Goal: Information Seeking & Learning: Check status

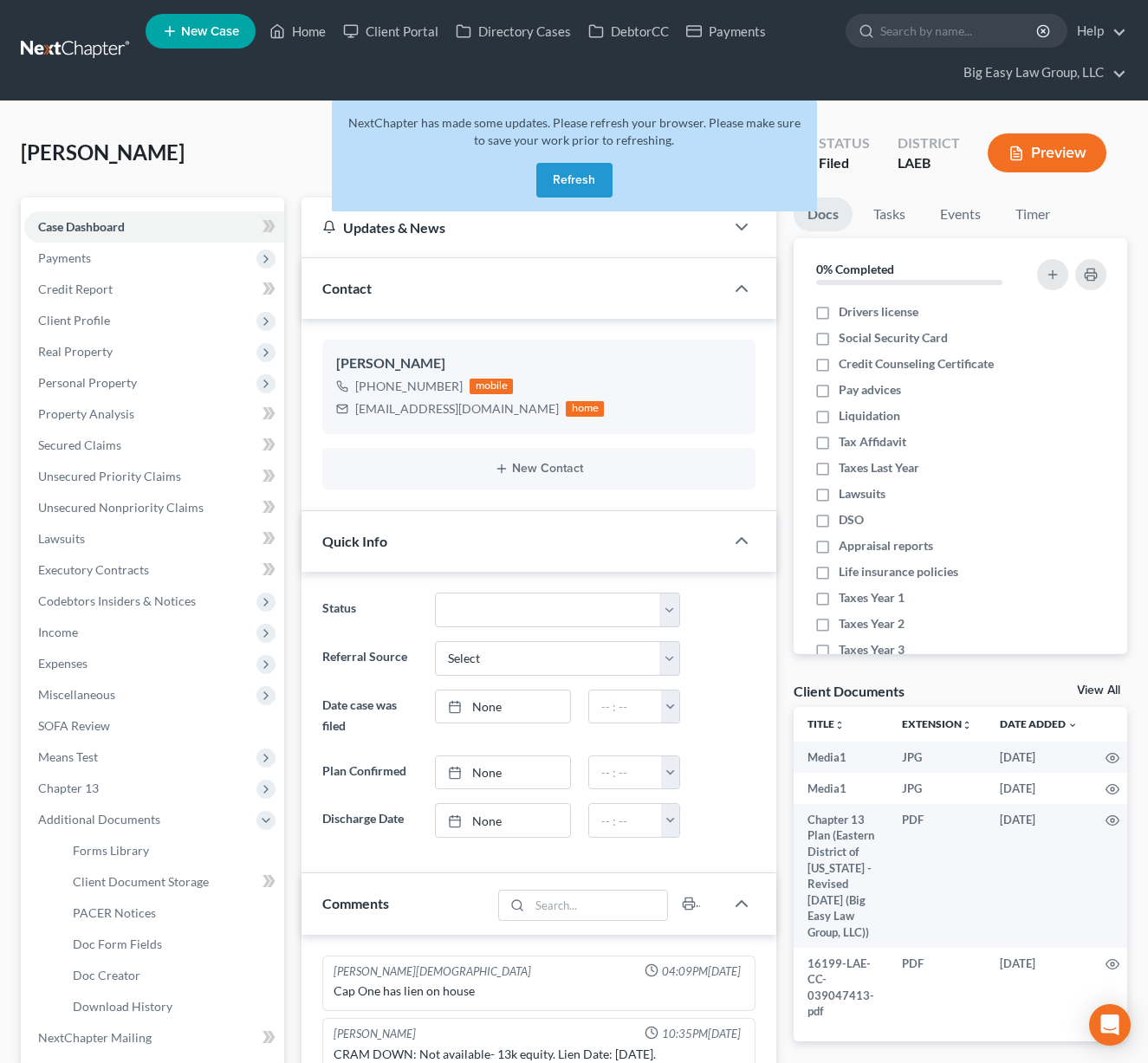
select select "0"
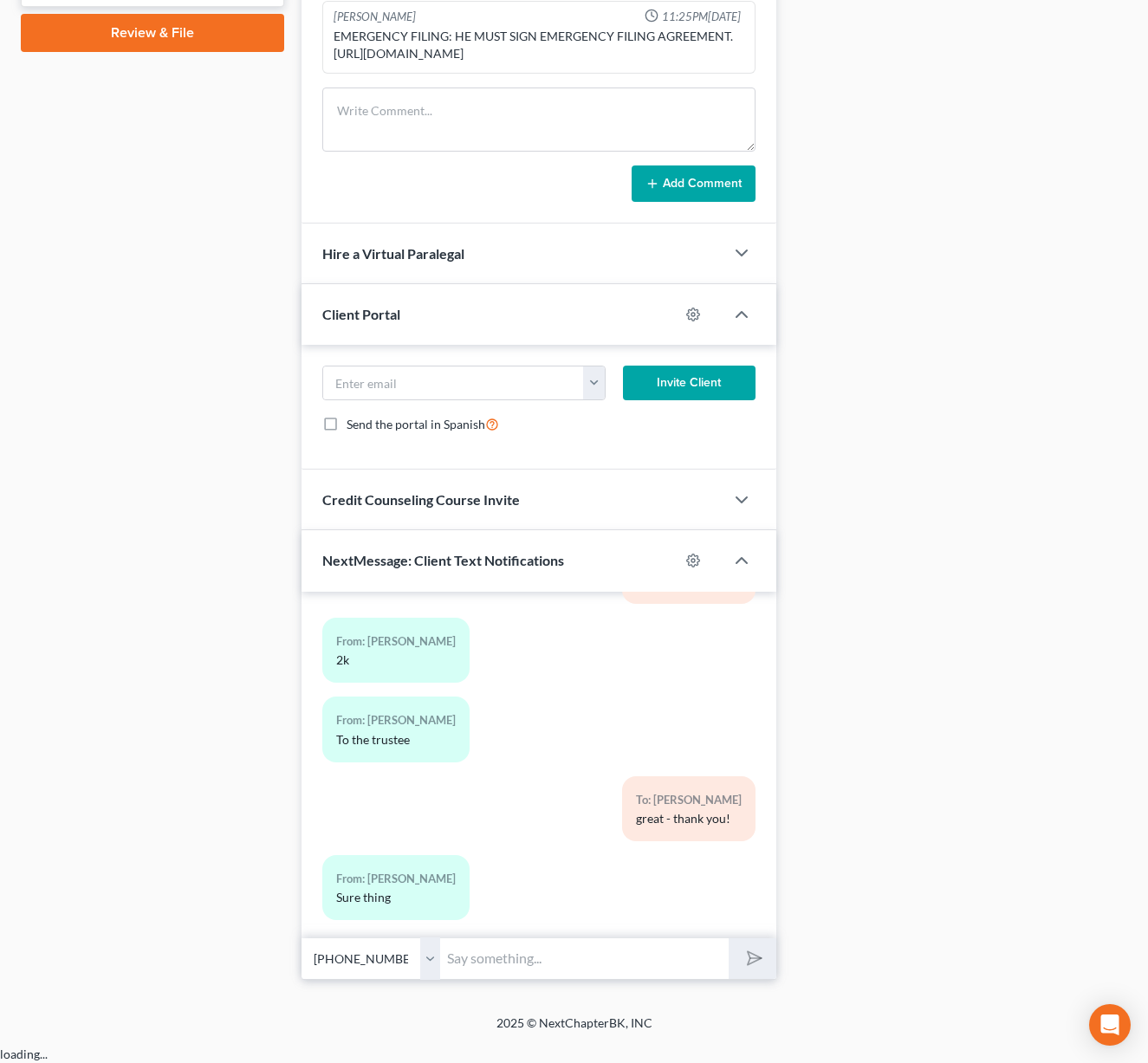
scroll to position [520, 0]
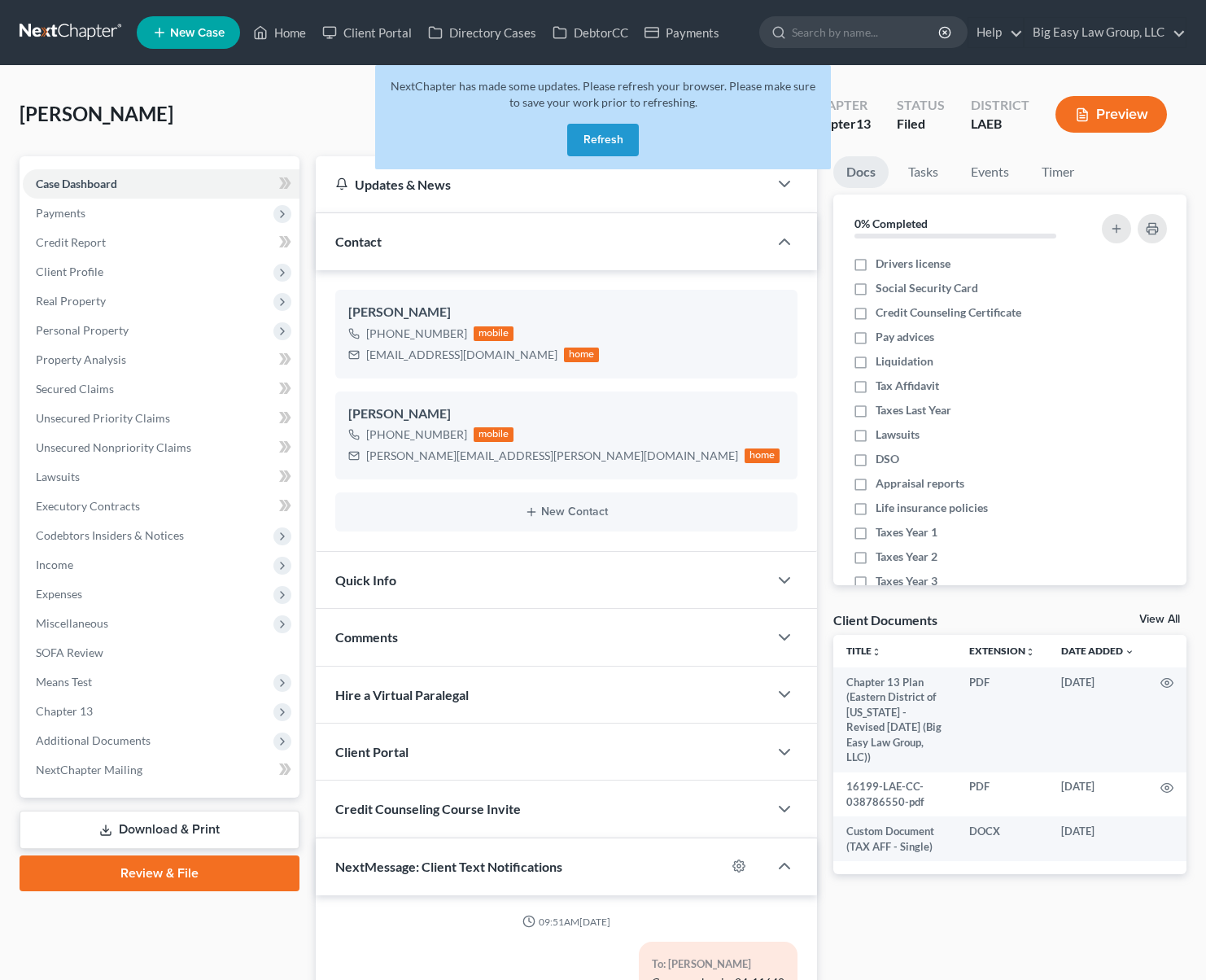
select select "0"
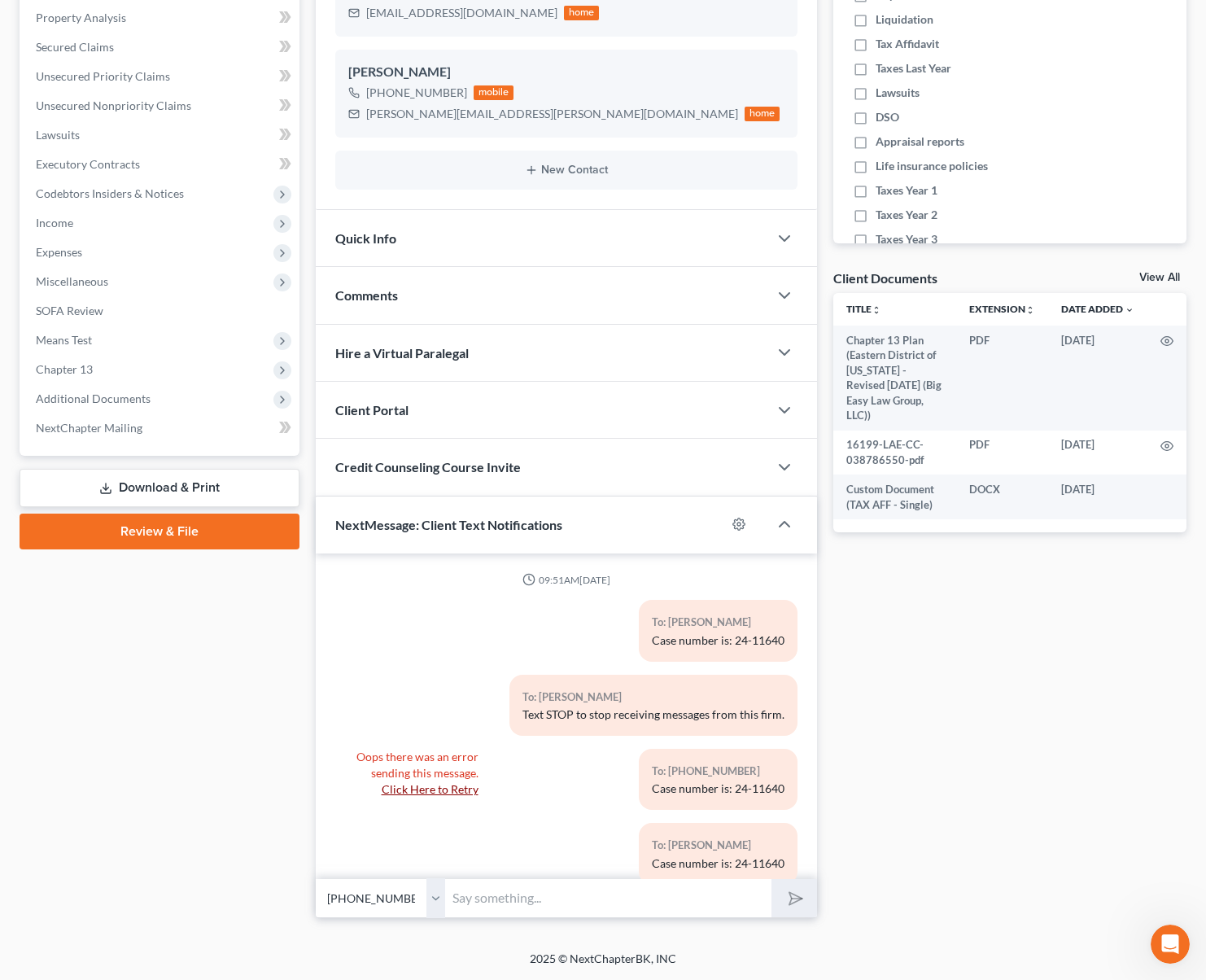
scroll to position [2798, 0]
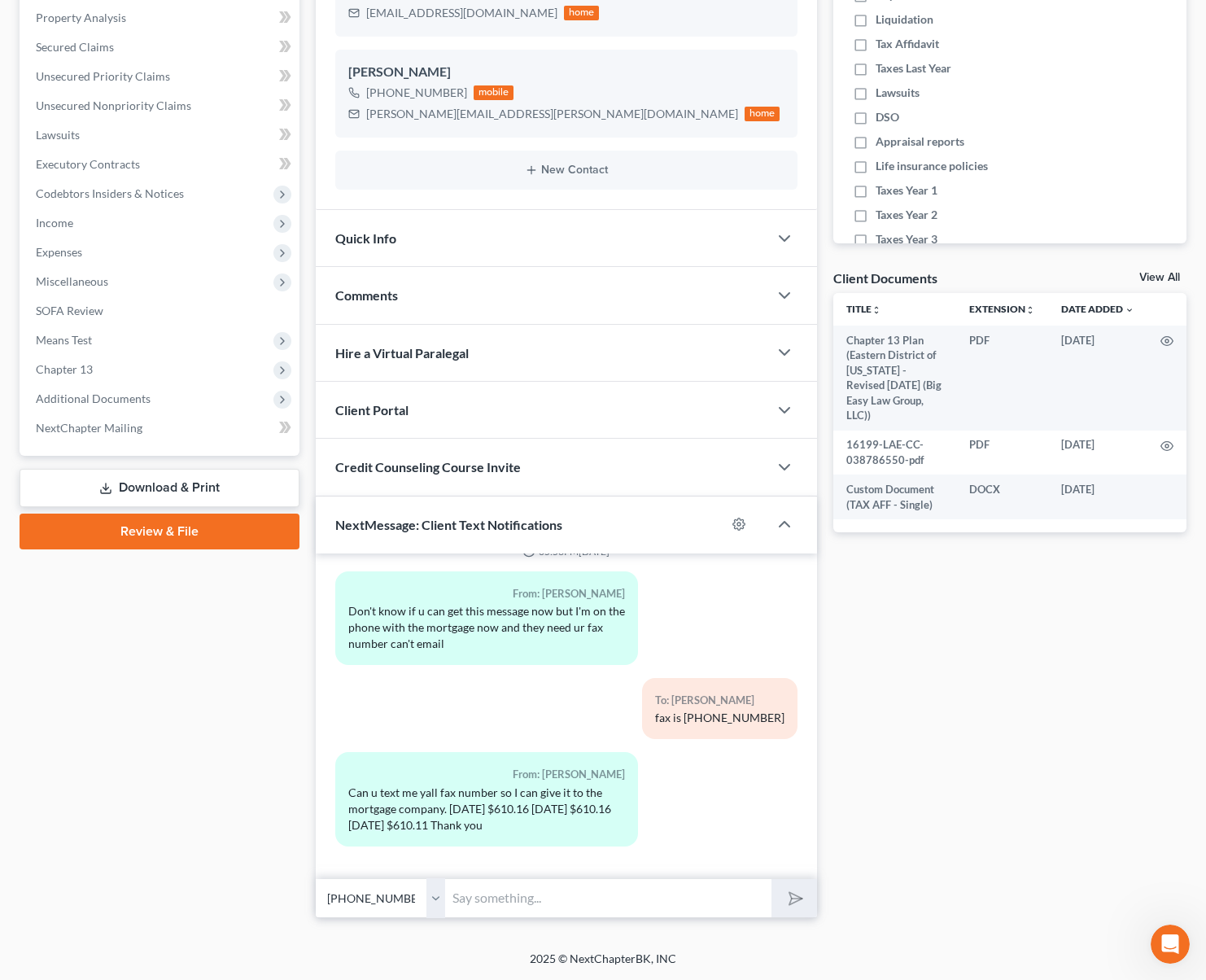
click at [440, 901] on select "Select +1 (504) 782-8720 - Paul Barrios +1 (504) 458-6123 - Paul Barrios" at bounding box center [381, 898] width 131 height 40
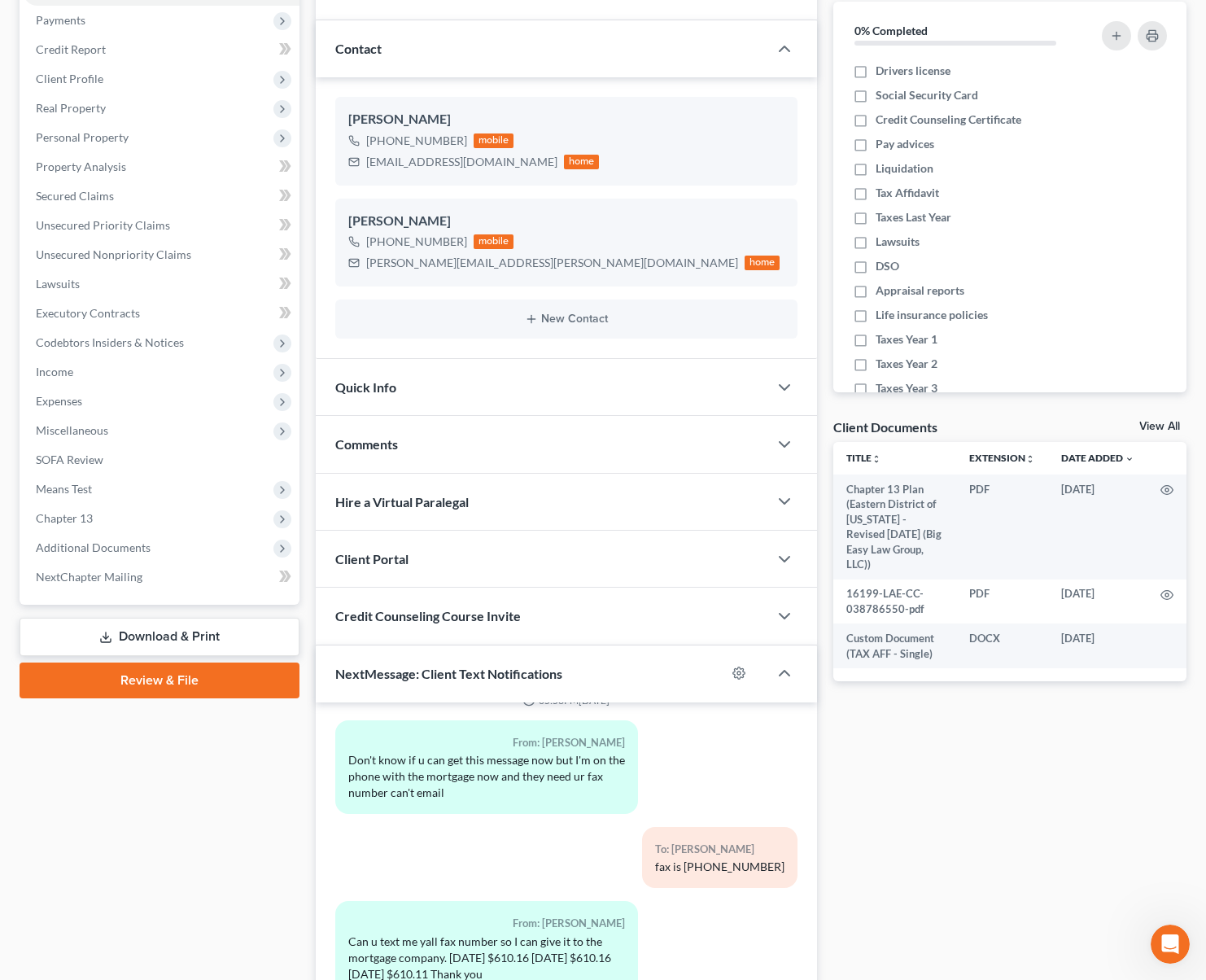
scroll to position [0, 0]
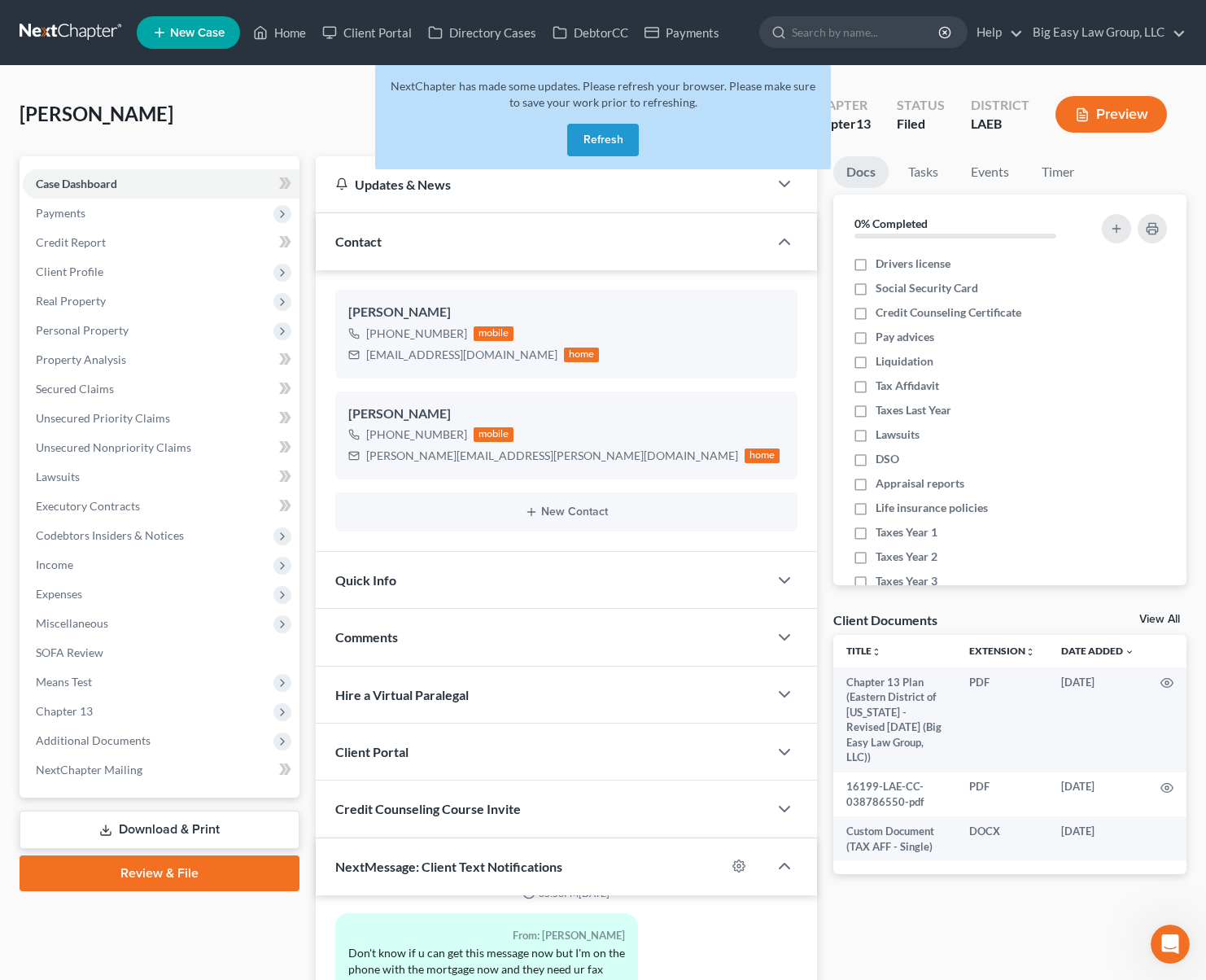
click at [615, 134] on button "Refresh" at bounding box center [603, 140] width 72 height 33
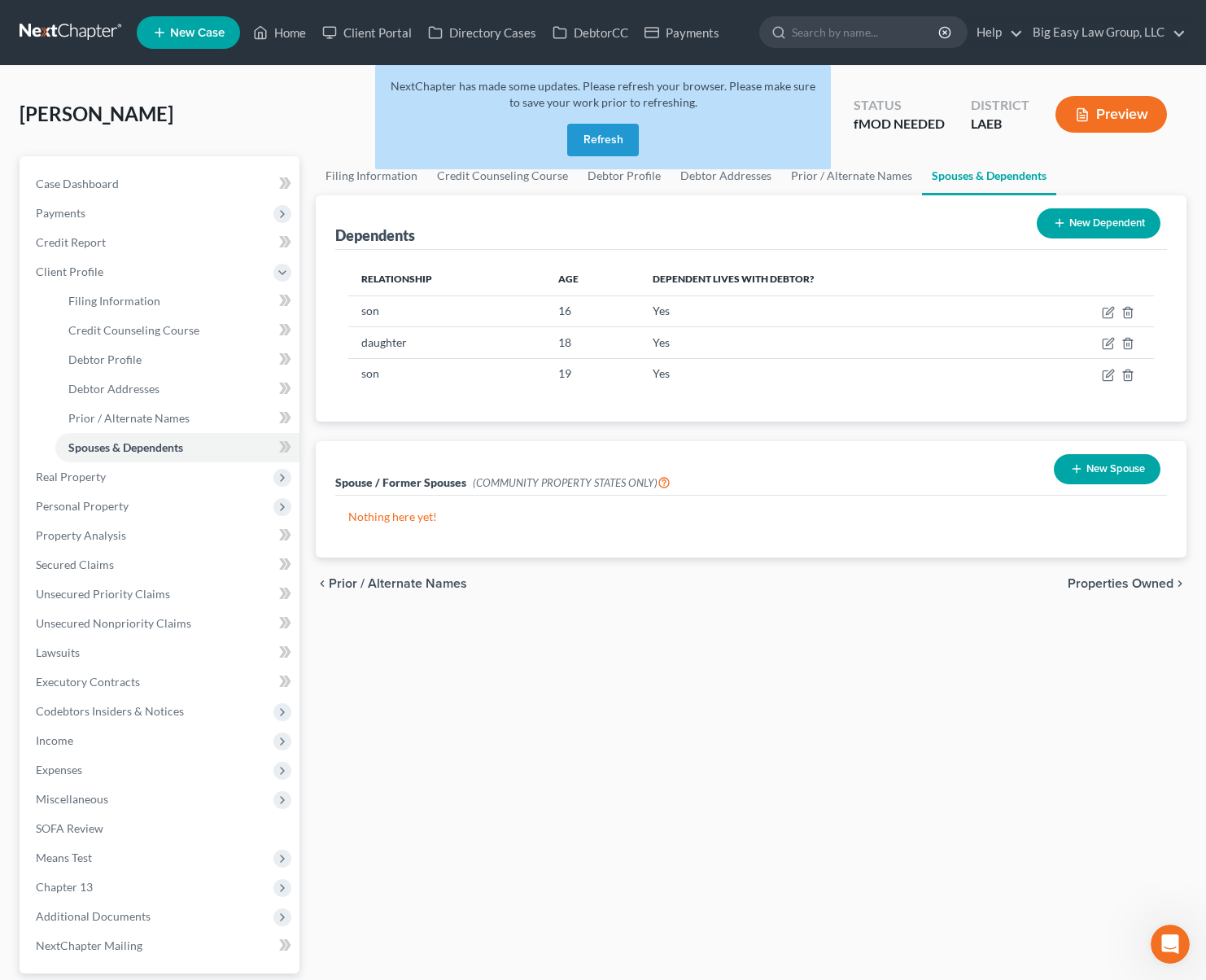
click at [593, 136] on button "Refresh" at bounding box center [603, 140] width 72 height 33
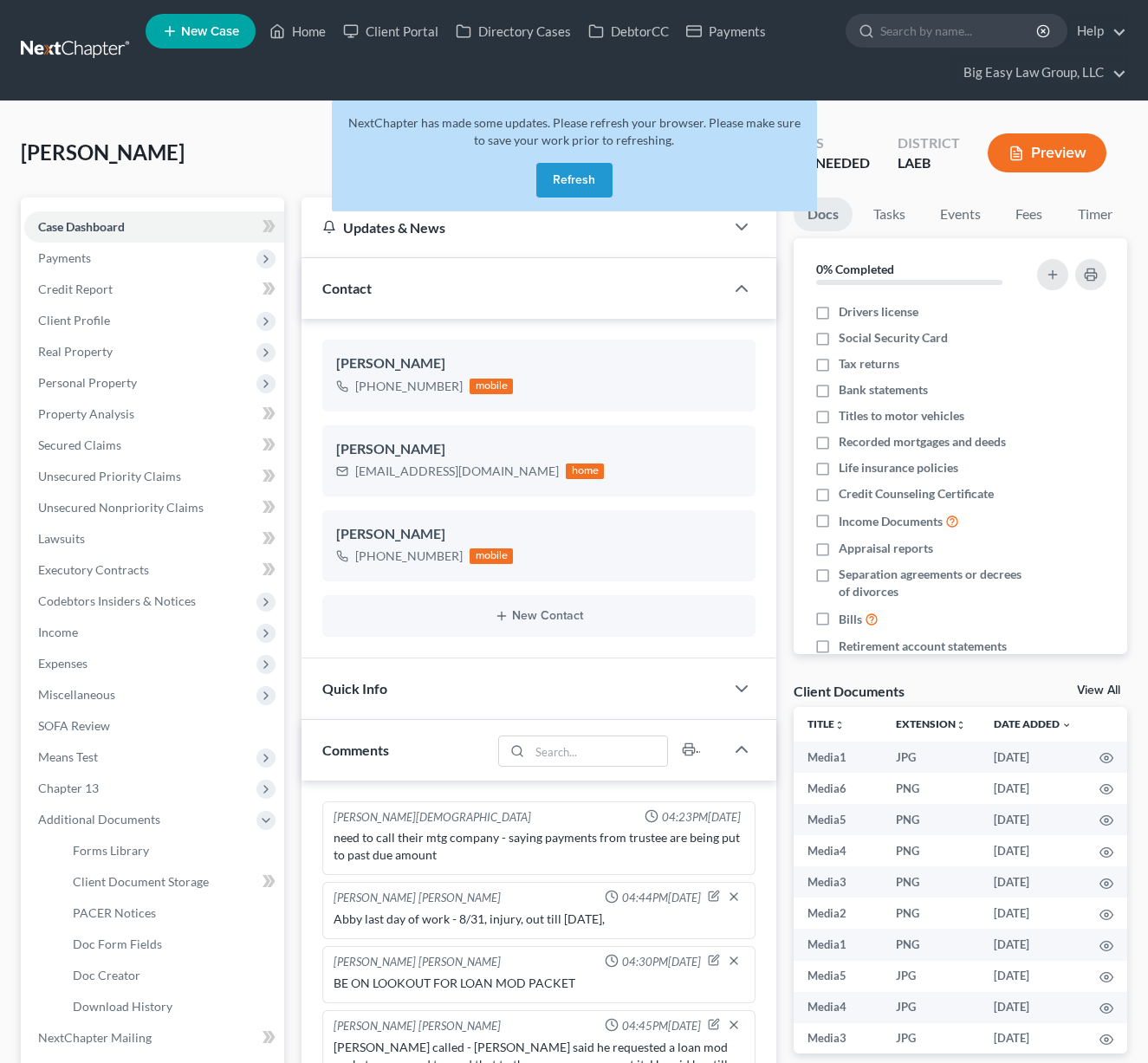
select select "0"
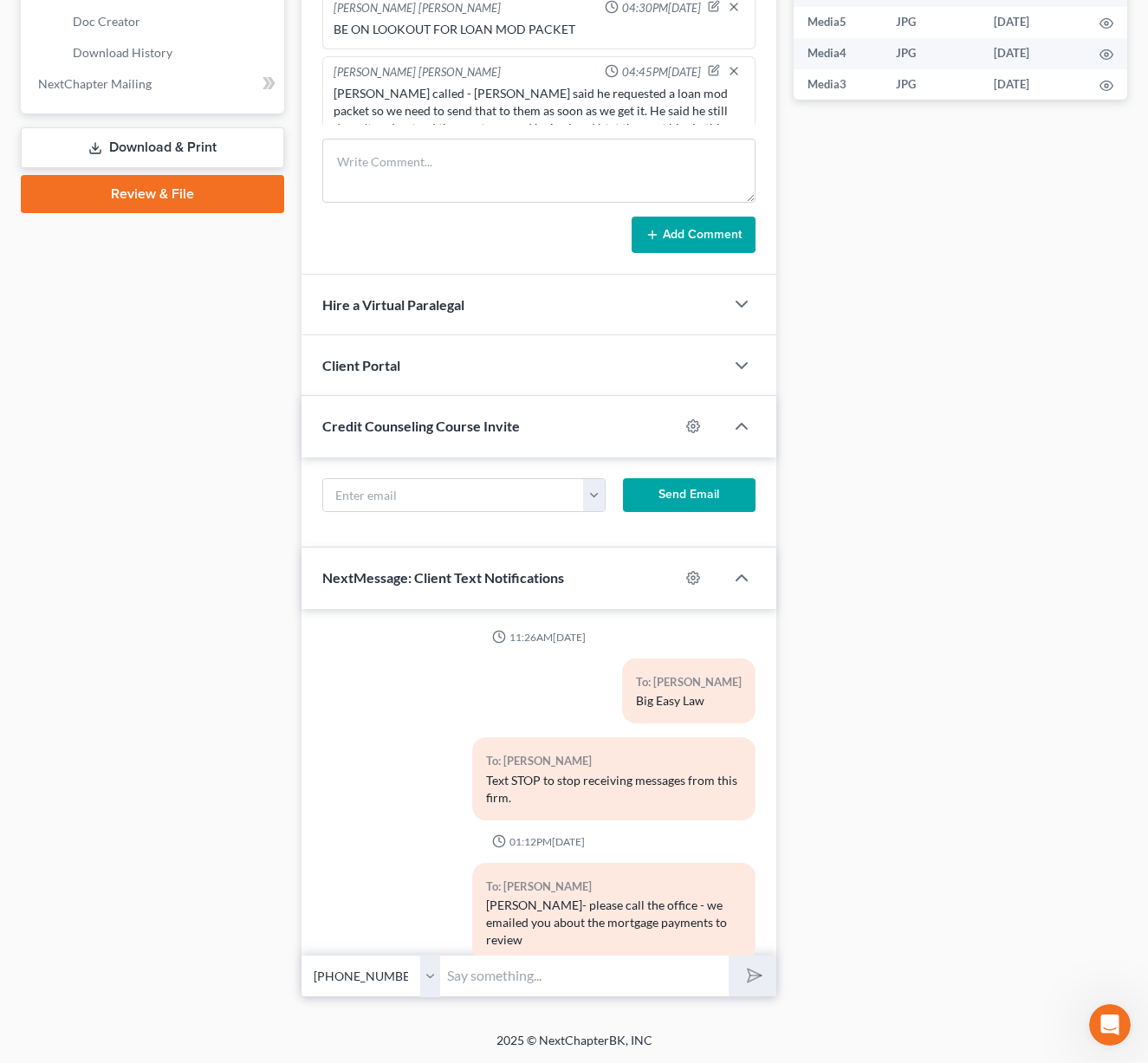
scroll to position [5251, 0]
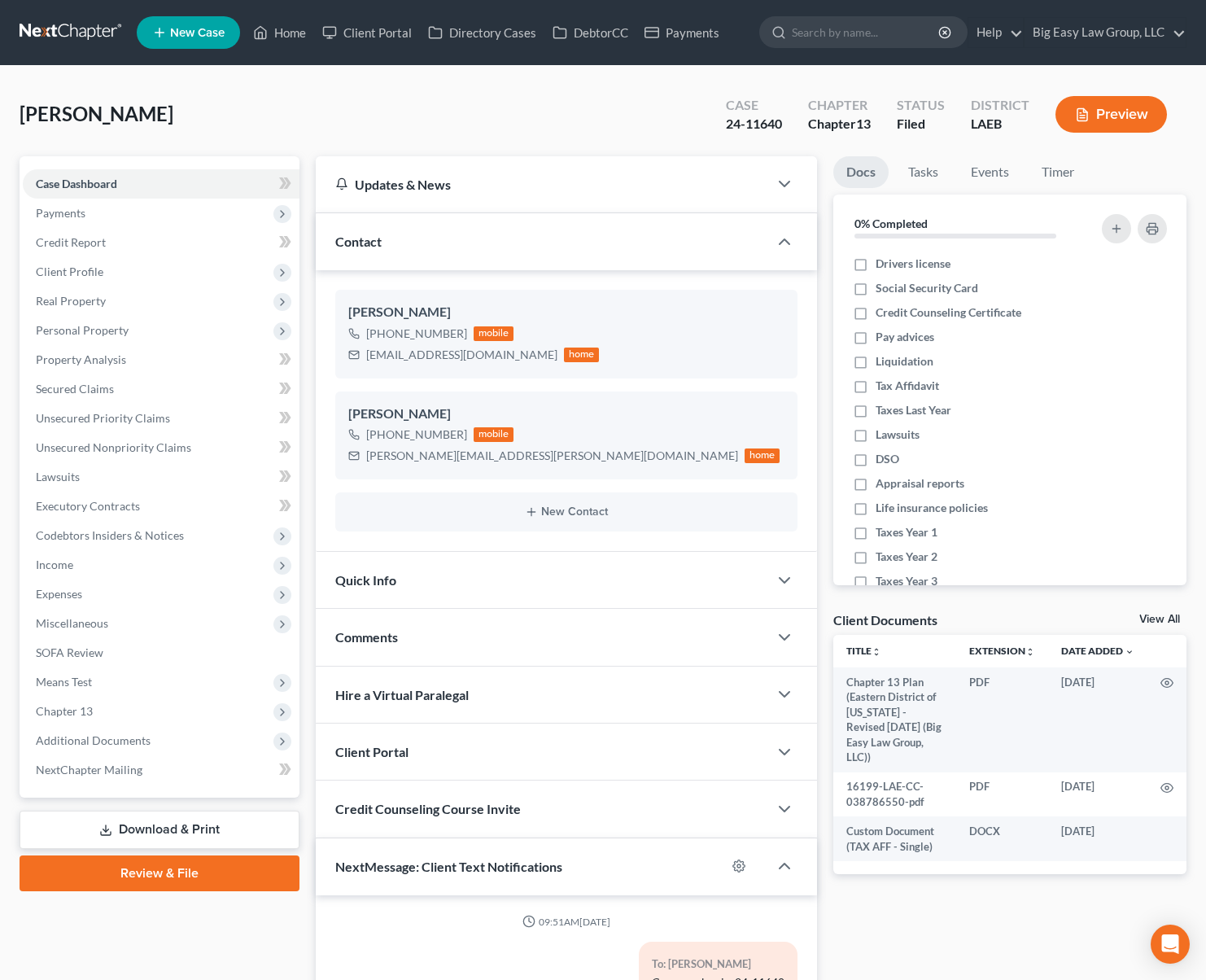
scroll to position [2798, 0]
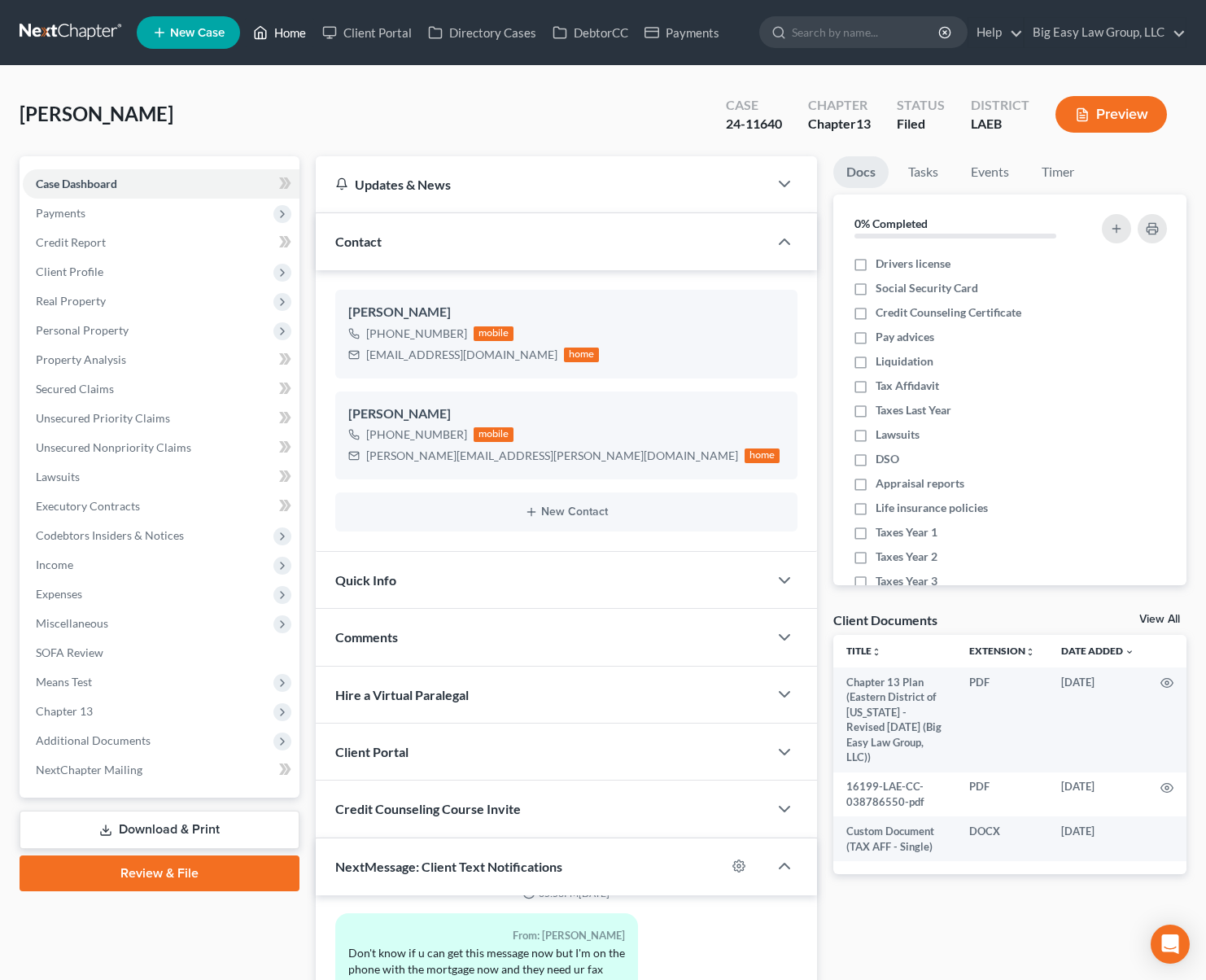
click at [281, 35] on link "Home" at bounding box center [279, 33] width 69 height 29
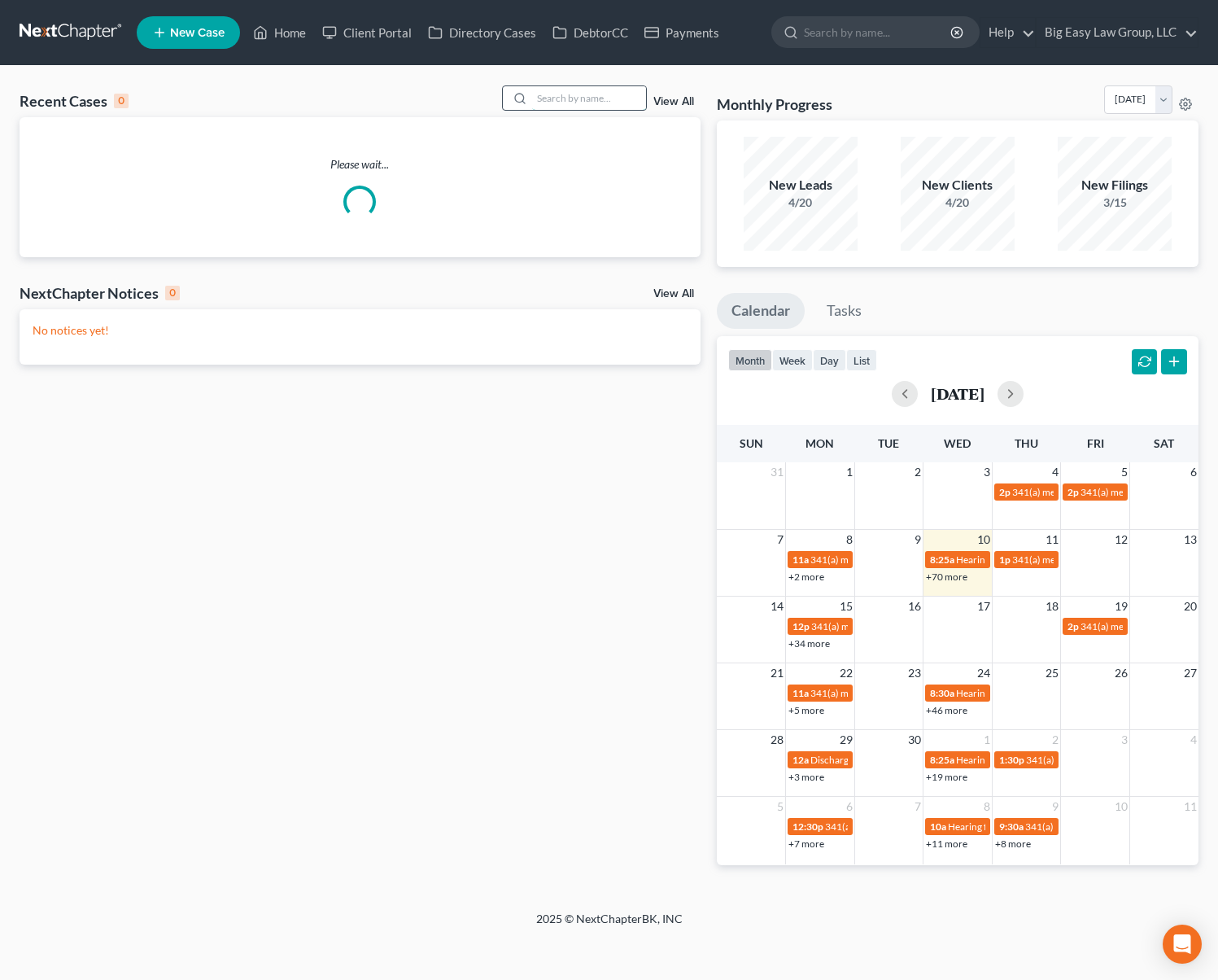
click at [615, 106] on input "search" at bounding box center [589, 98] width 114 height 23
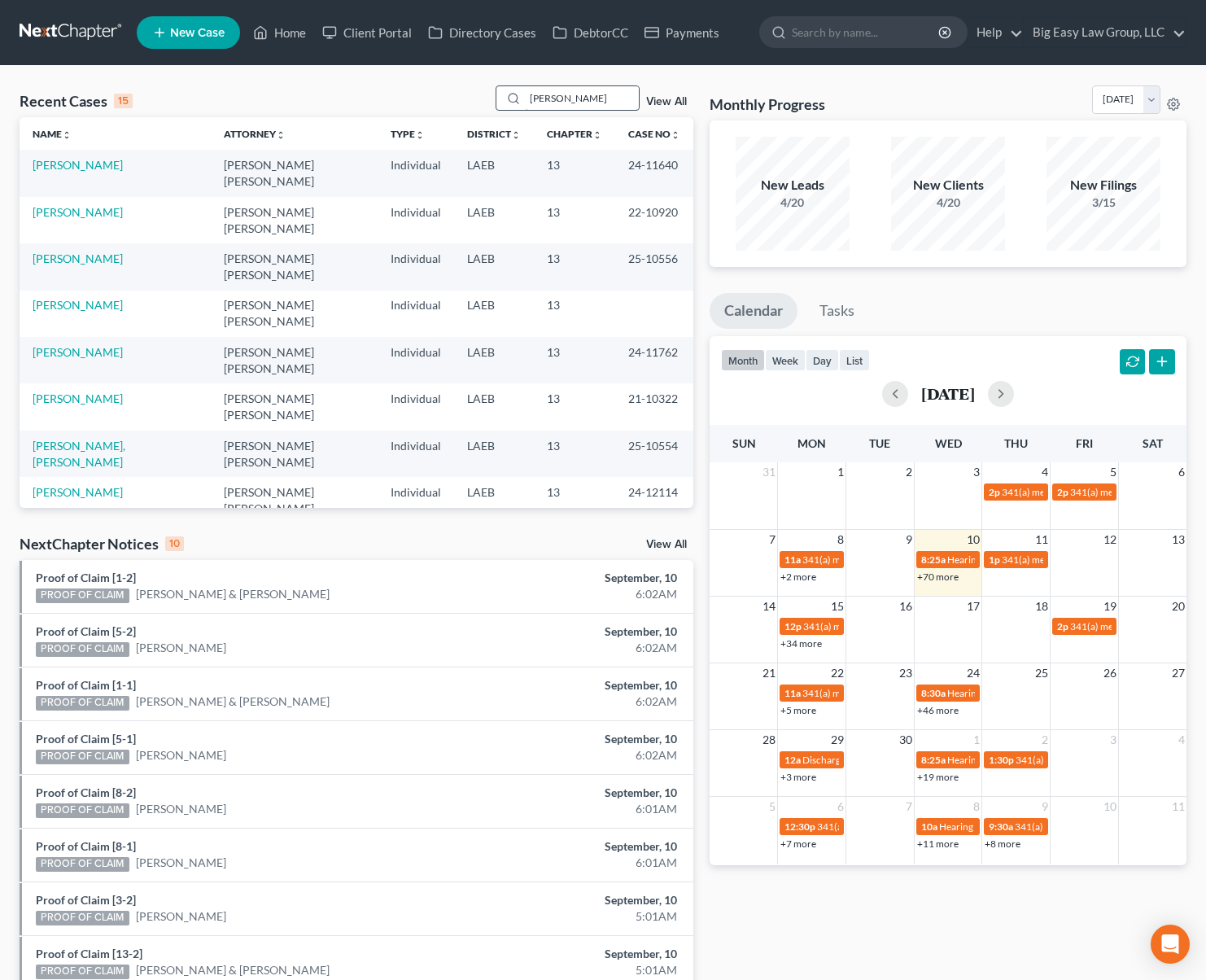
type input "rolando"
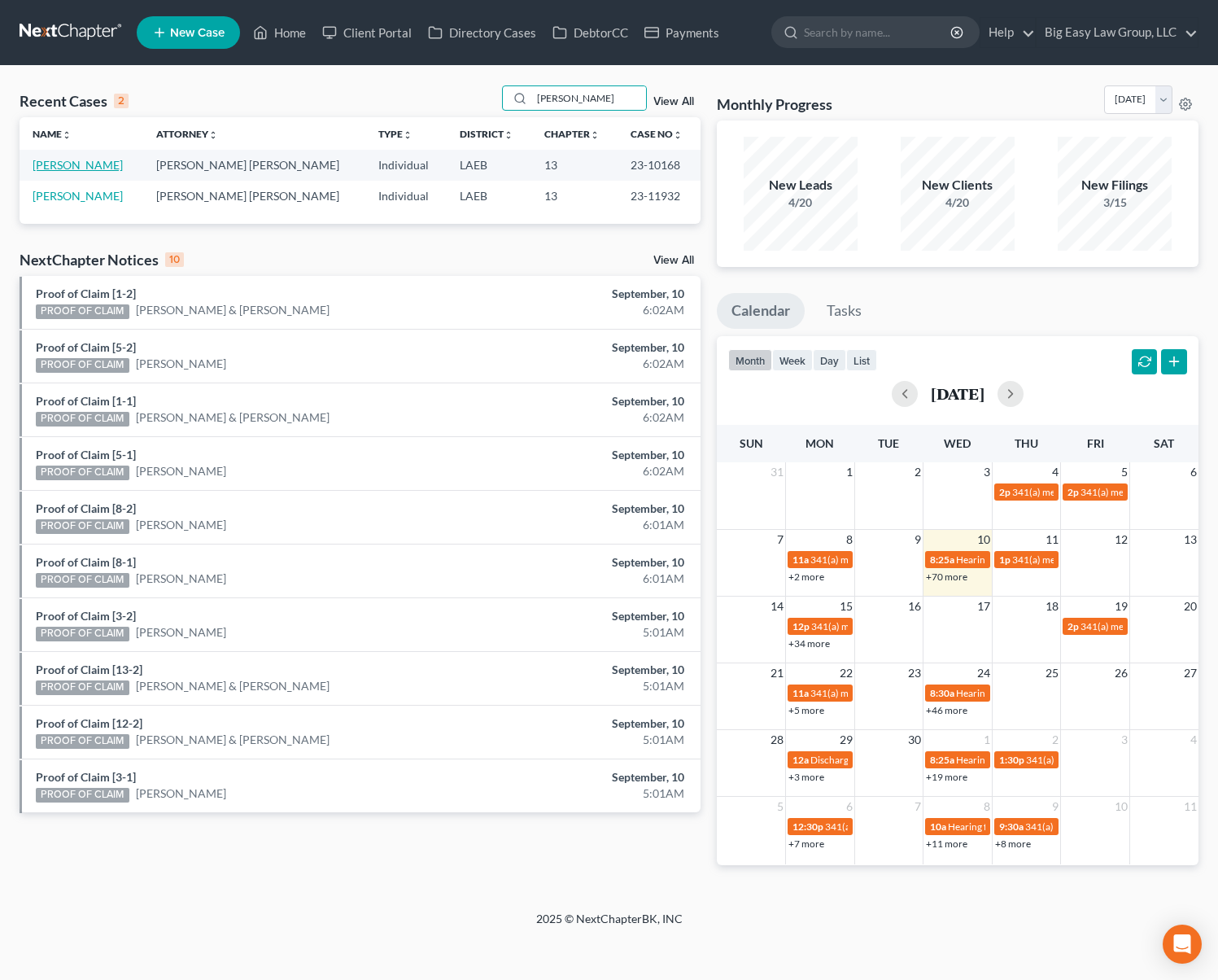
click at [81, 166] on link "[PERSON_NAME]" at bounding box center [78, 164] width 90 height 14
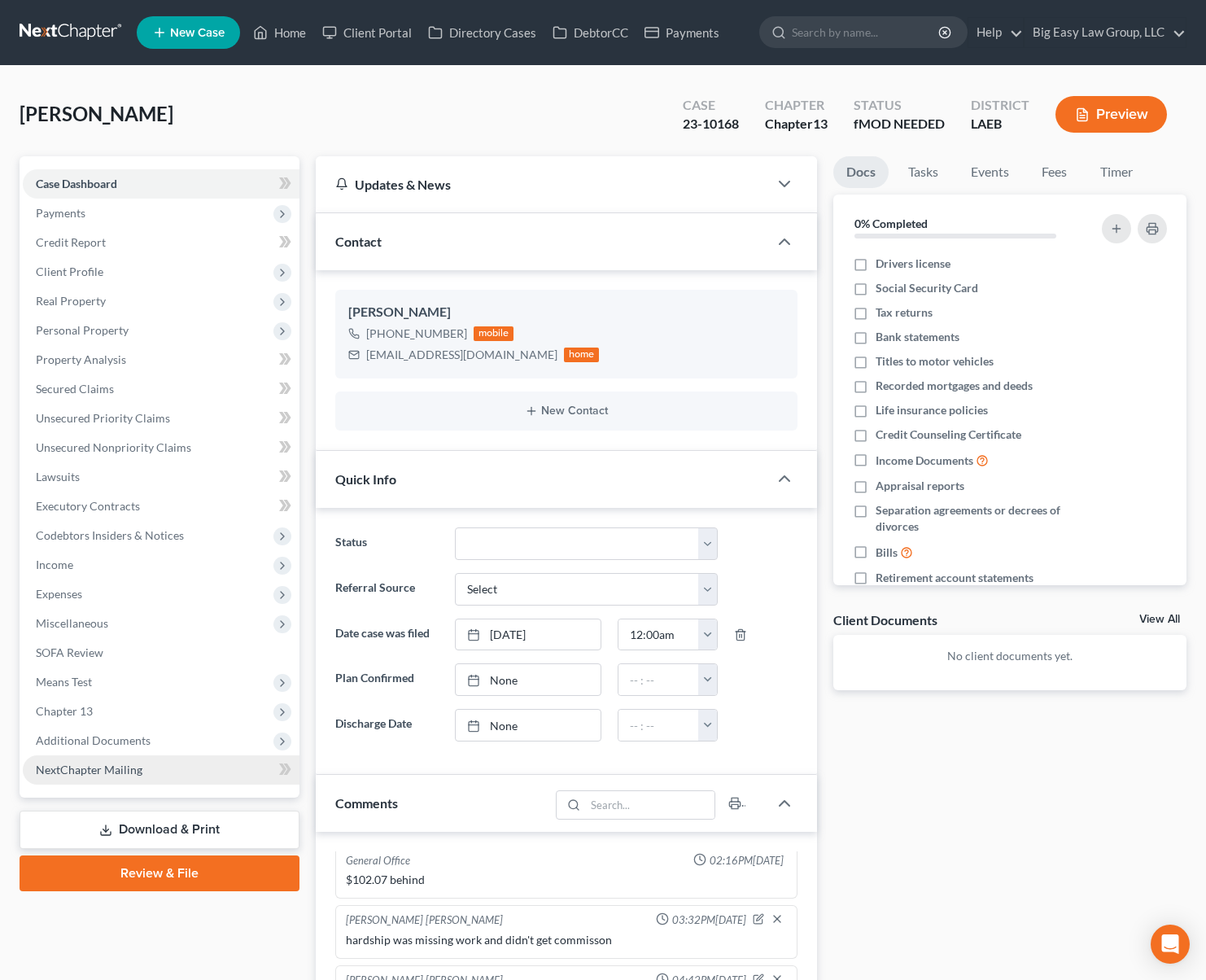
scroll to position [4053, 0]
click at [189, 741] on span "Additional Documents" at bounding box center [161, 740] width 277 height 29
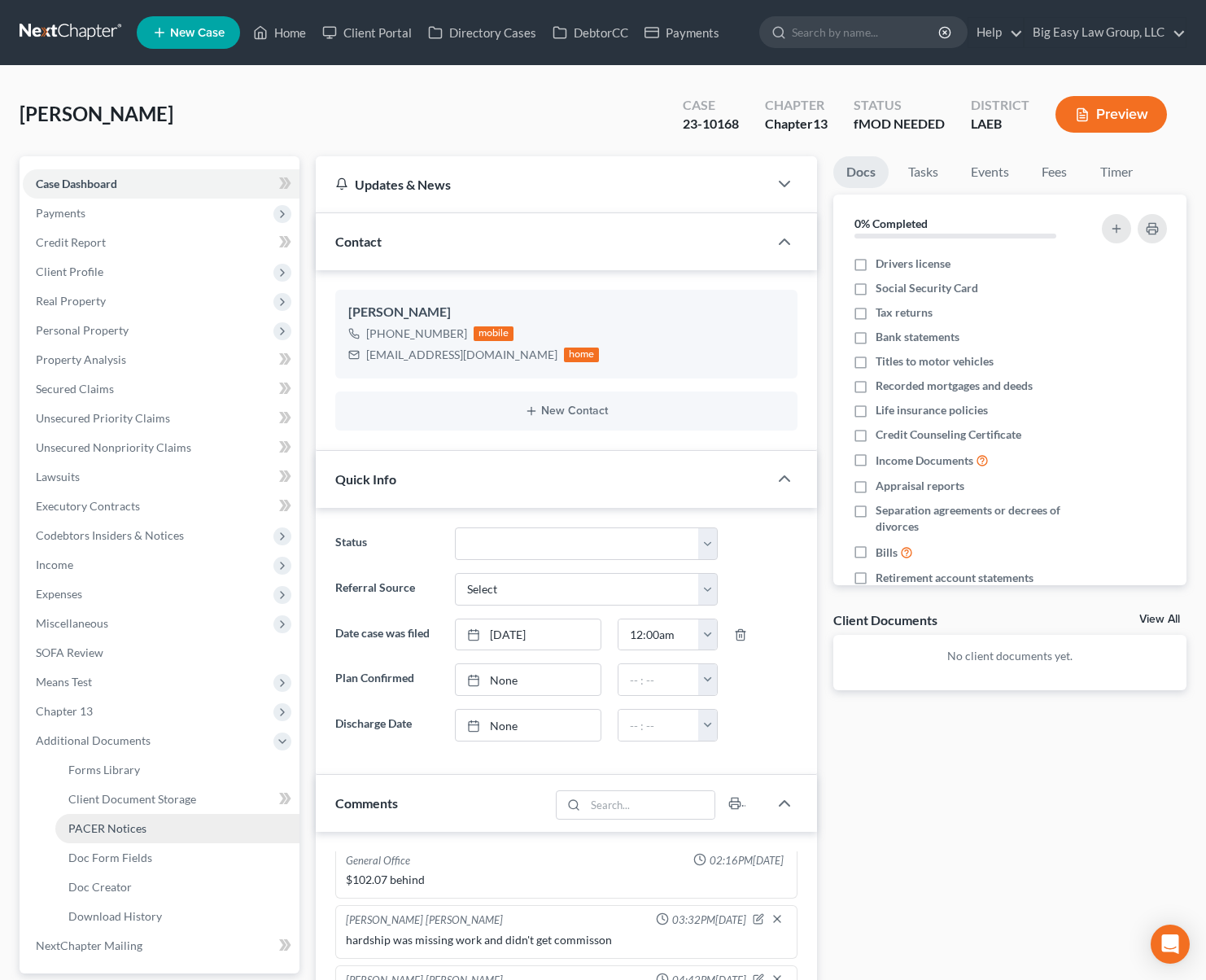
click at [191, 821] on link "PACER Notices" at bounding box center [177, 829] width 244 height 29
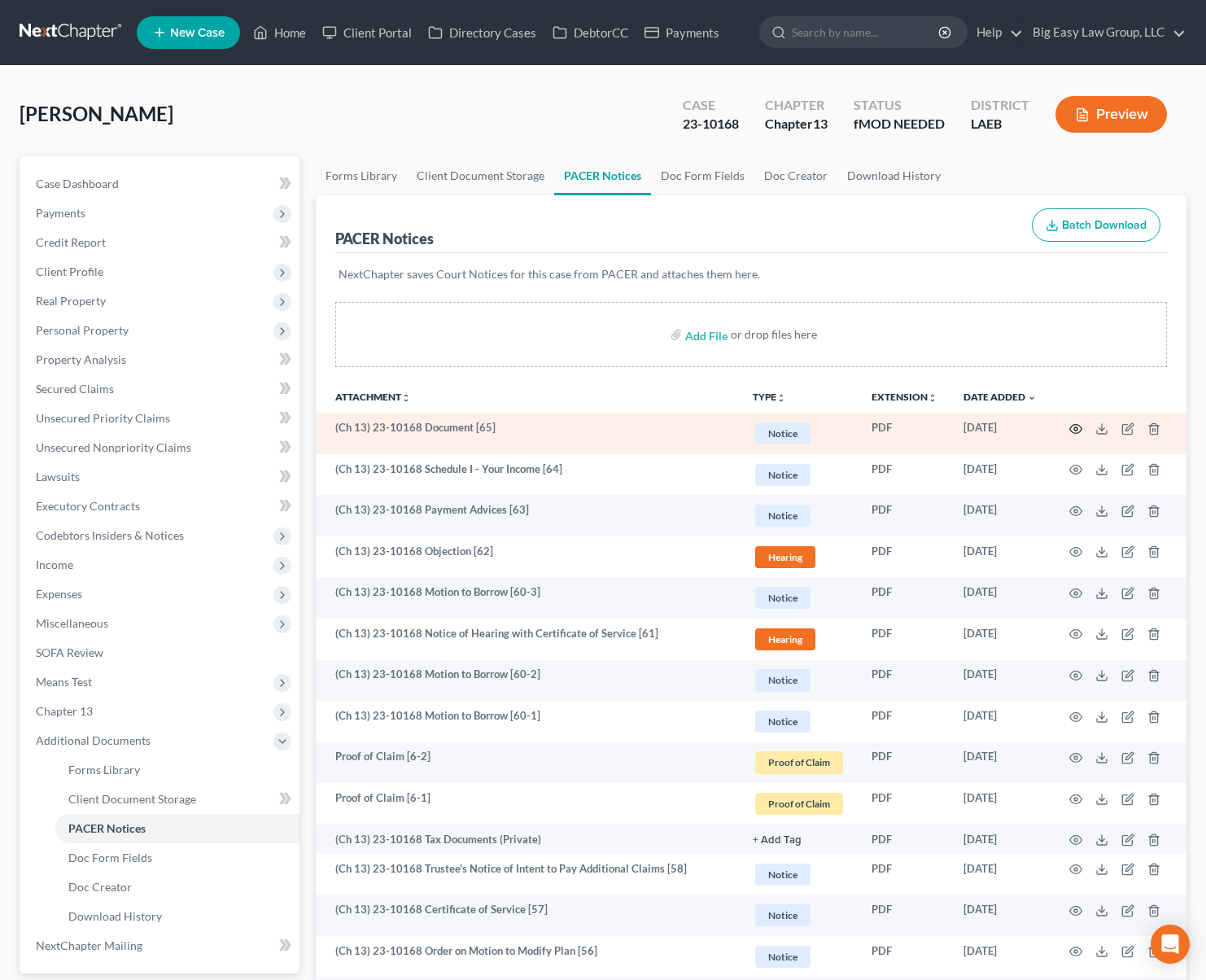
click at [1076, 427] on circle "button" at bounding box center [1076, 429] width 3 height 3
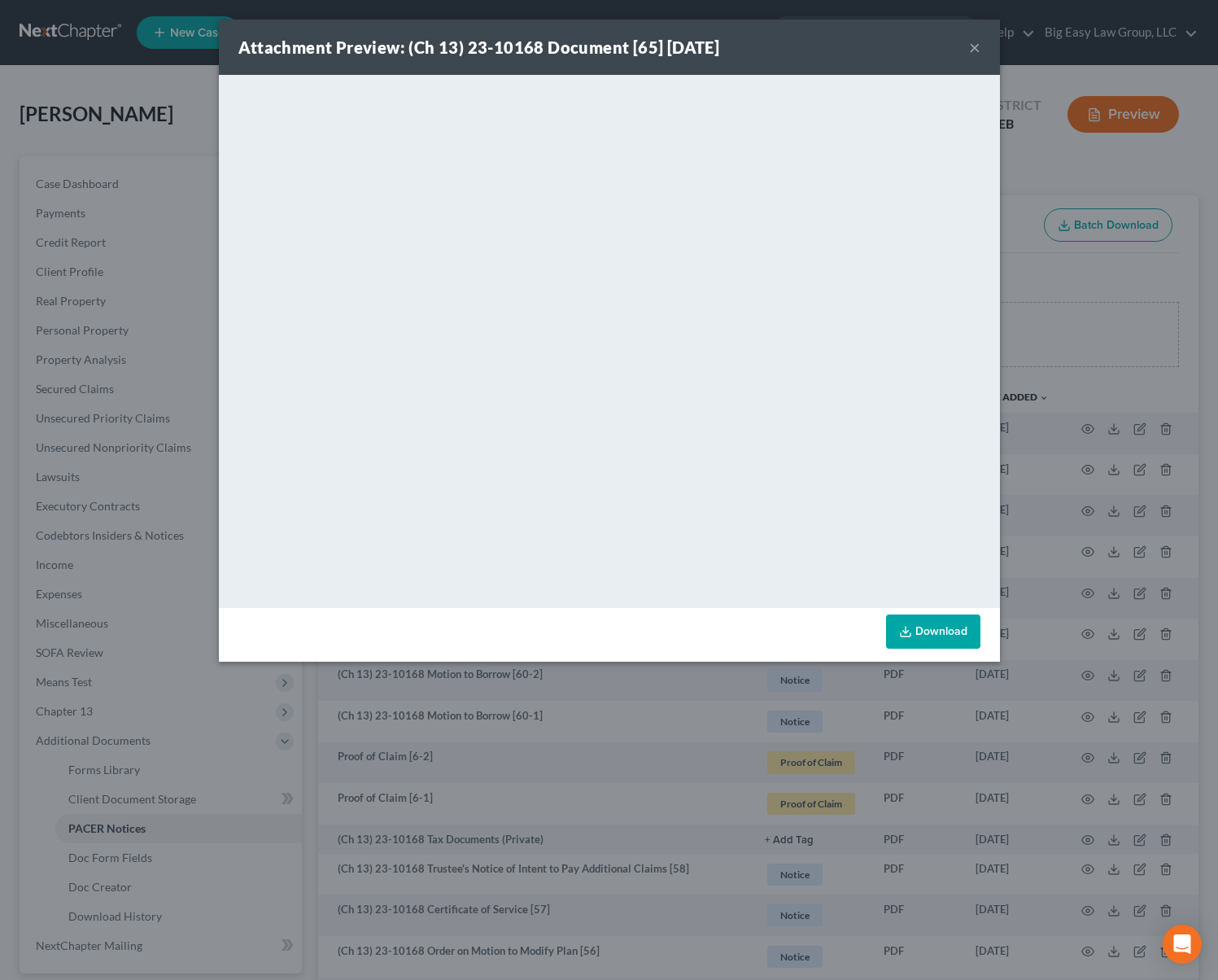
click at [974, 43] on button "×" at bounding box center [974, 47] width 11 height 20
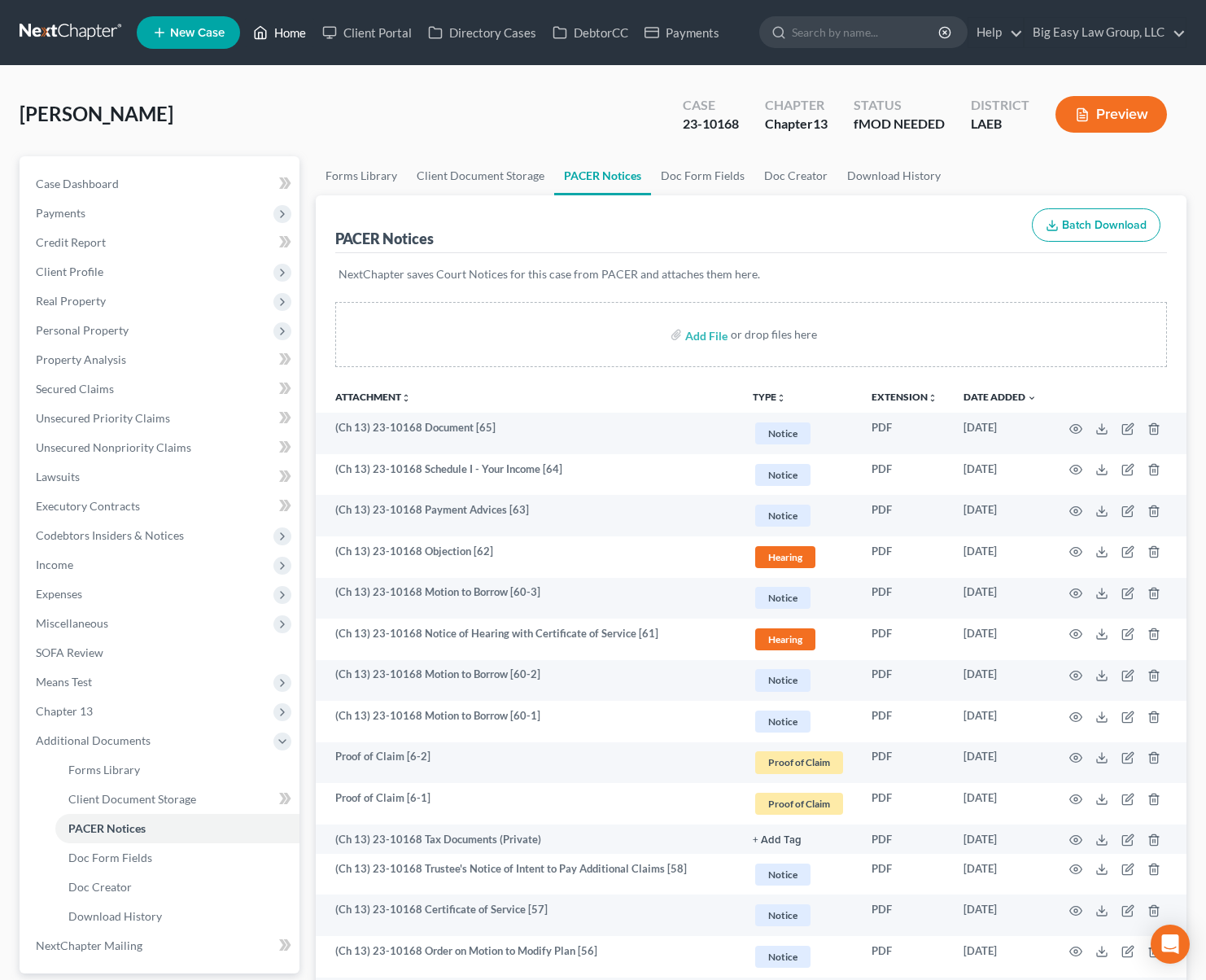
drag, startPoint x: 298, startPoint y: 29, endPoint x: 311, endPoint y: 31, distance: 13.2
click at [298, 29] on link "Home" at bounding box center [279, 33] width 69 height 29
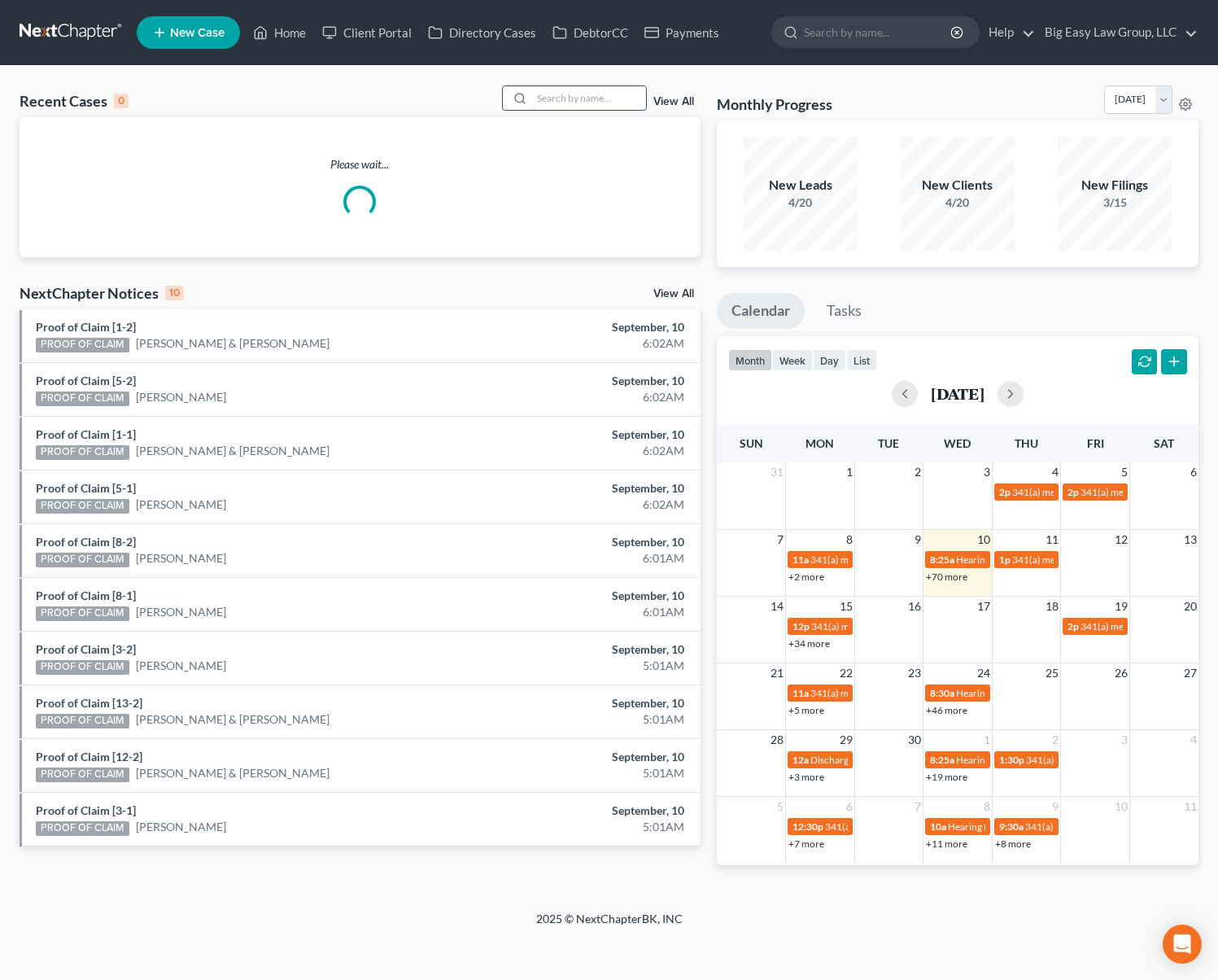
click at [583, 91] on input "search" at bounding box center [589, 98] width 114 height 23
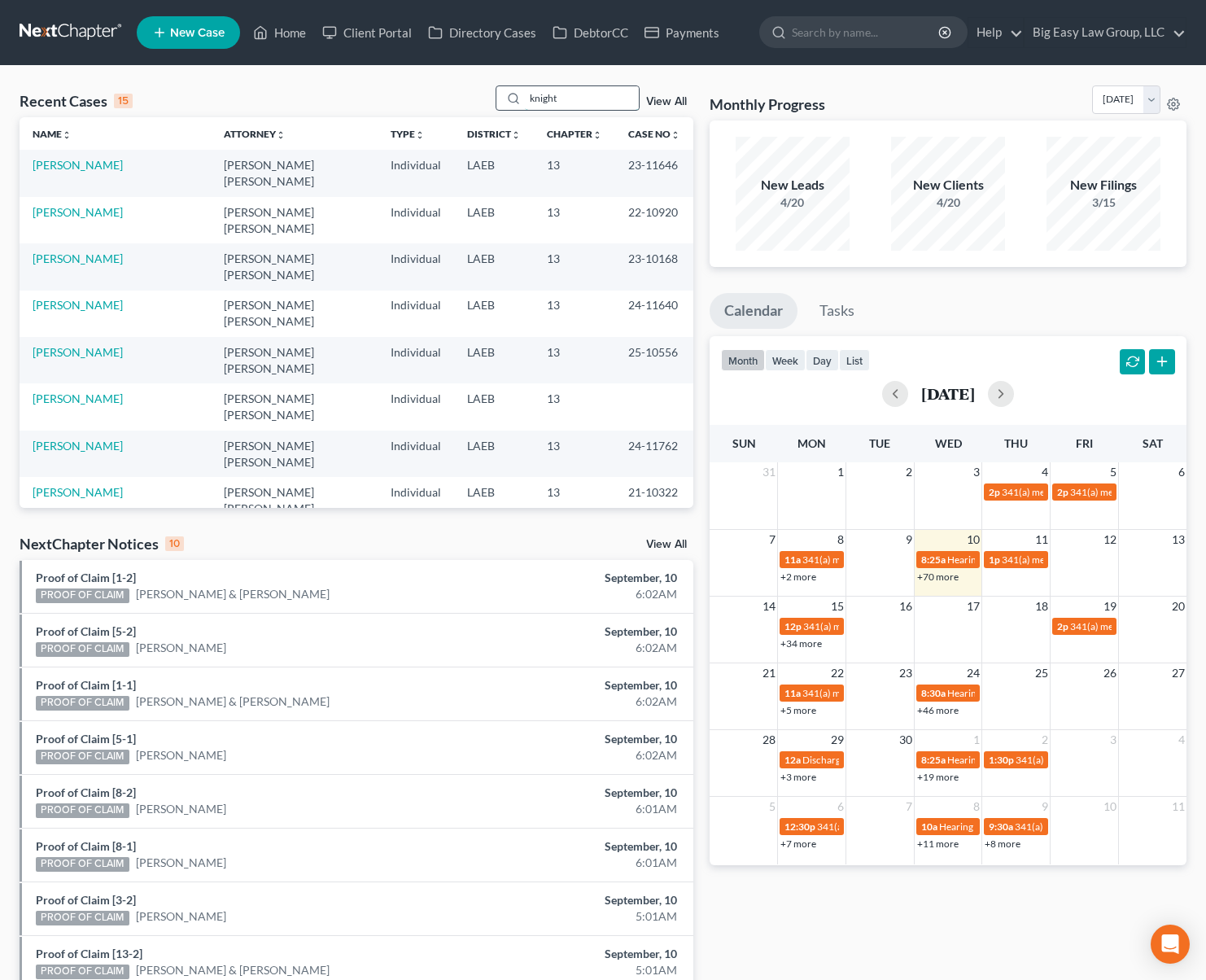
type input "knight"
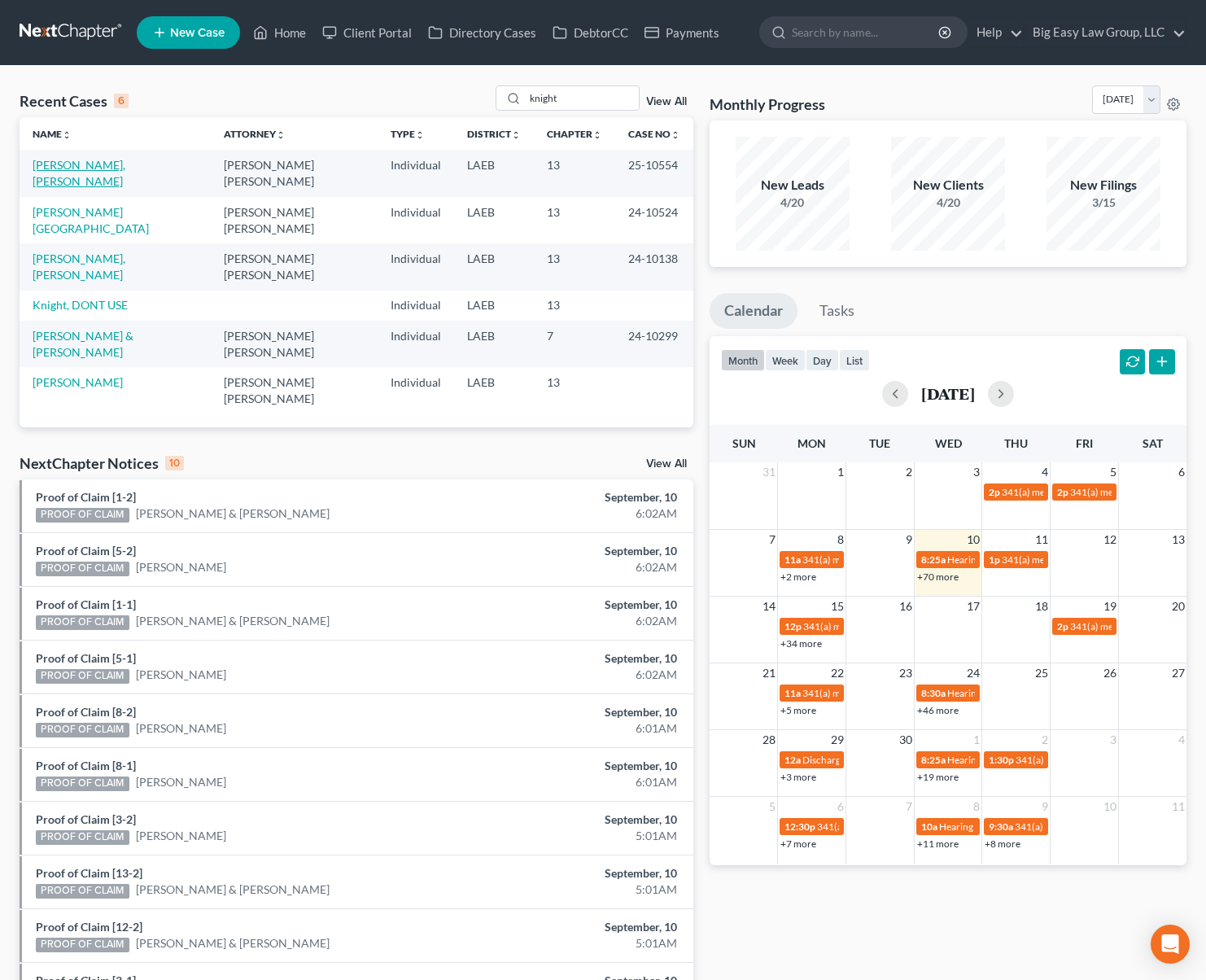
click at [71, 164] on link "[PERSON_NAME], [PERSON_NAME]" at bounding box center [79, 172] width 93 height 30
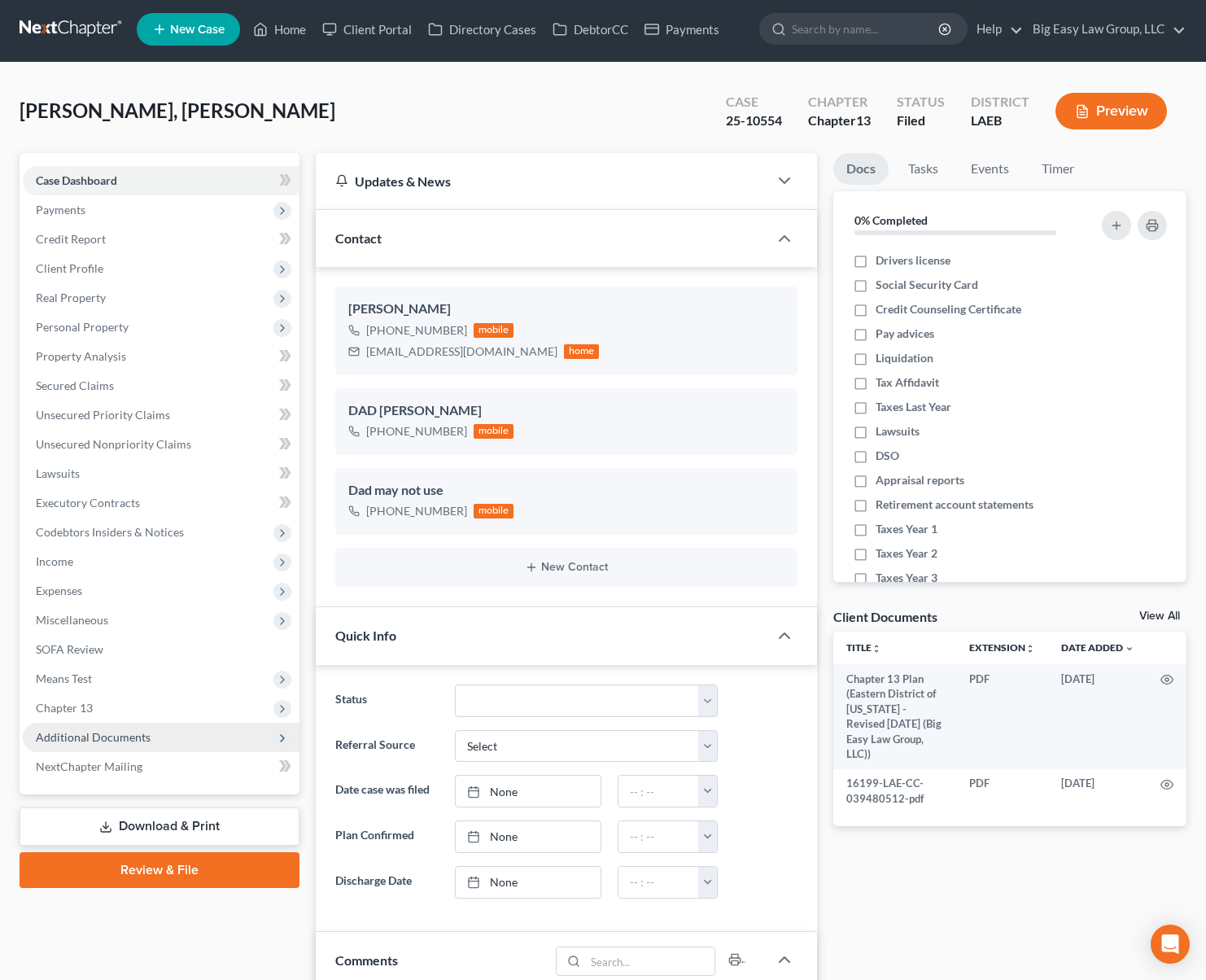
scroll to position [25170, 0]
click at [131, 738] on span "Additional Documents" at bounding box center [93, 737] width 115 height 14
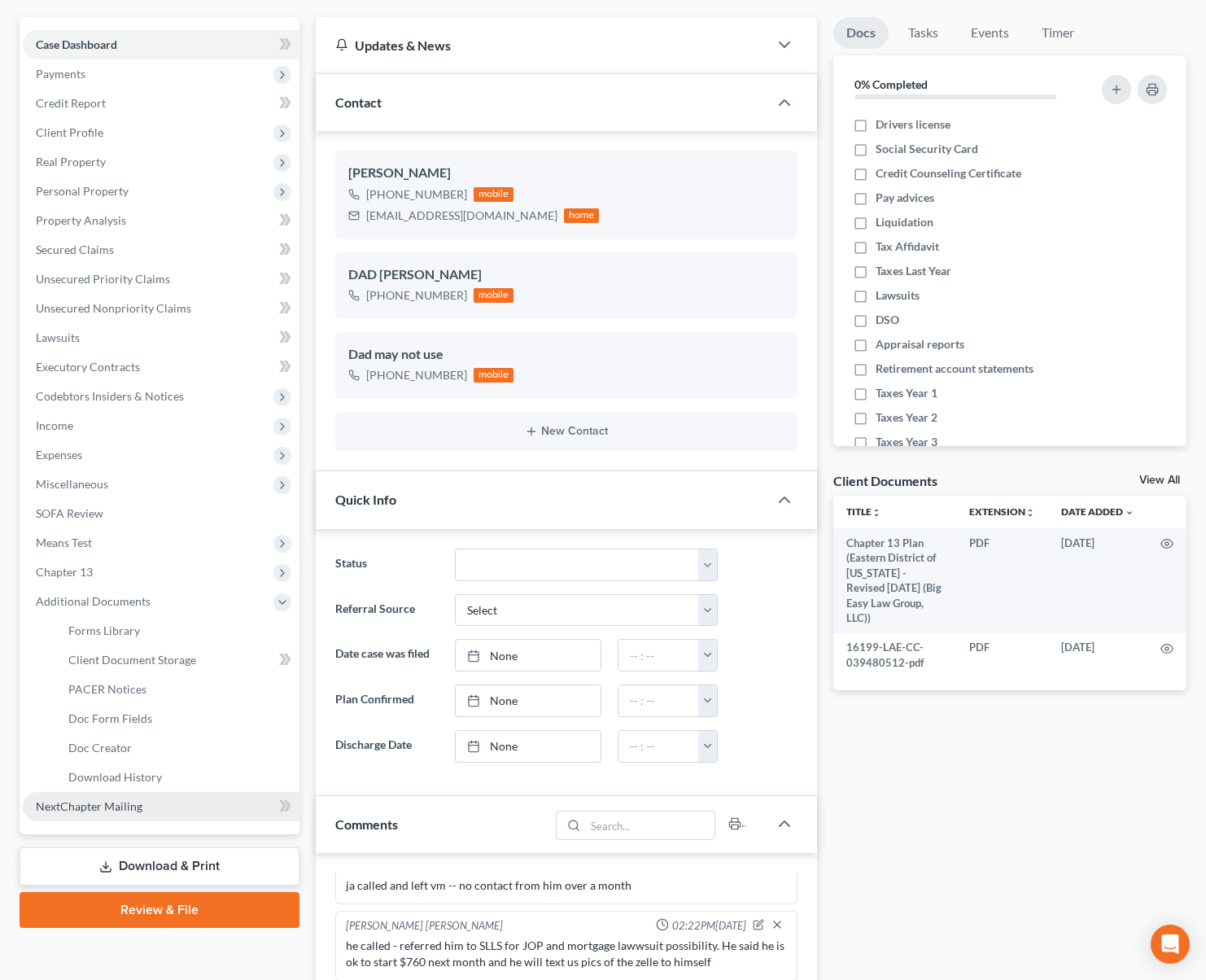
scroll to position [144, 0]
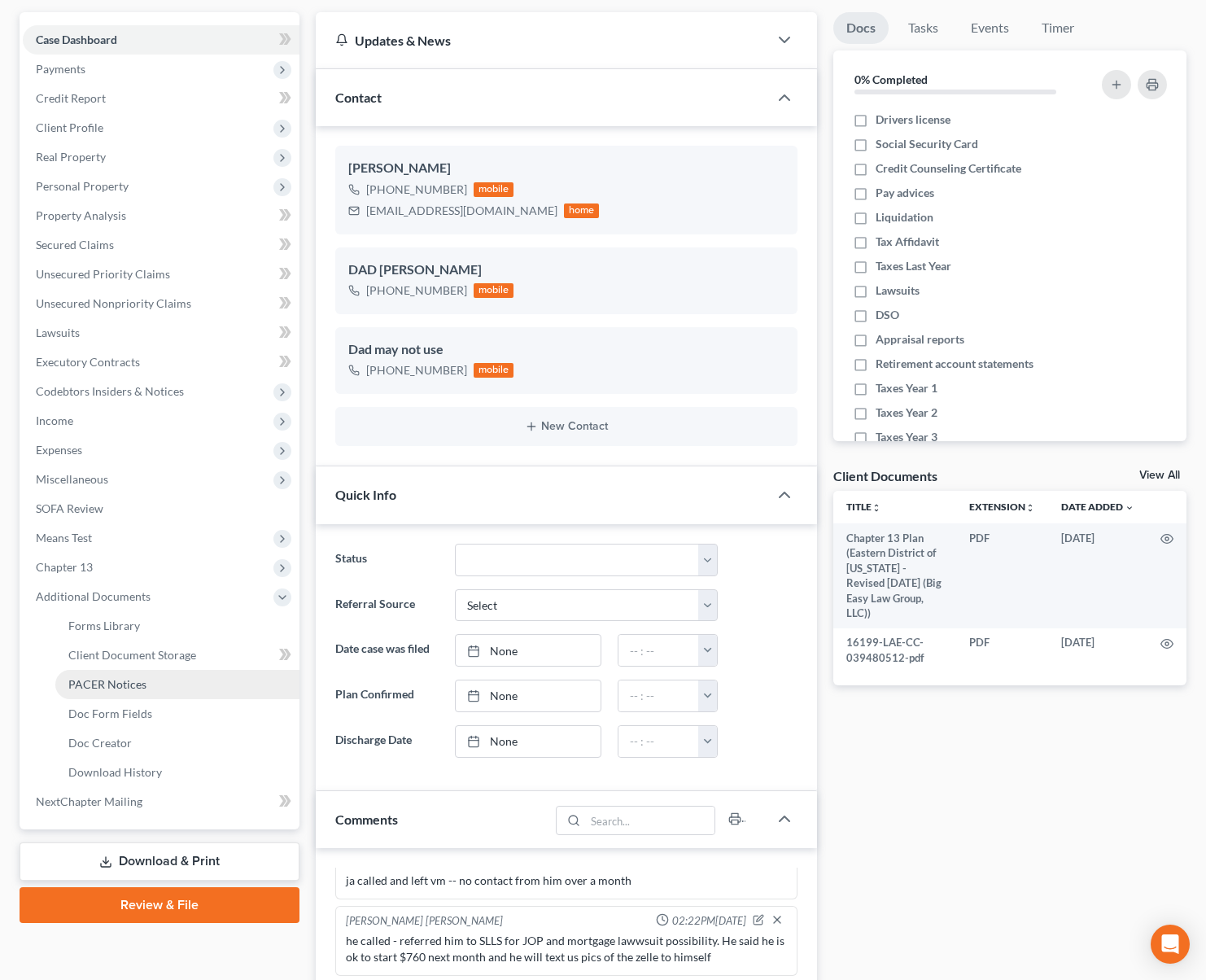
click at [174, 694] on link "PACER Notices" at bounding box center [177, 684] width 244 height 29
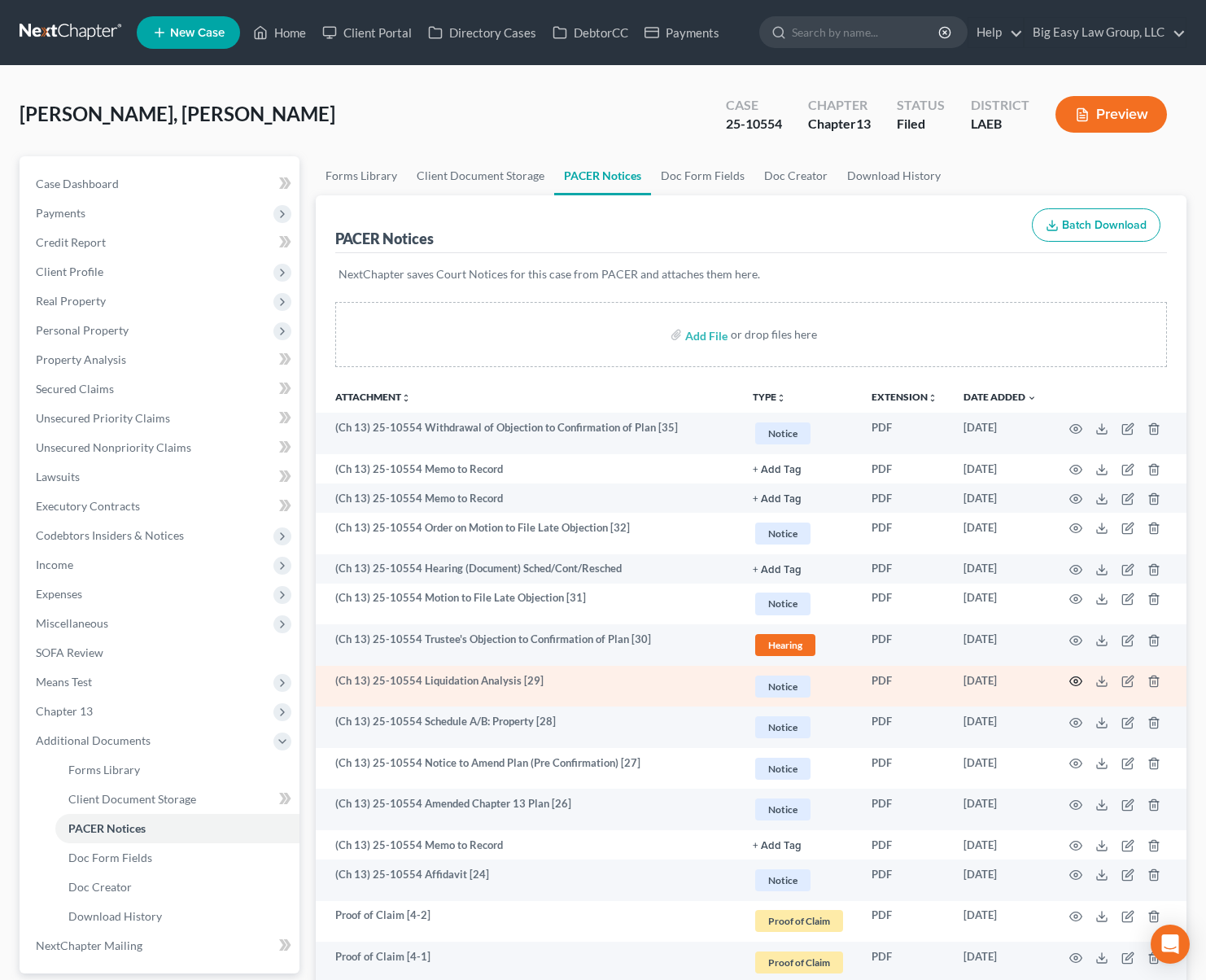
click at [1072, 680] on icon "button" at bounding box center [1075, 681] width 13 height 13
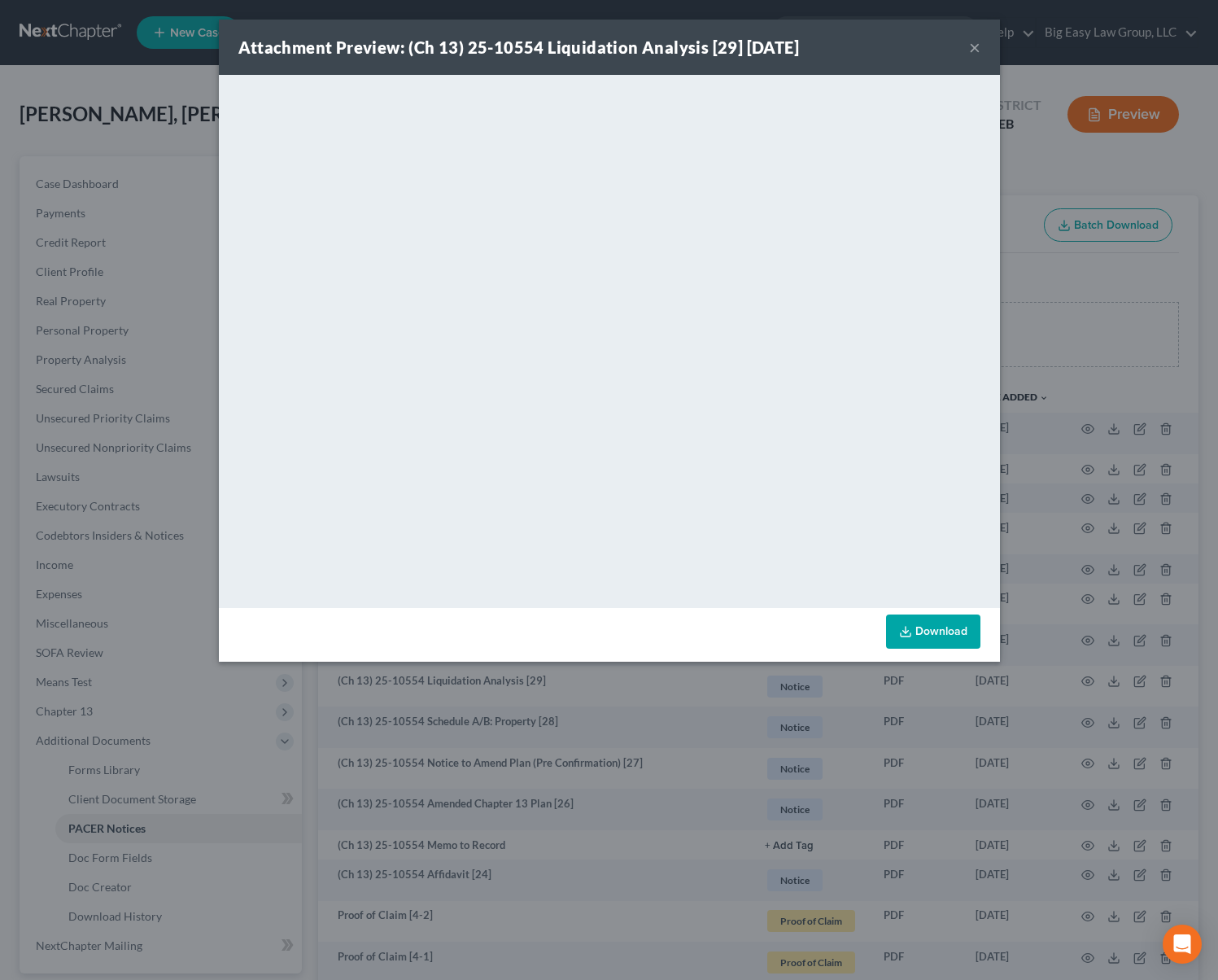
click at [978, 47] on button "×" at bounding box center [974, 47] width 11 height 20
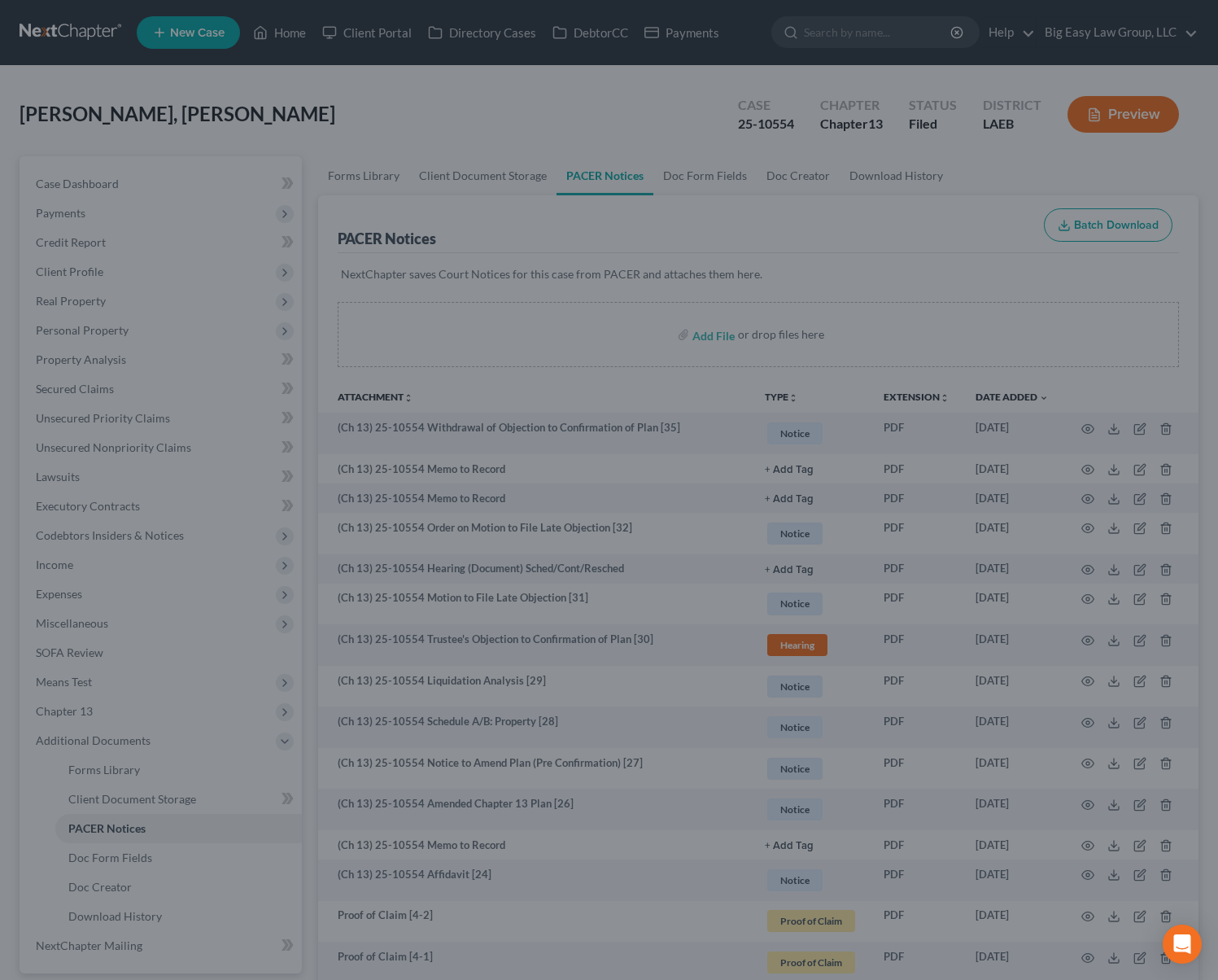
click at [974, 45] on div "Attachment Preview: (Ch 13) 25-10554 Liquidation Analysis [29] 07/08/2025 × <ob…" at bounding box center [609, 490] width 1218 height 980
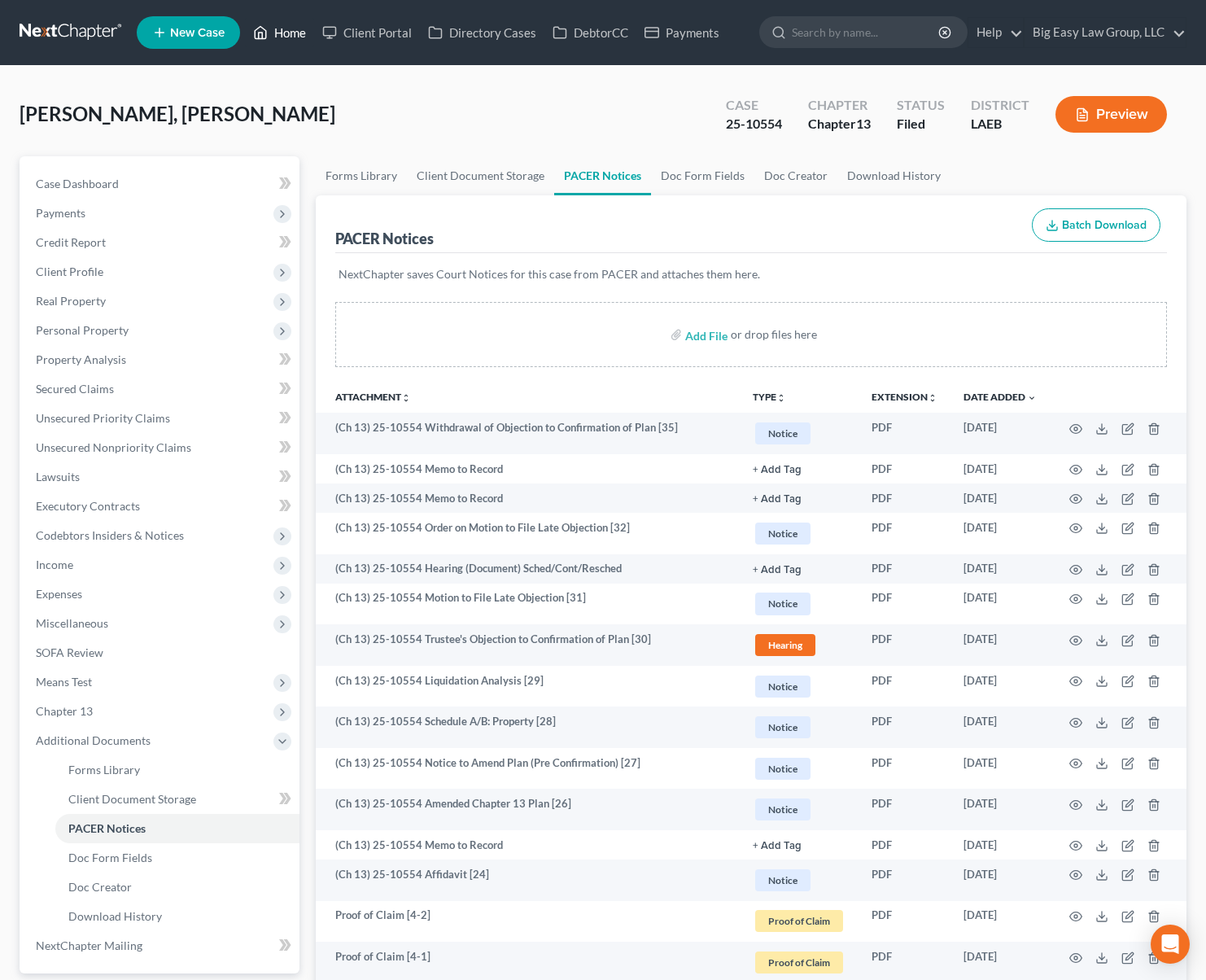
click at [292, 28] on link "Home" at bounding box center [279, 33] width 69 height 29
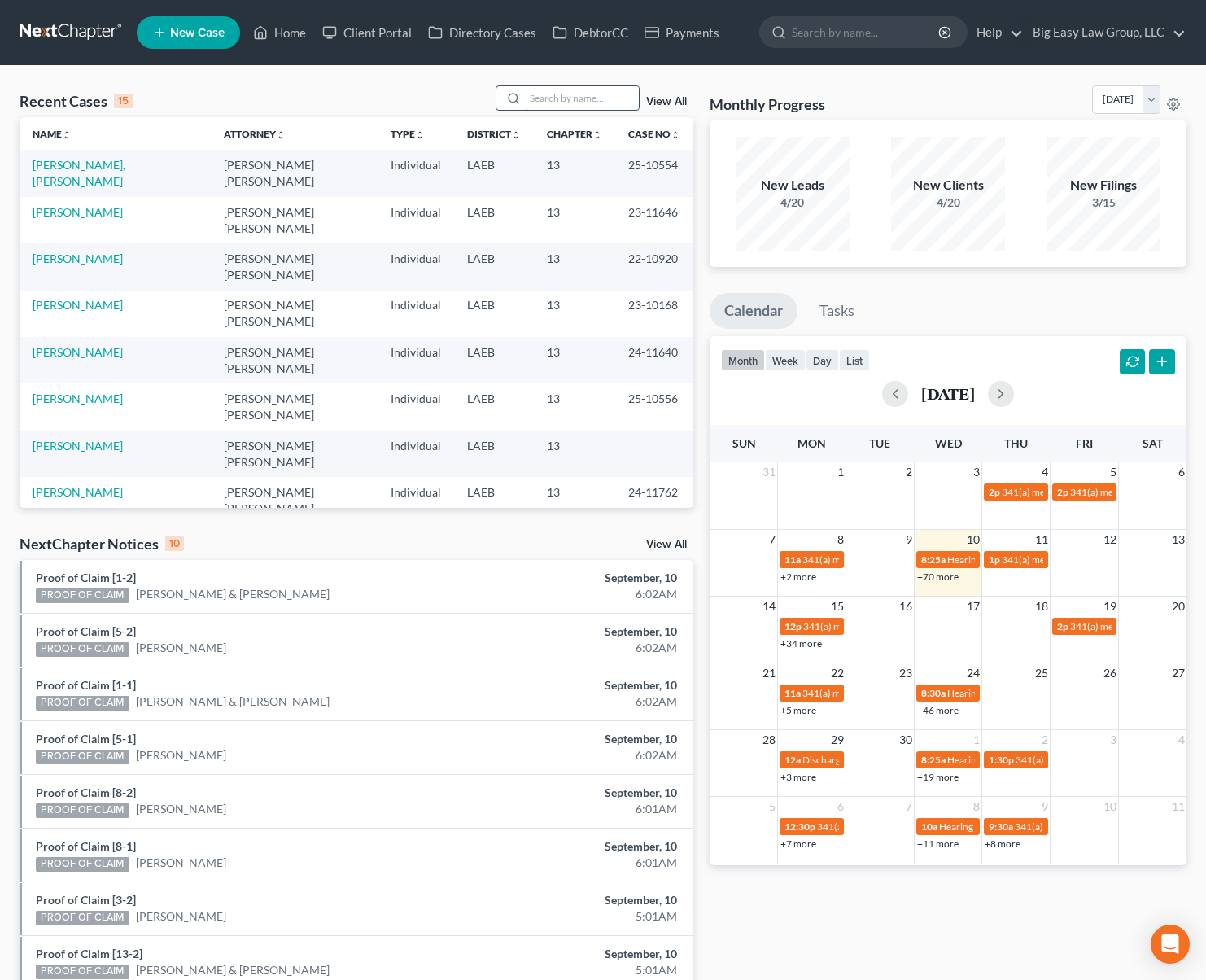
click at [590, 99] on input "search" at bounding box center [582, 98] width 114 height 23
type input "robinson"
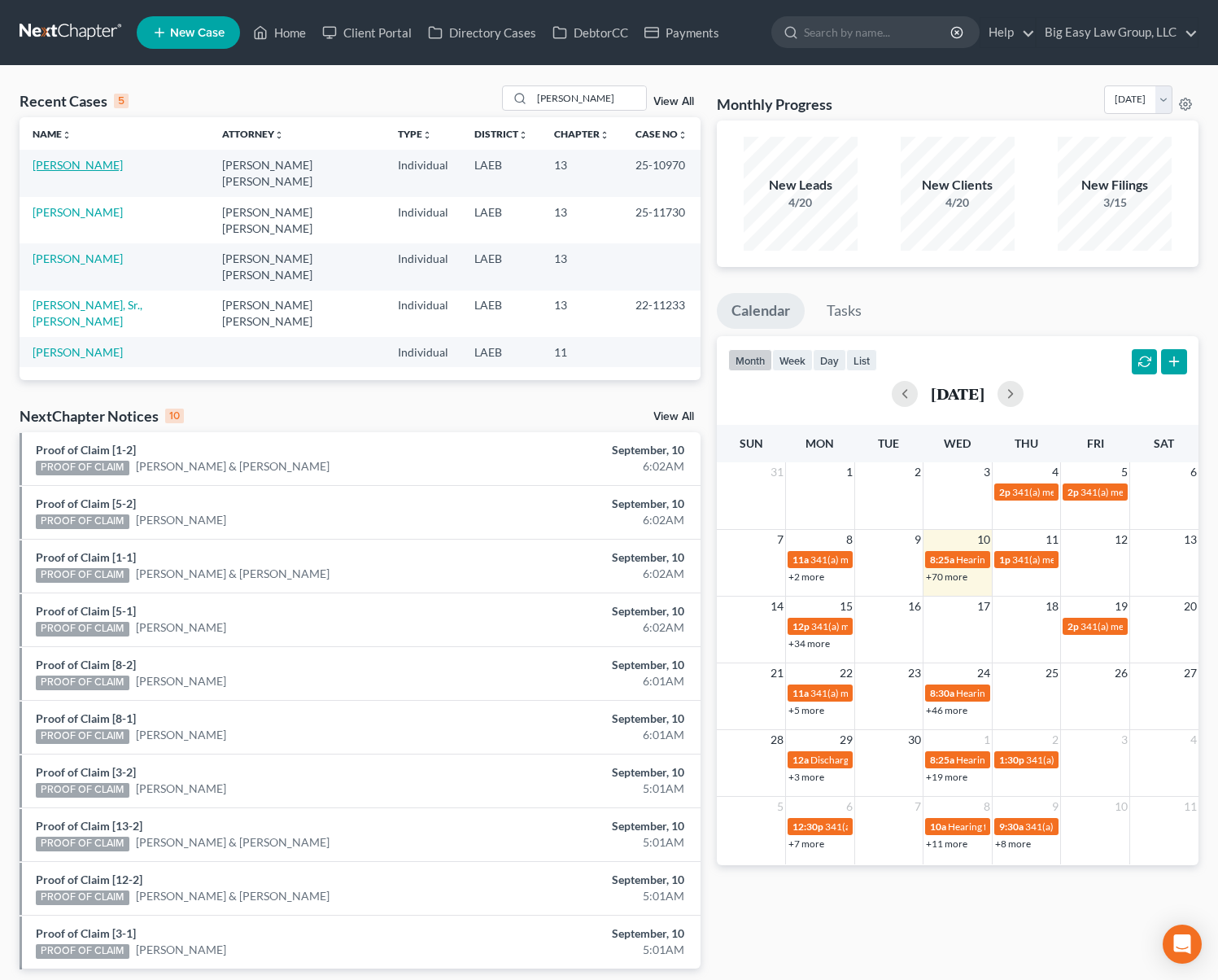
click at [95, 168] on link "[PERSON_NAME]" at bounding box center [78, 164] width 90 height 14
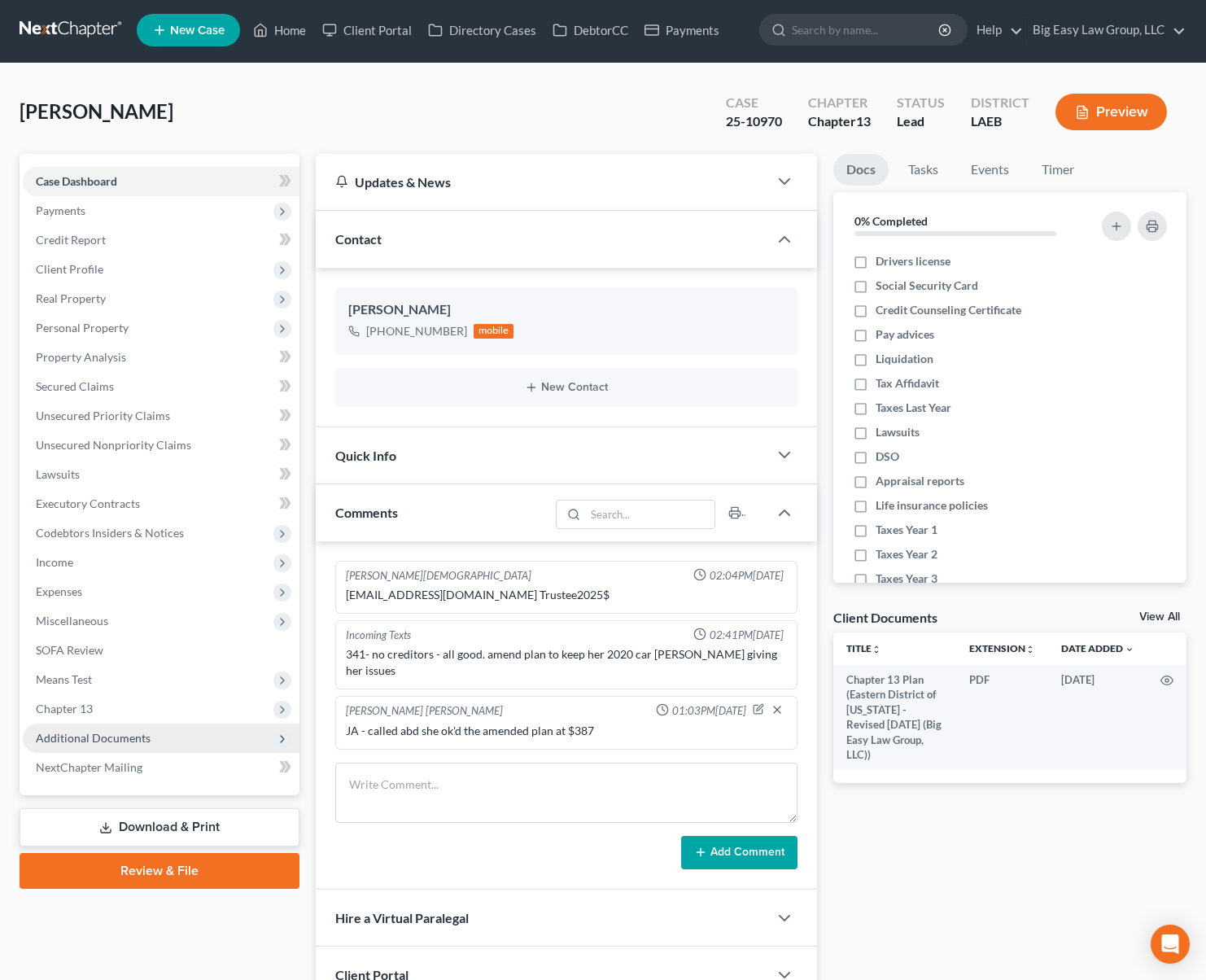
scroll to position [882, 0]
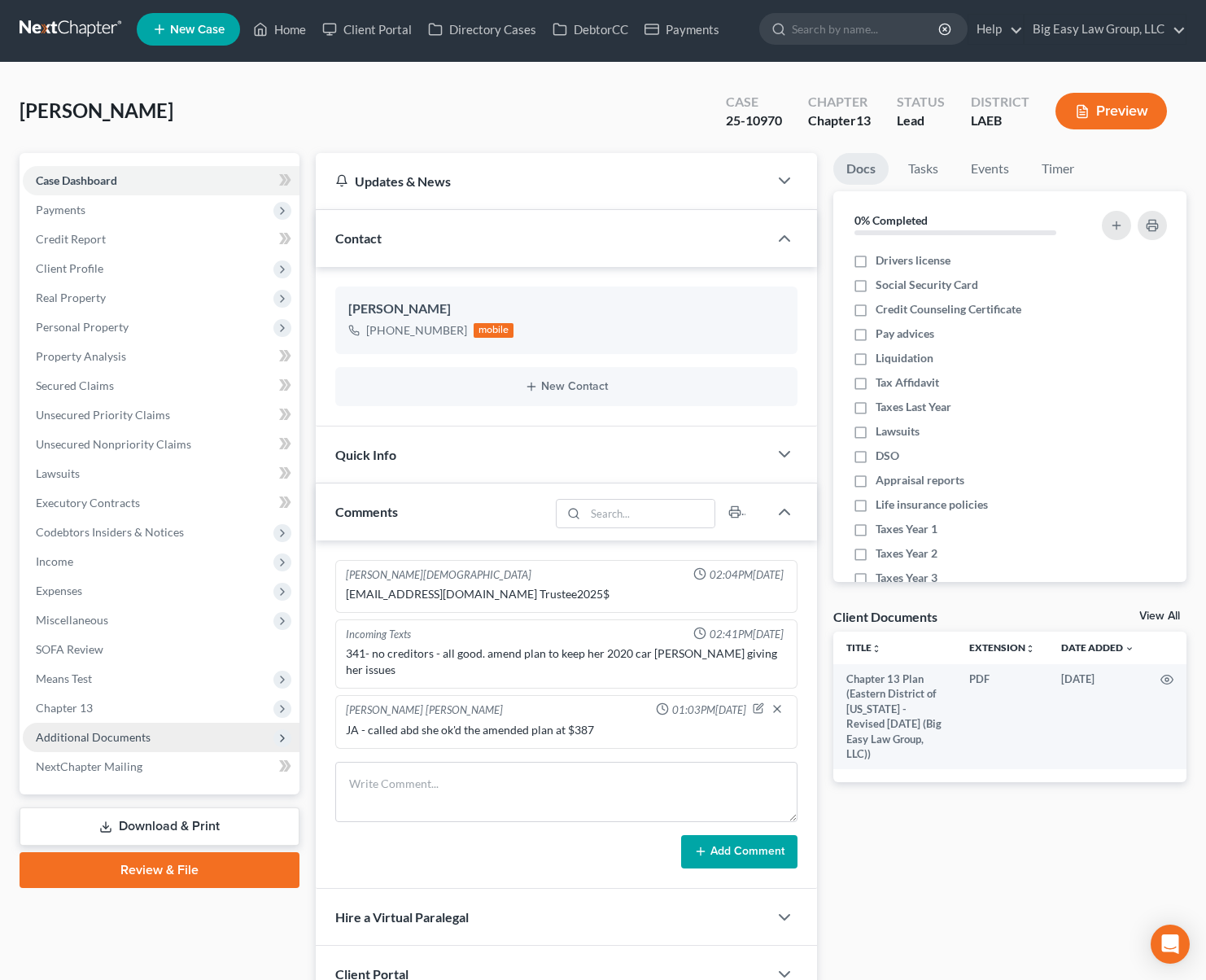
click at [154, 739] on span "Additional Documents" at bounding box center [161, 737] width 277 height 29
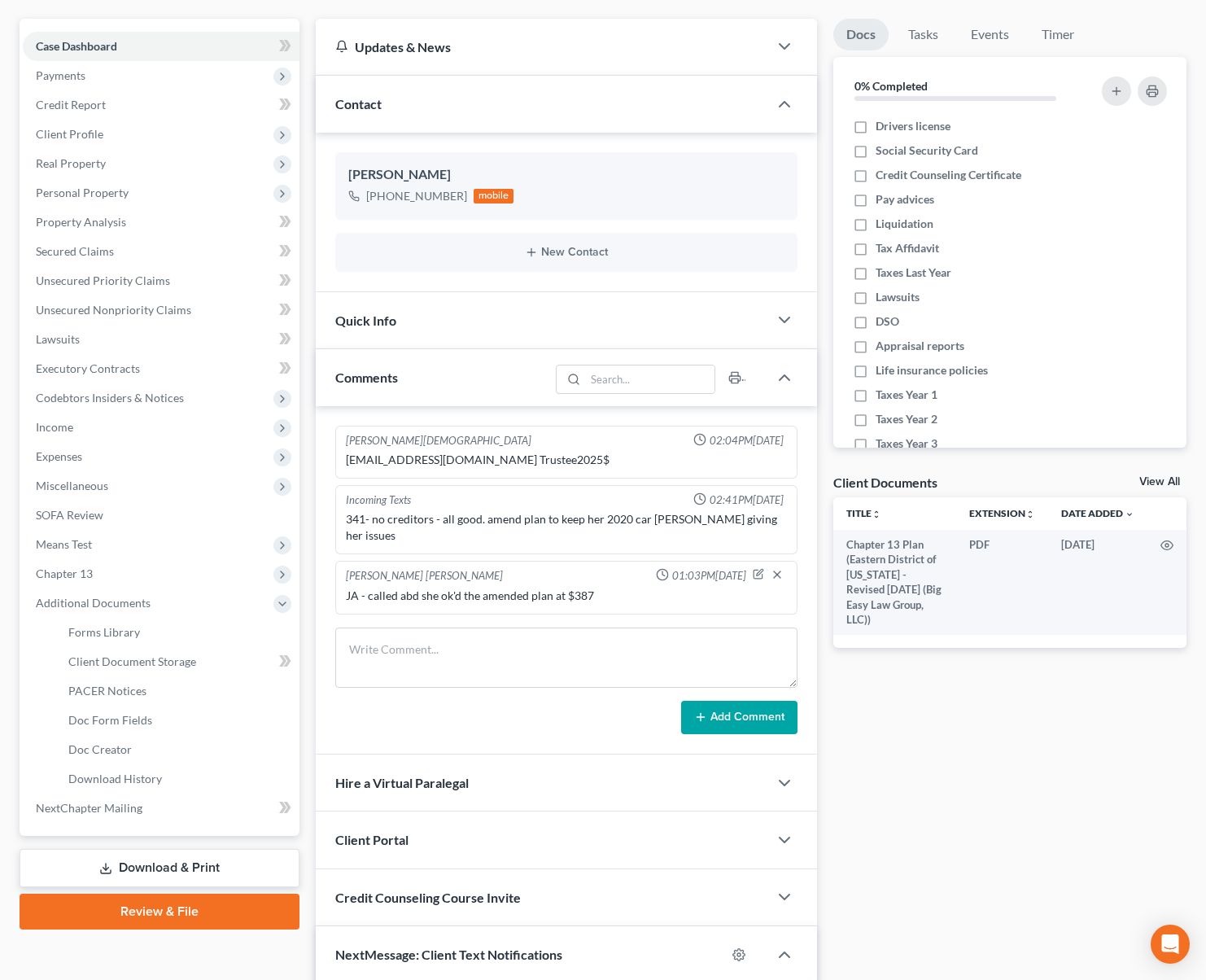
scroll to position [144, 0]
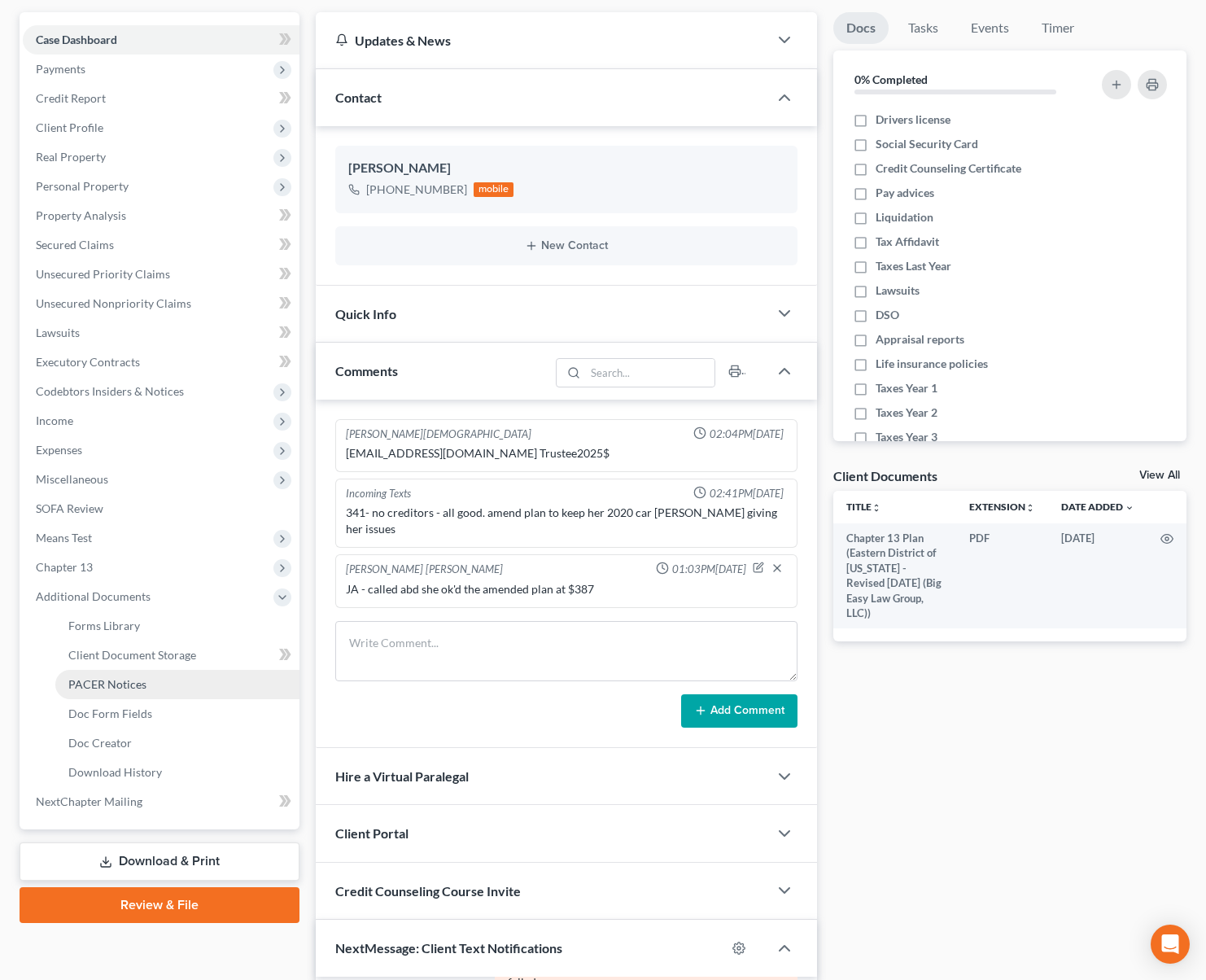
click at [198, 689] on link "PACER Notices" at bounding box center [177, 684] width 244 height 29
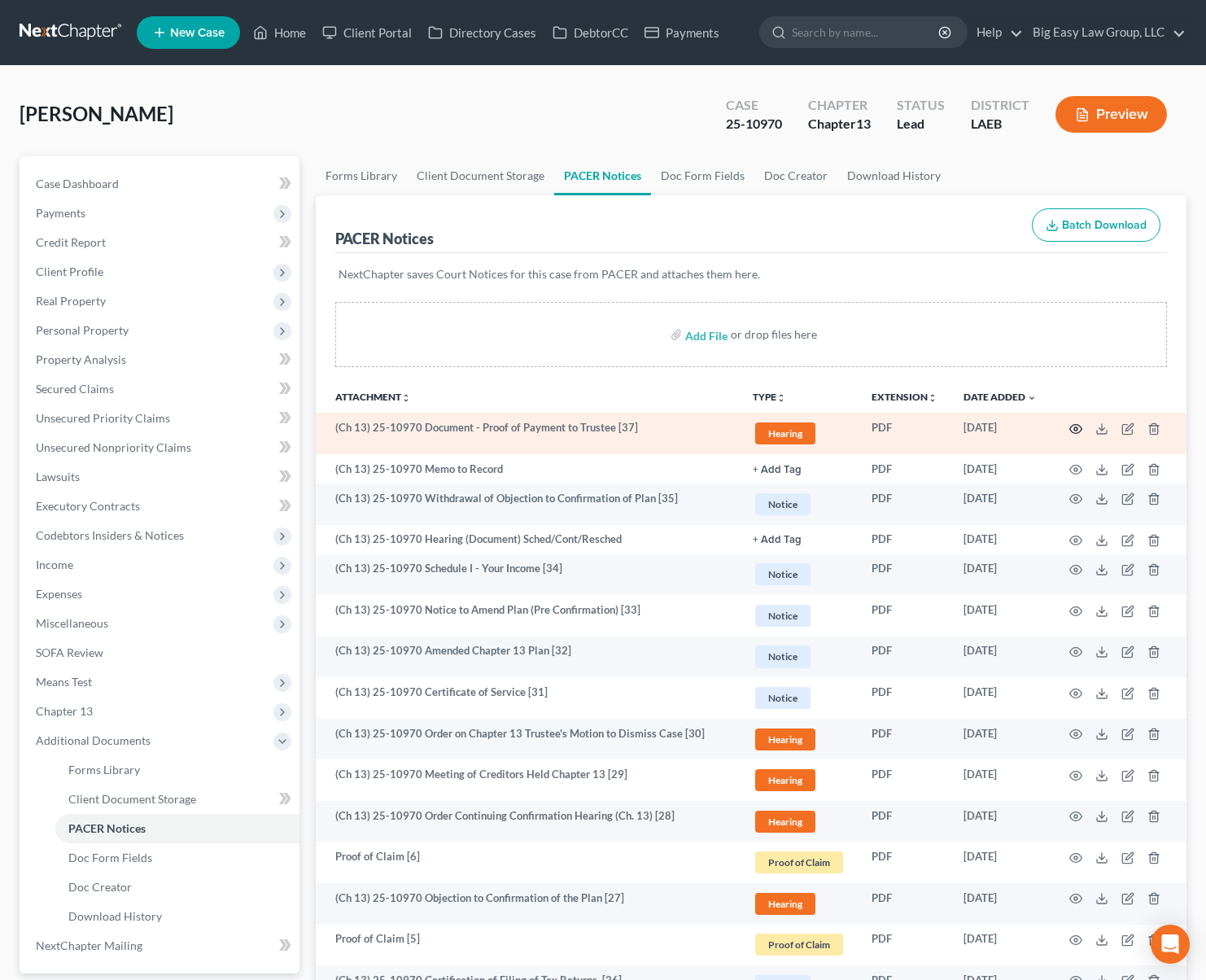
click at [1074, 428] on circle "button" at bounding box center [1076, 429] width 3 height 3
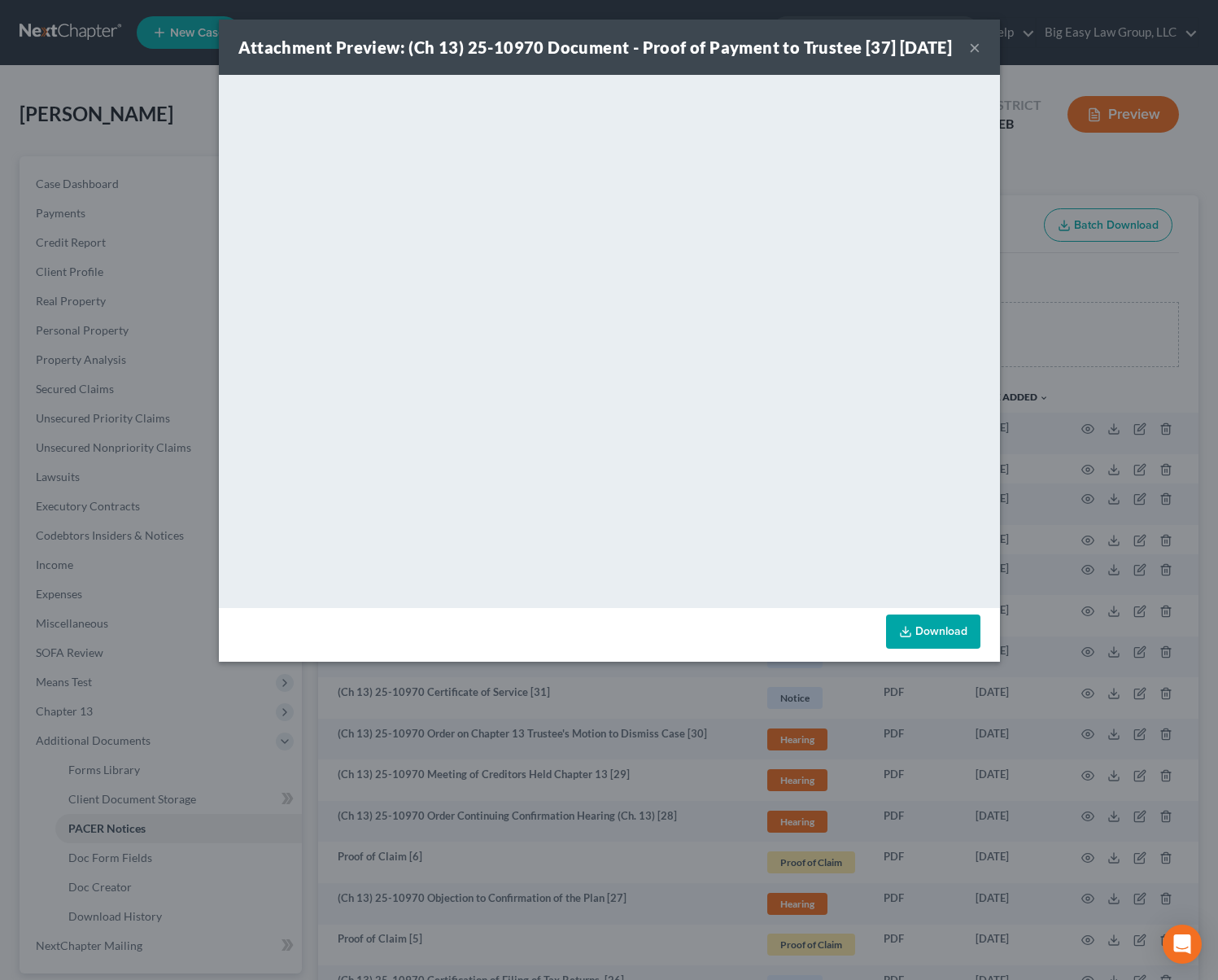
click at [971, 57] on button "×" at bounding box center [974, 47] width 11 height 20
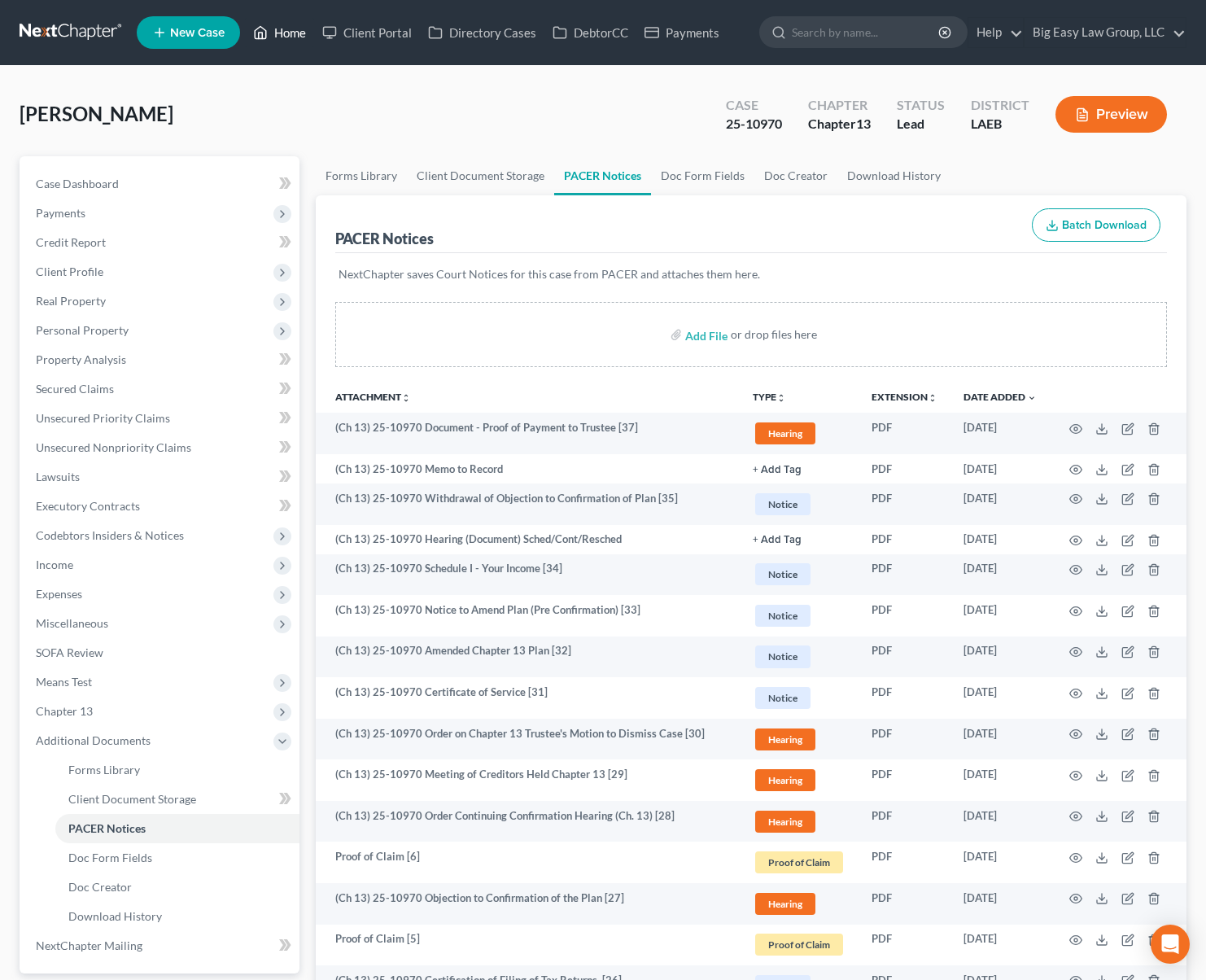
click at [290, 44] on link "Home" at bounding box center [279, 33] width 69 height 29
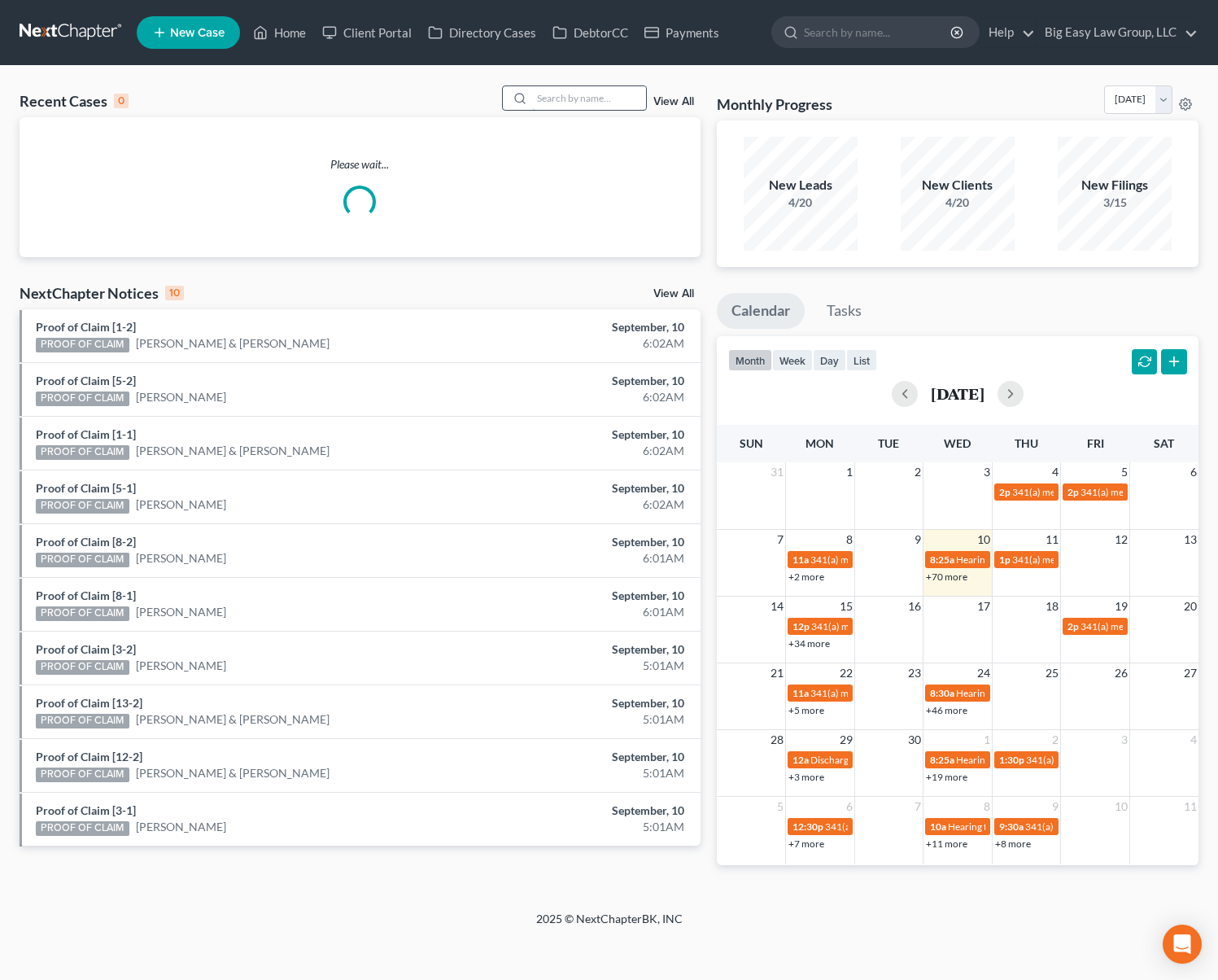
click at [627, 105] on input "search" at bounding box center [589, 98] width 114 height 23
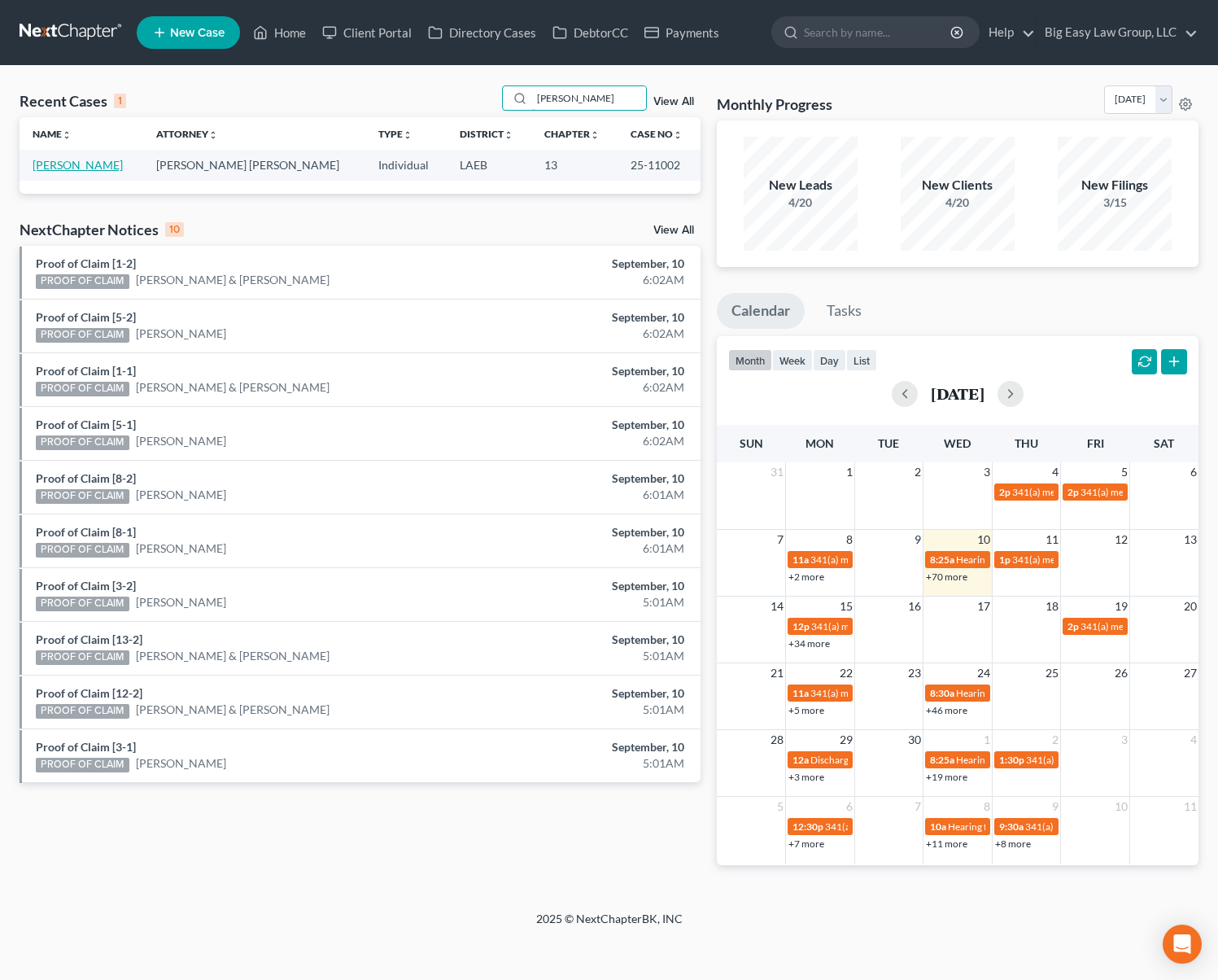
type input "galla"
click at [103, 168] on link "[PERSON_NAME]" at bounding box center [78, 164] width 90 height 14
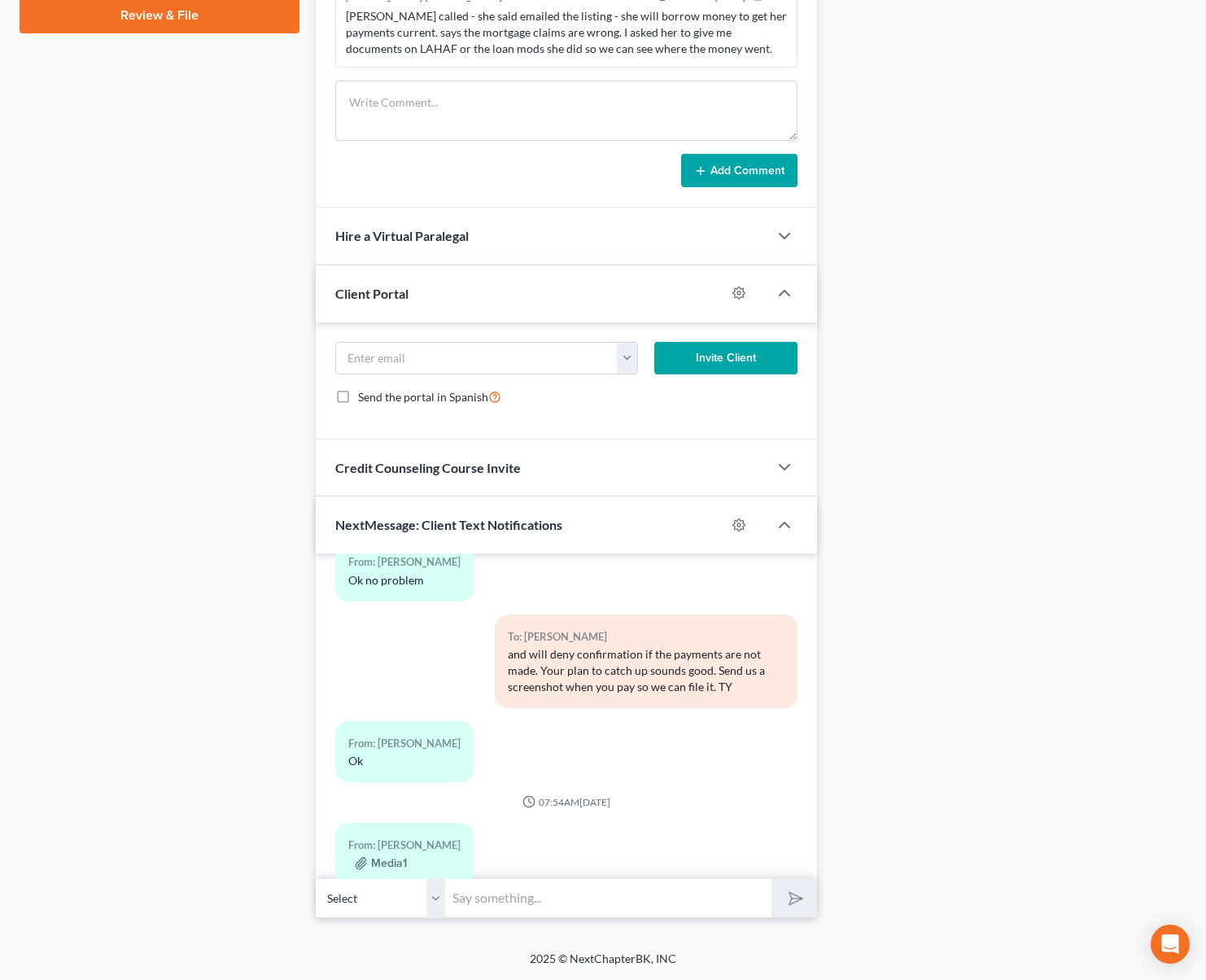
scroll to position [3559, 0]
click at [389, 856] on button "Media1" at bounding box center [381, 862] width 52 height 13
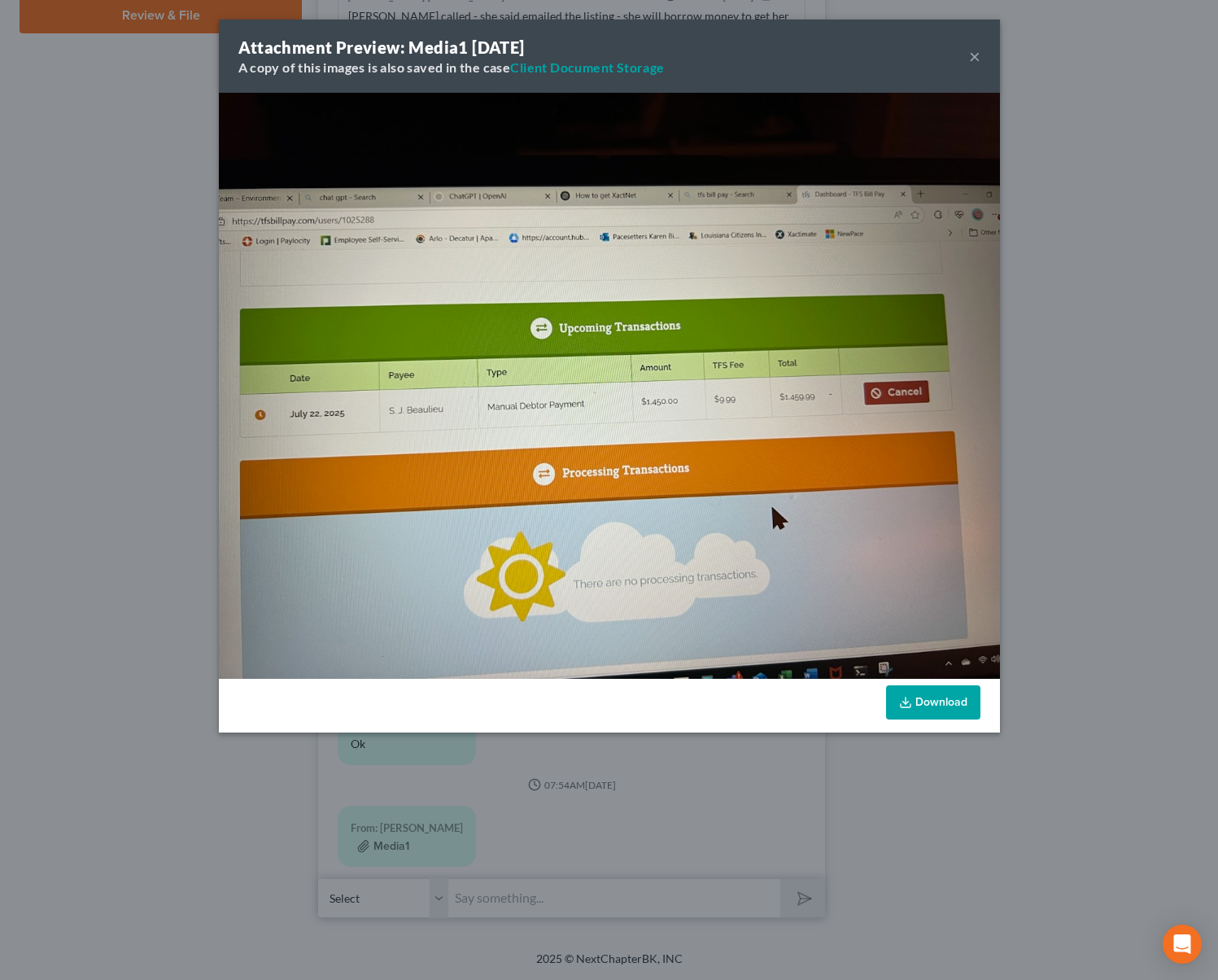
click at [976, 61] on button "×" at bounding box center [974, 56] width 11 height 20
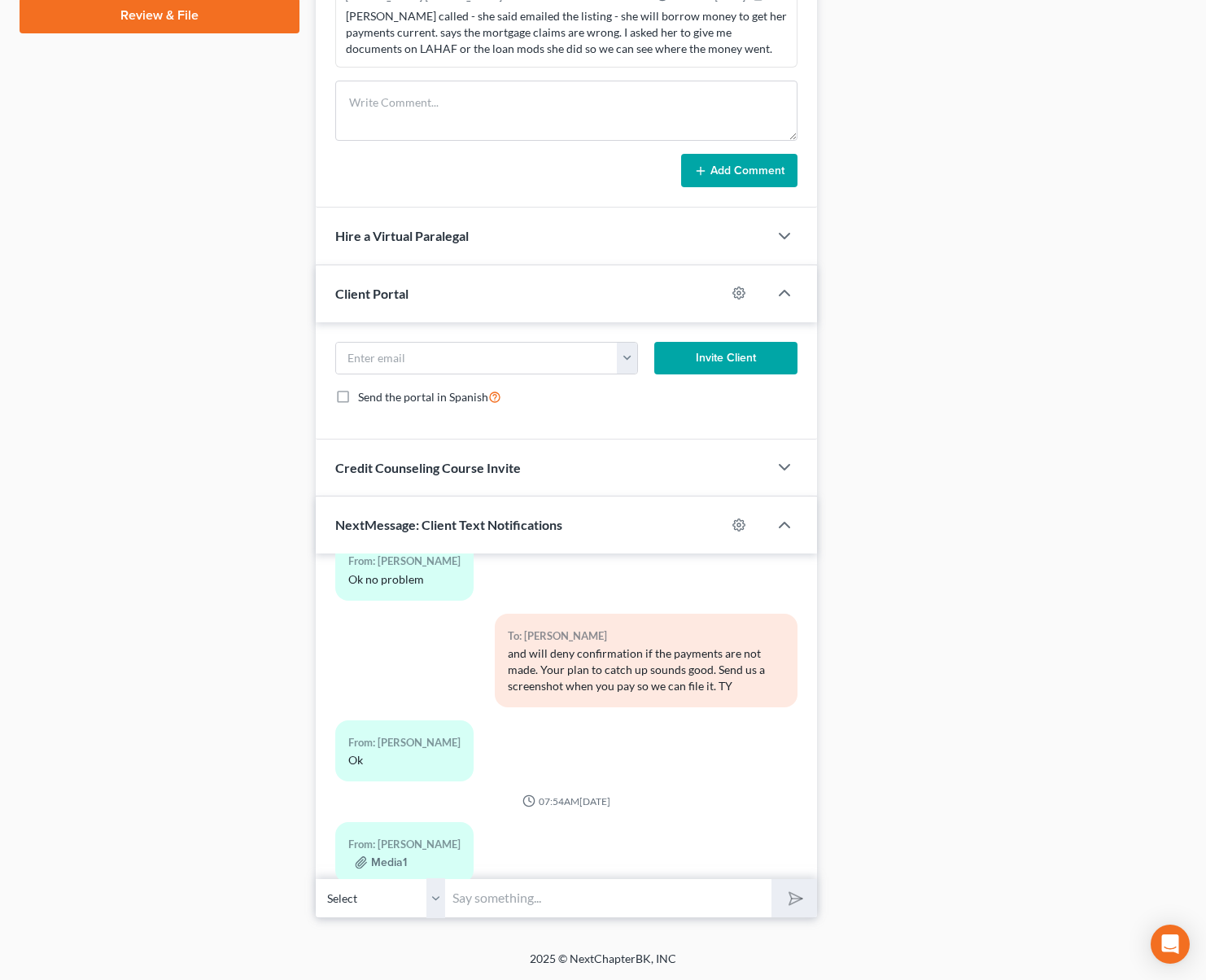
click at [725, 904] on input "text" at bounding box center [608, 898] width 326 height 40
click at [973, 720] on div "Docs Tasks Events Timer 0% Completed Nothing here yet! Drivers license Social S…" at bounding box center [1010, 108] width 369 height 1620
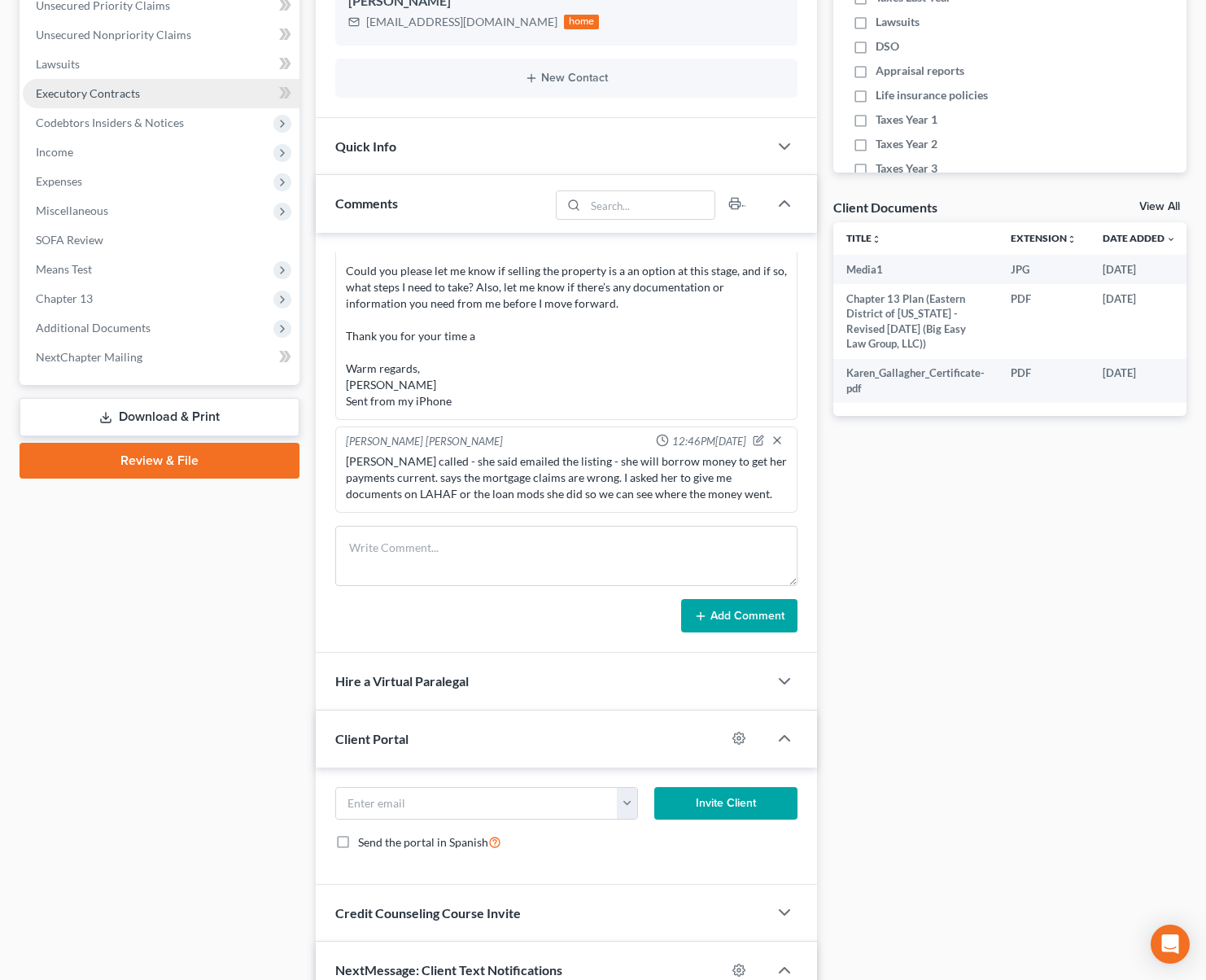
scroll to position [0, 0]
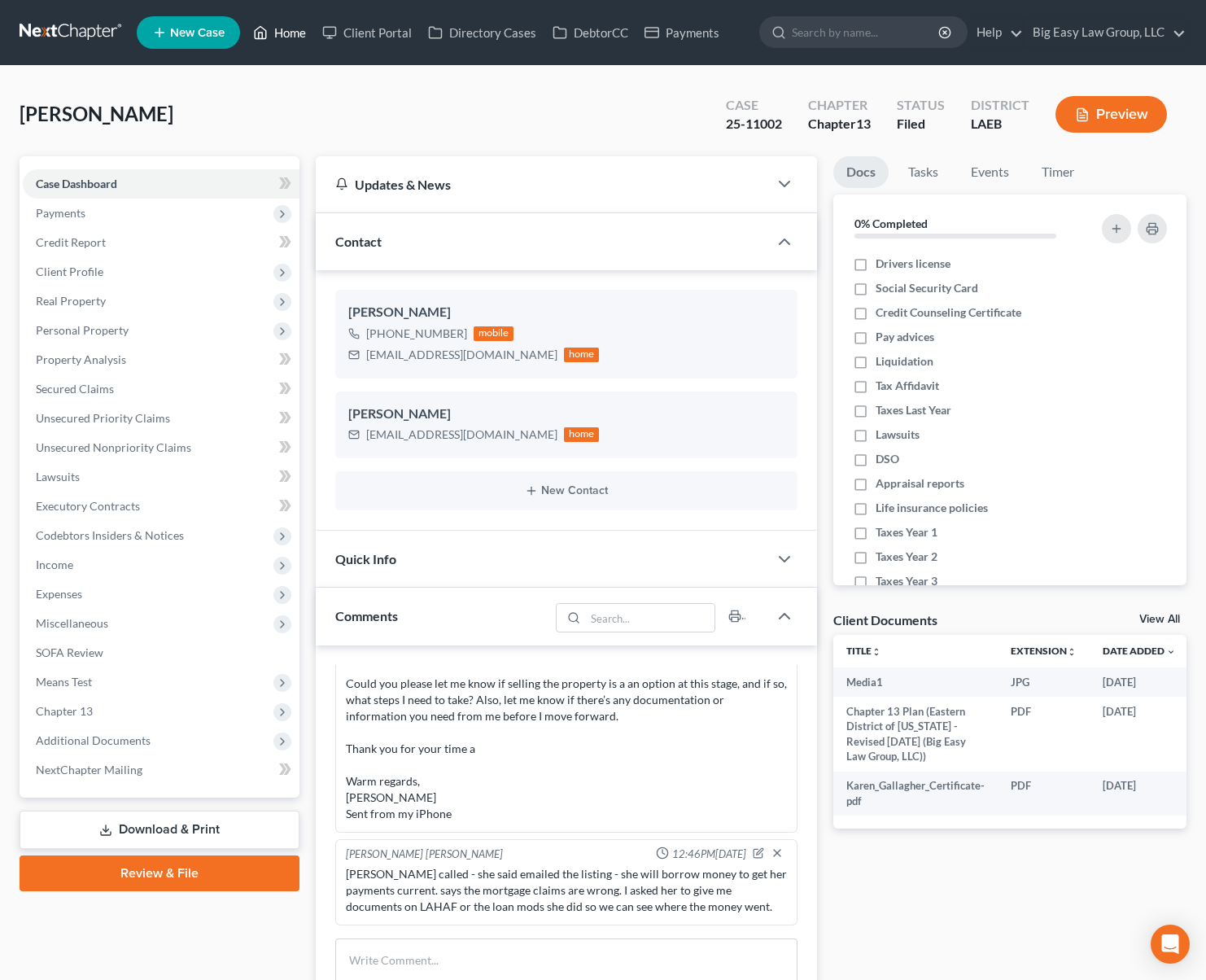
click at [281, 32] on link "Home" at bounding box center [279, 33] width 69 height 29
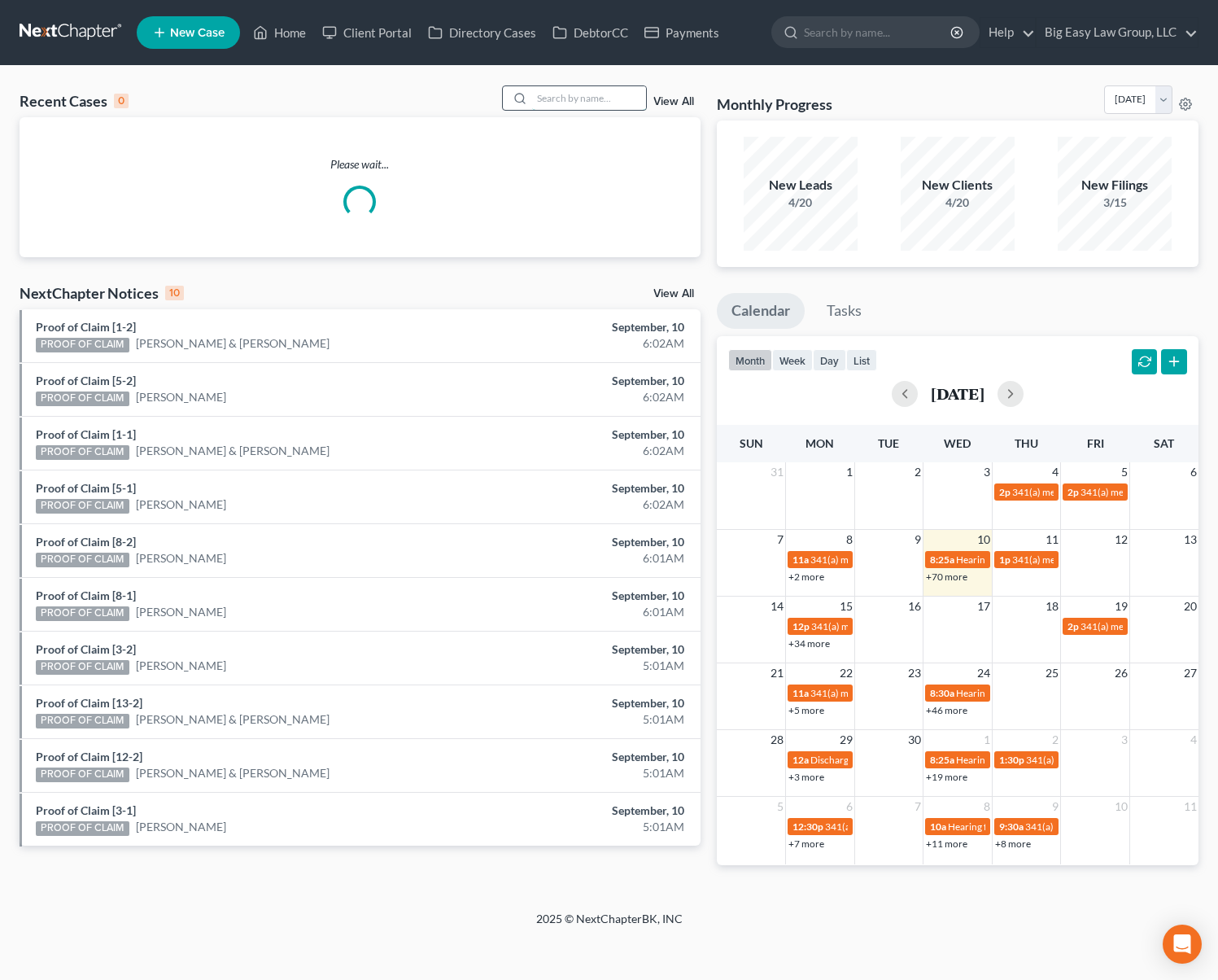
click at [622, 93] on input "search" at bounding box center [589, 98] width 114 height 23
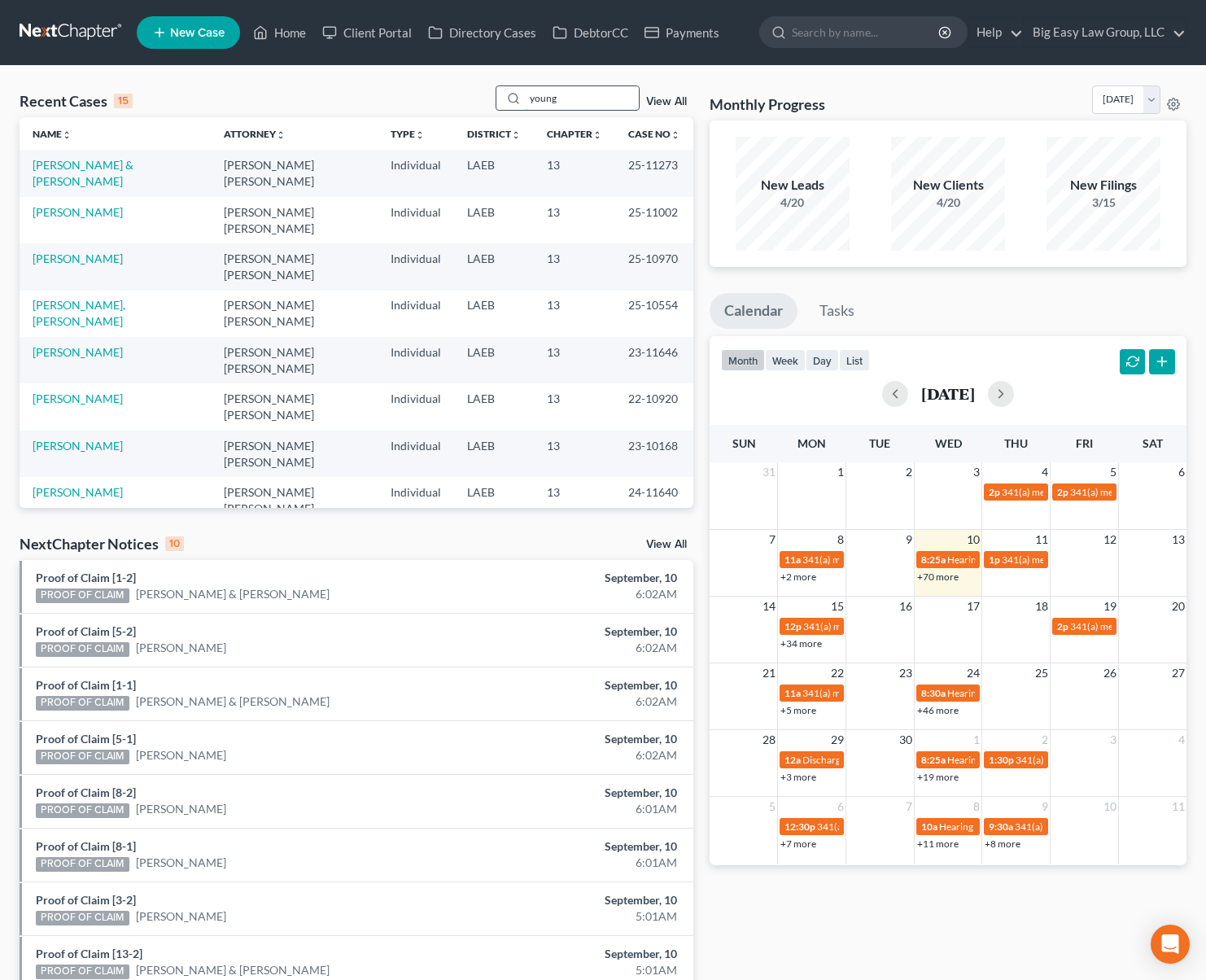
type input "young"
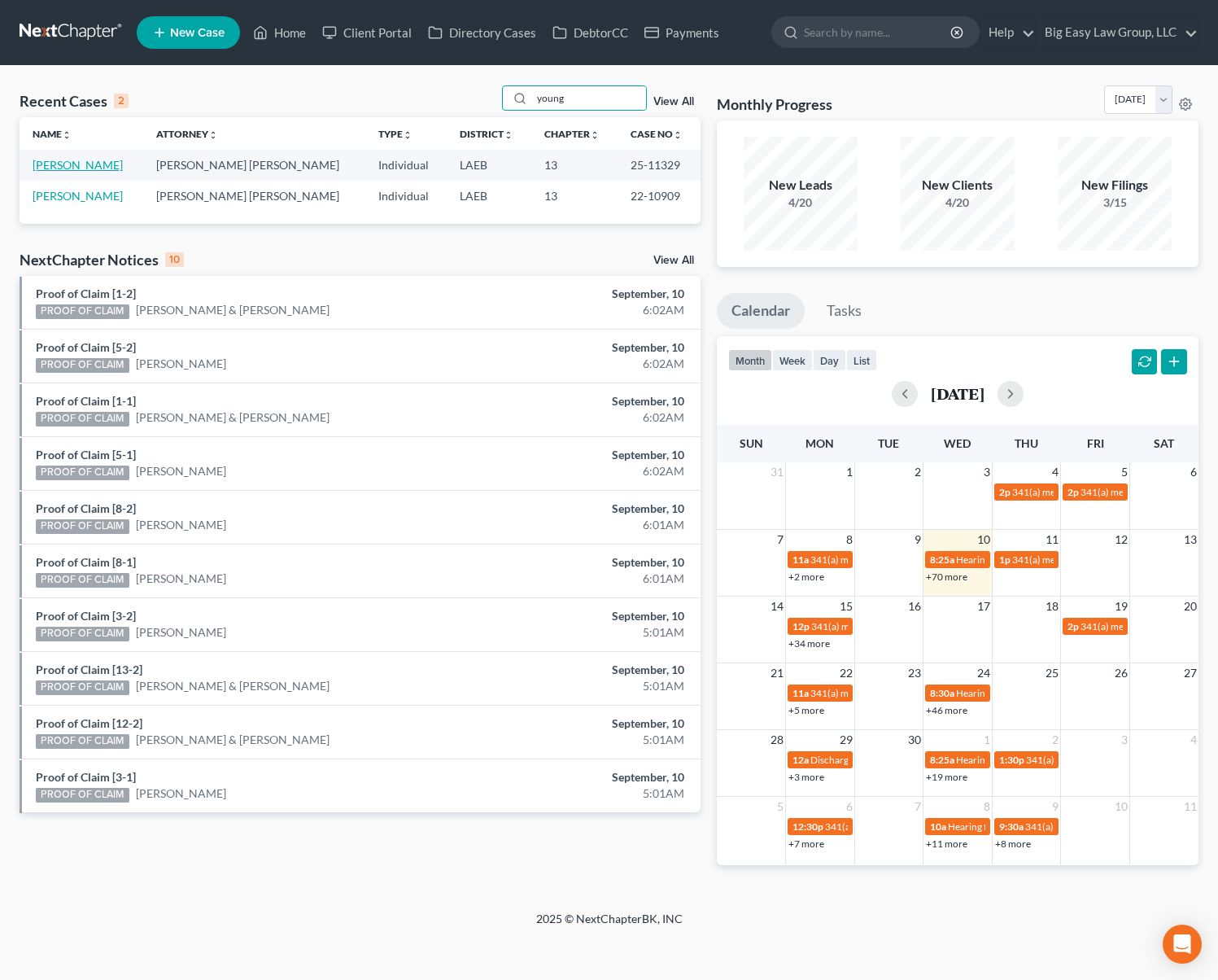
click at [58, 164] on link "Young, Fay" at bounding box center [78, 164] width 90 height 14
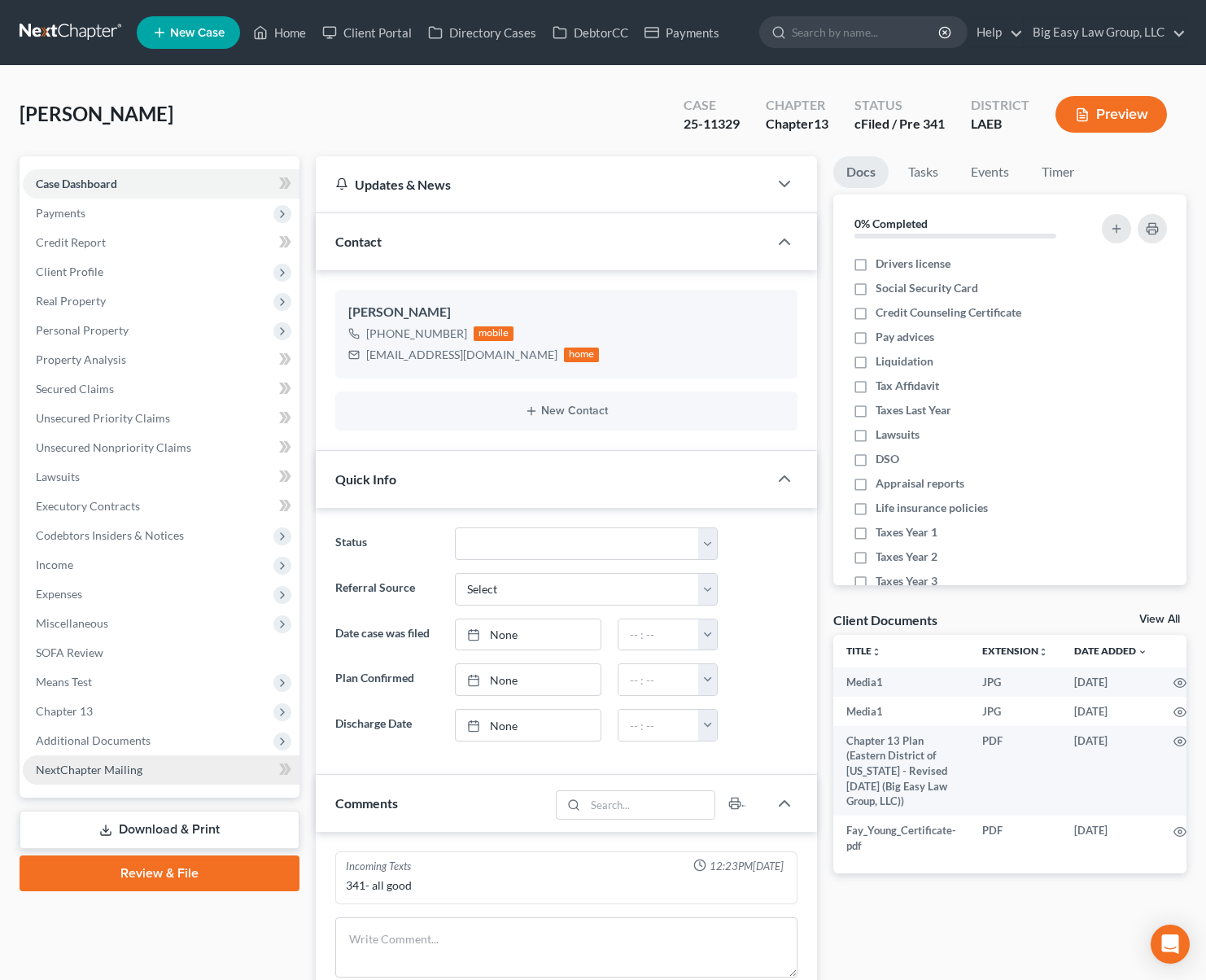
scroll to position [3942, 0]
click at [153, 745] on span "Additional Documents" at bounding box center [161, 740] width 277 height 29
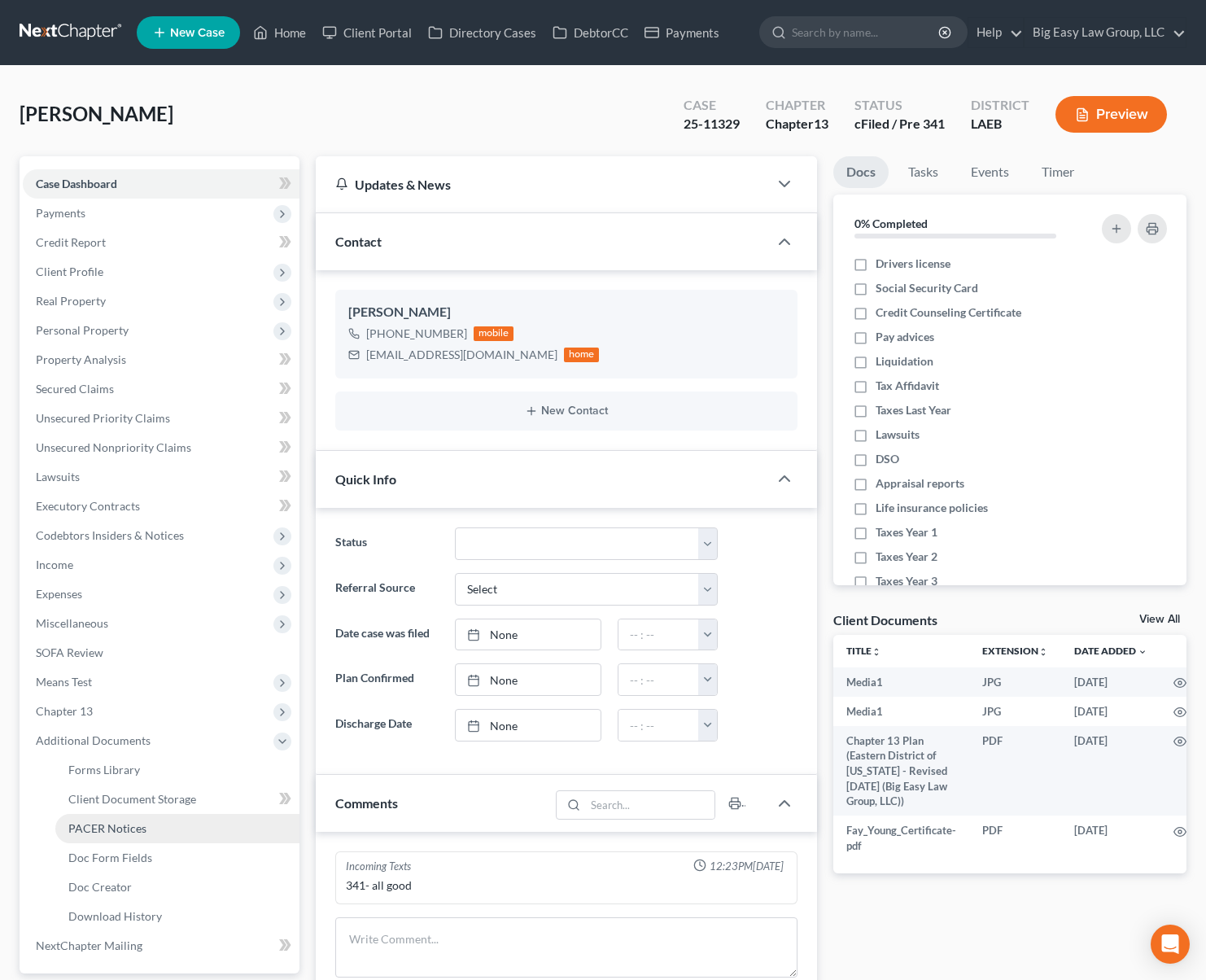
click at [168, 836] on link "PACER Notices" at bounding box center [177, 829] width 244 height 29
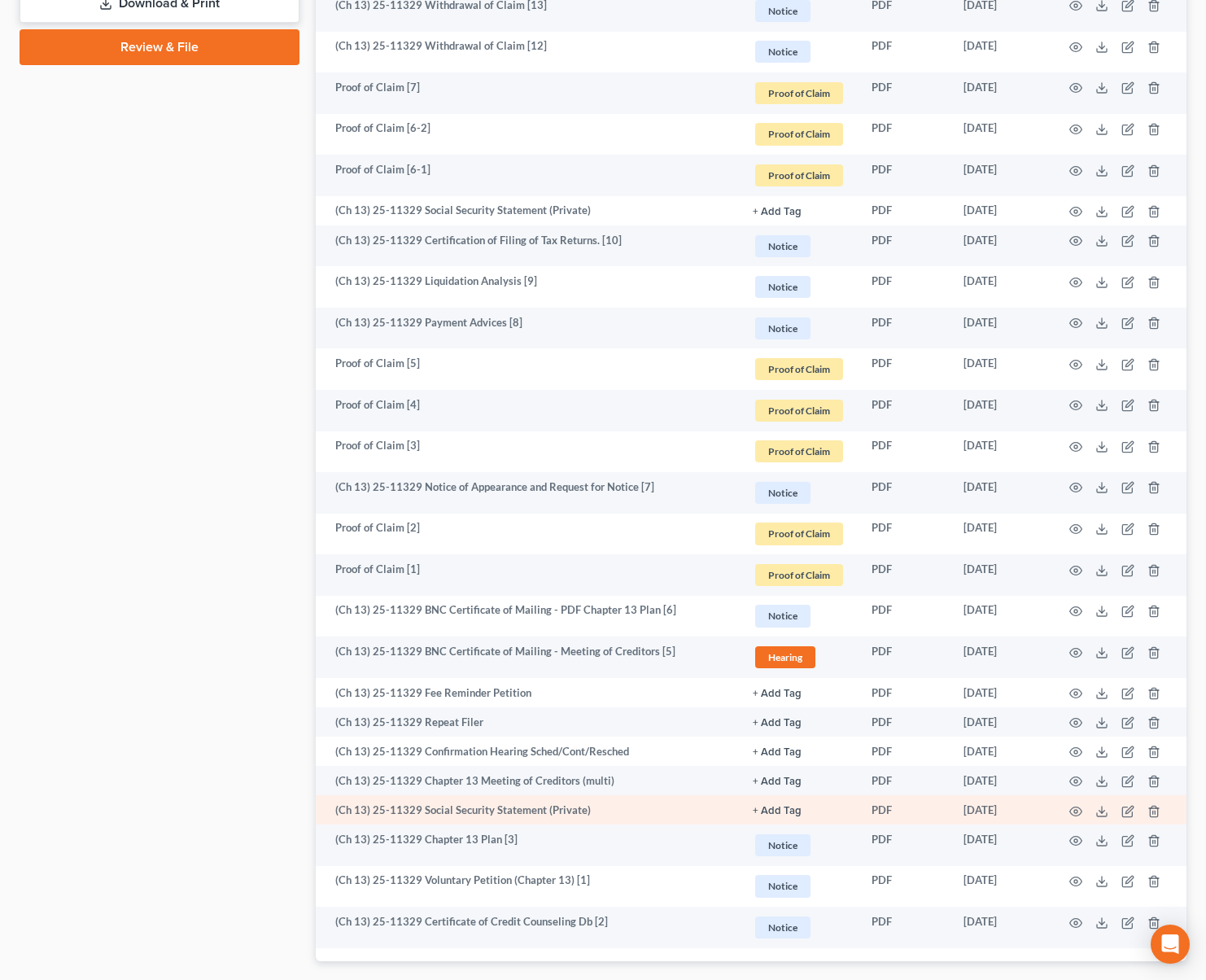
scroll to position [1019, 0]
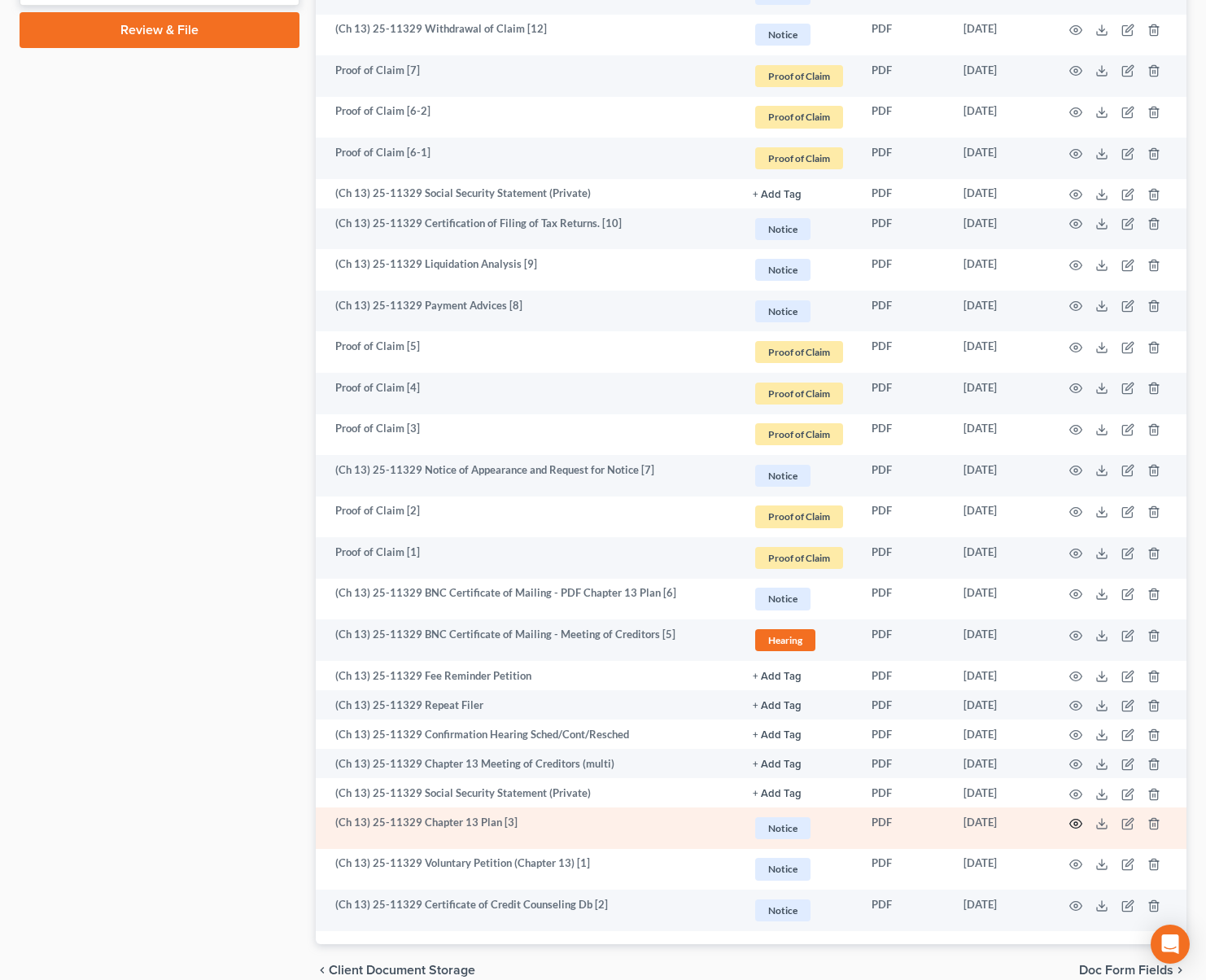
click at [1077, 826] on icon "button" at bounding box center [1075, 823] width 13 height 13
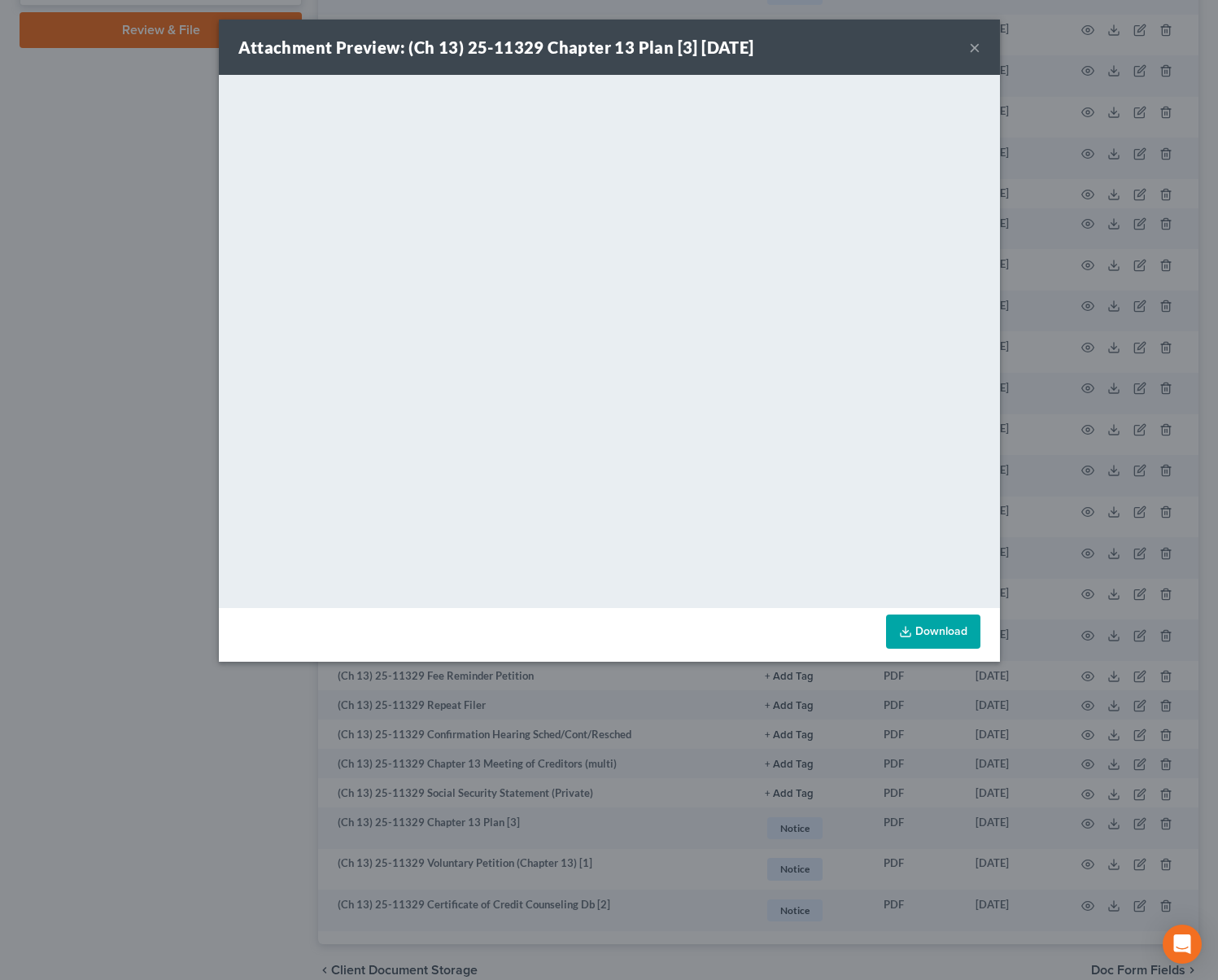
click at [976, 48] on button "×" at bounding box center [974, 47] width 11 height 20
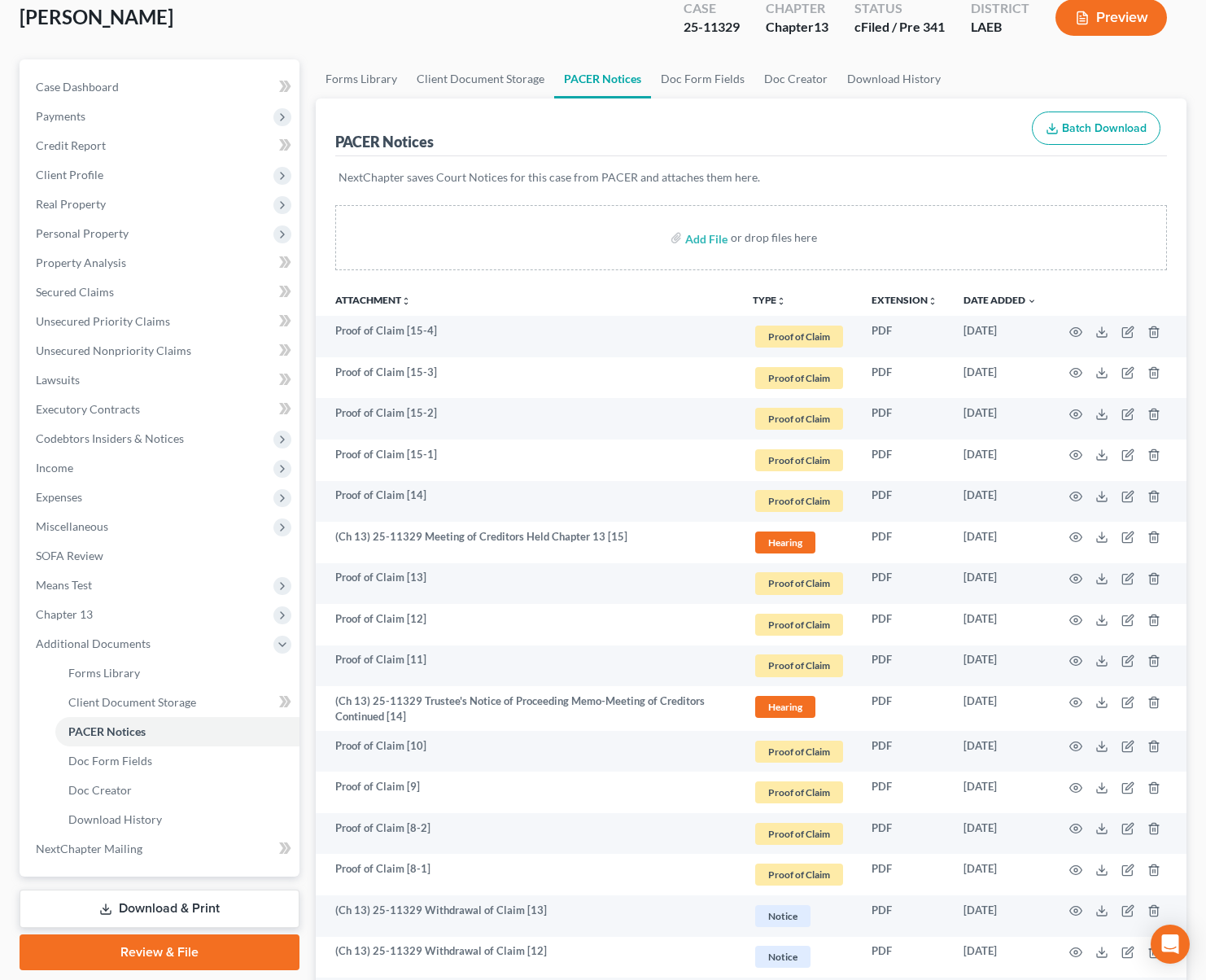
scroll to position [0, 0]
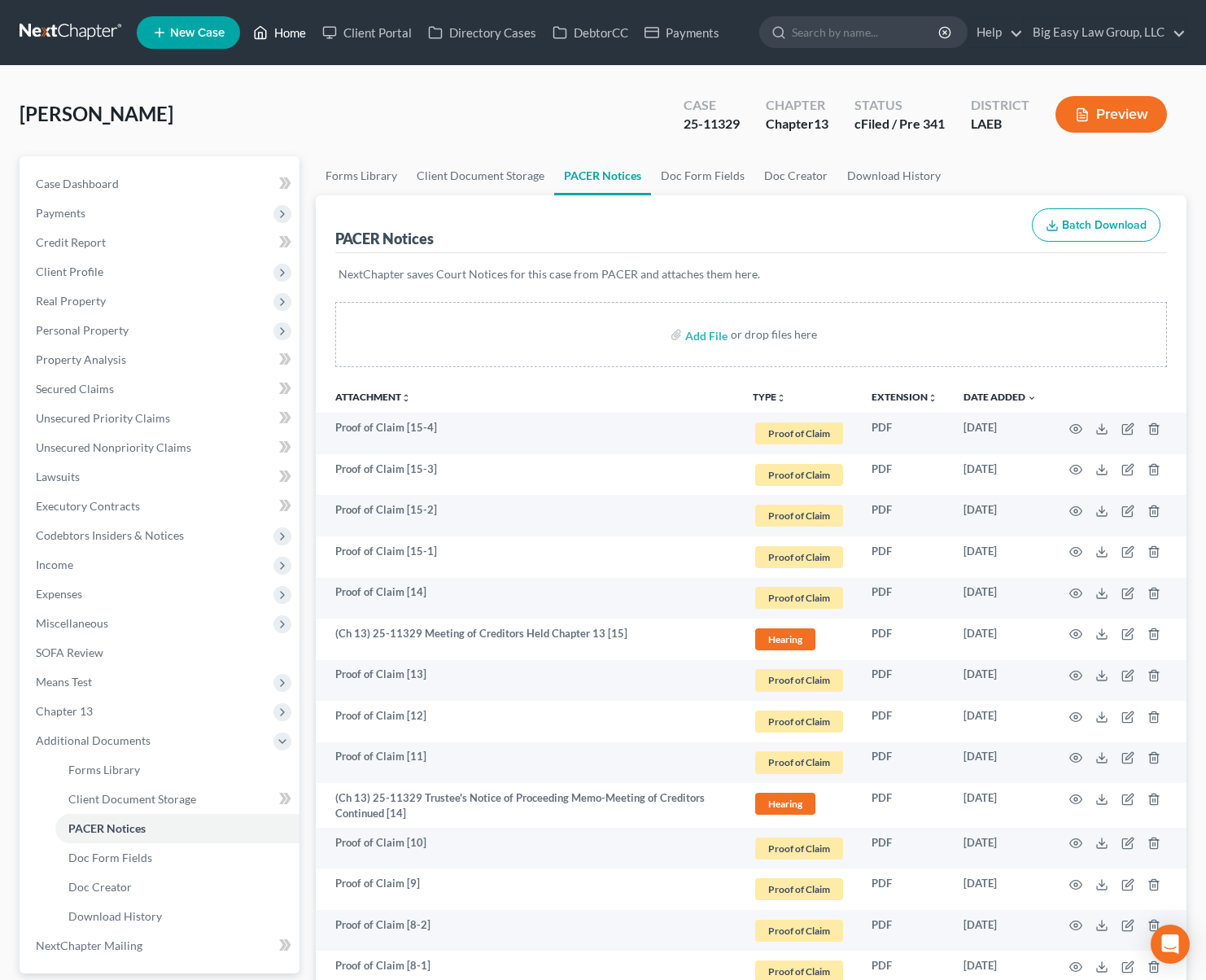
click at [281, 35] on link "Home" at bounding box center [279, 33] width 69 height 29
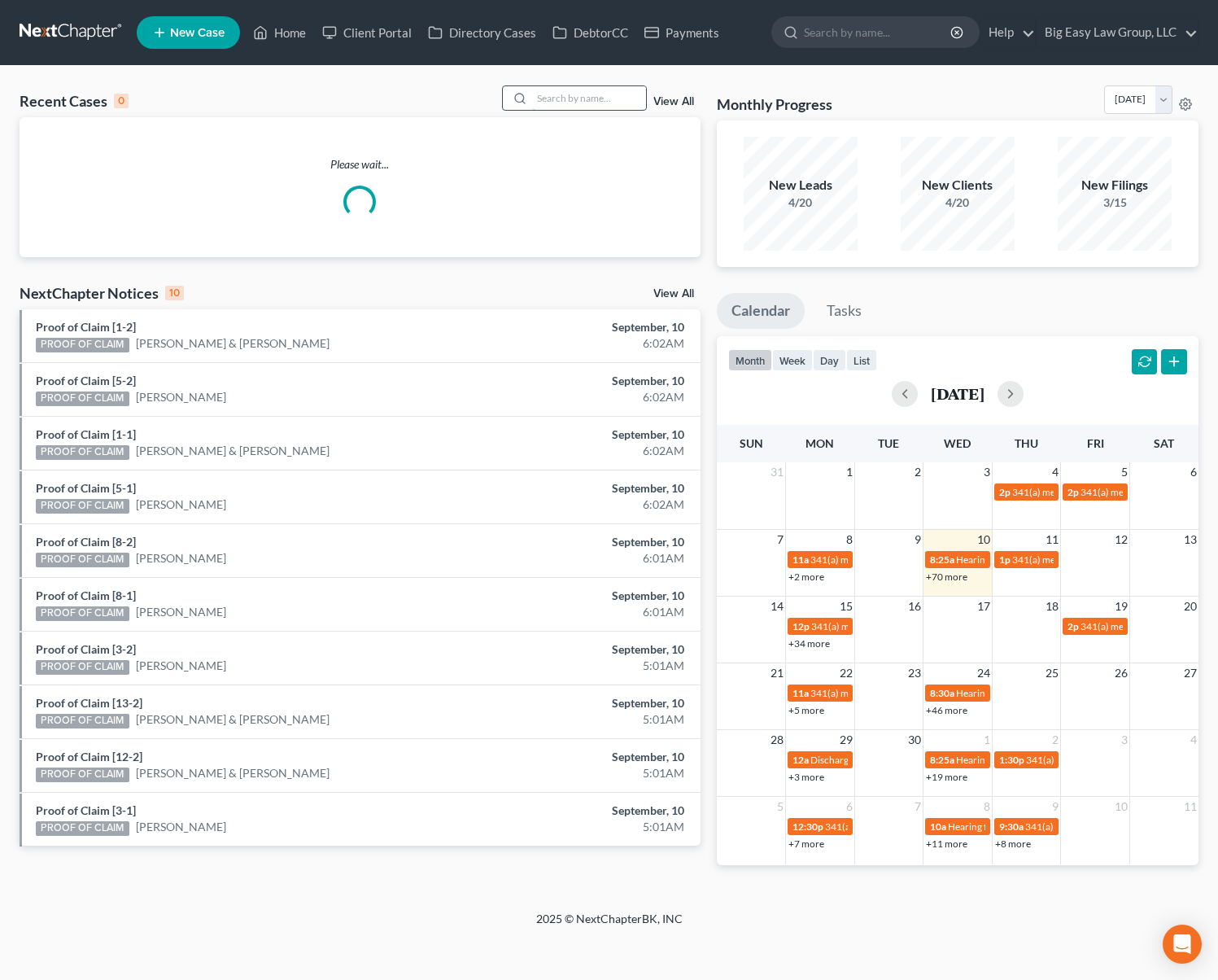
click at [618, 89] on input "search" at bounding box center [589, 98] width 114 height 23
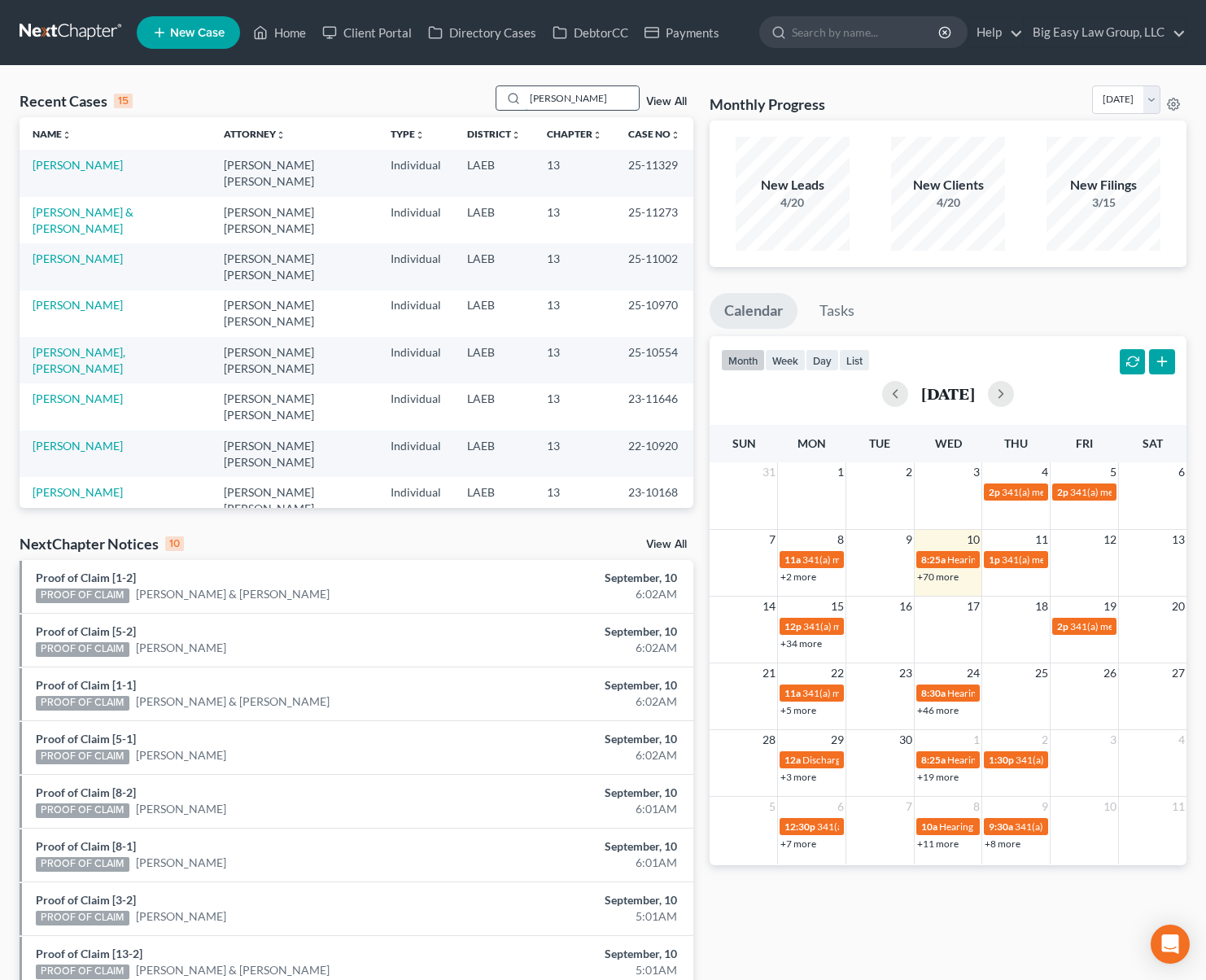
type input "turner"
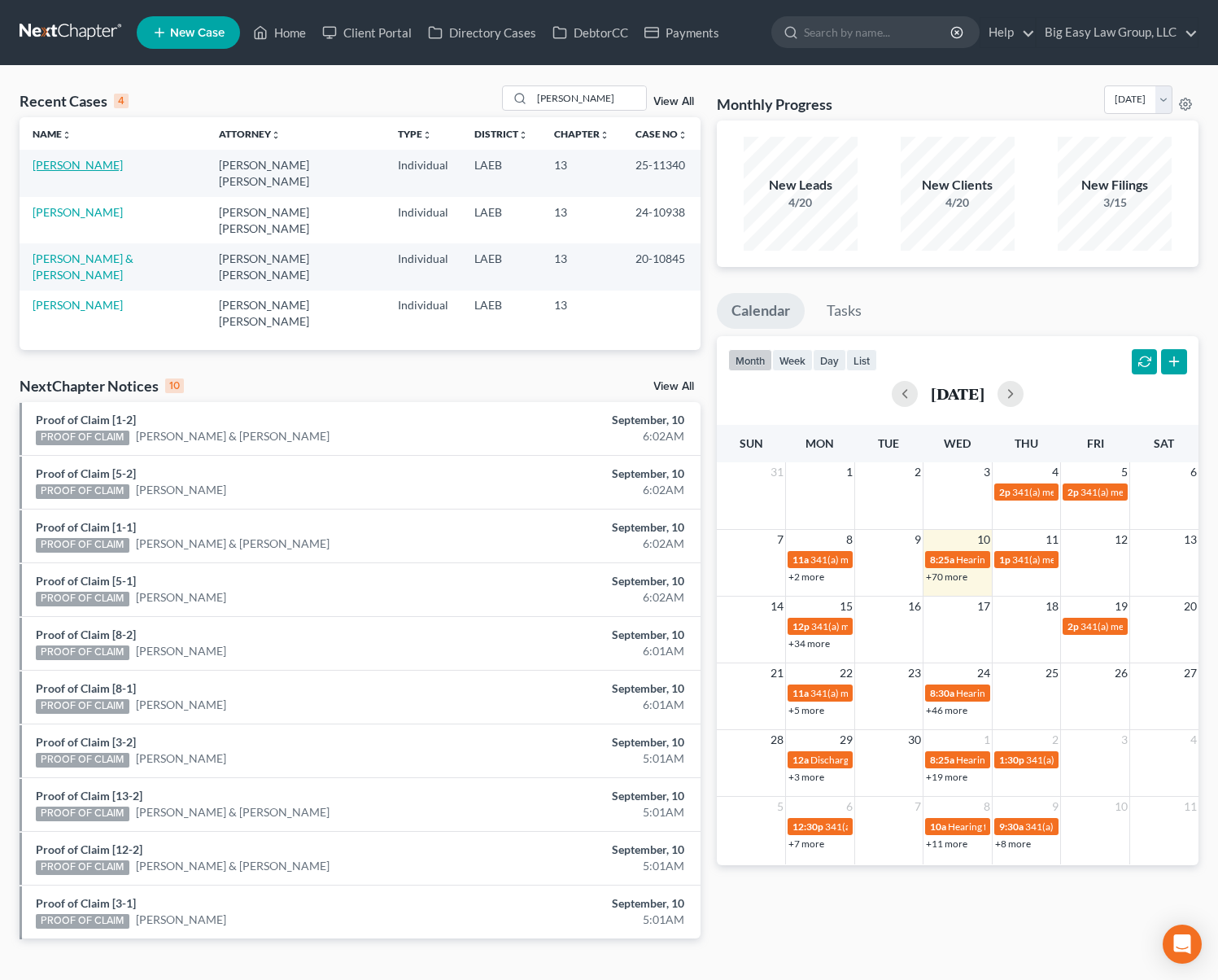
click at [78, 164] on link "Turner, Anthony" at bounding box center [78, 164] width 90 height 14
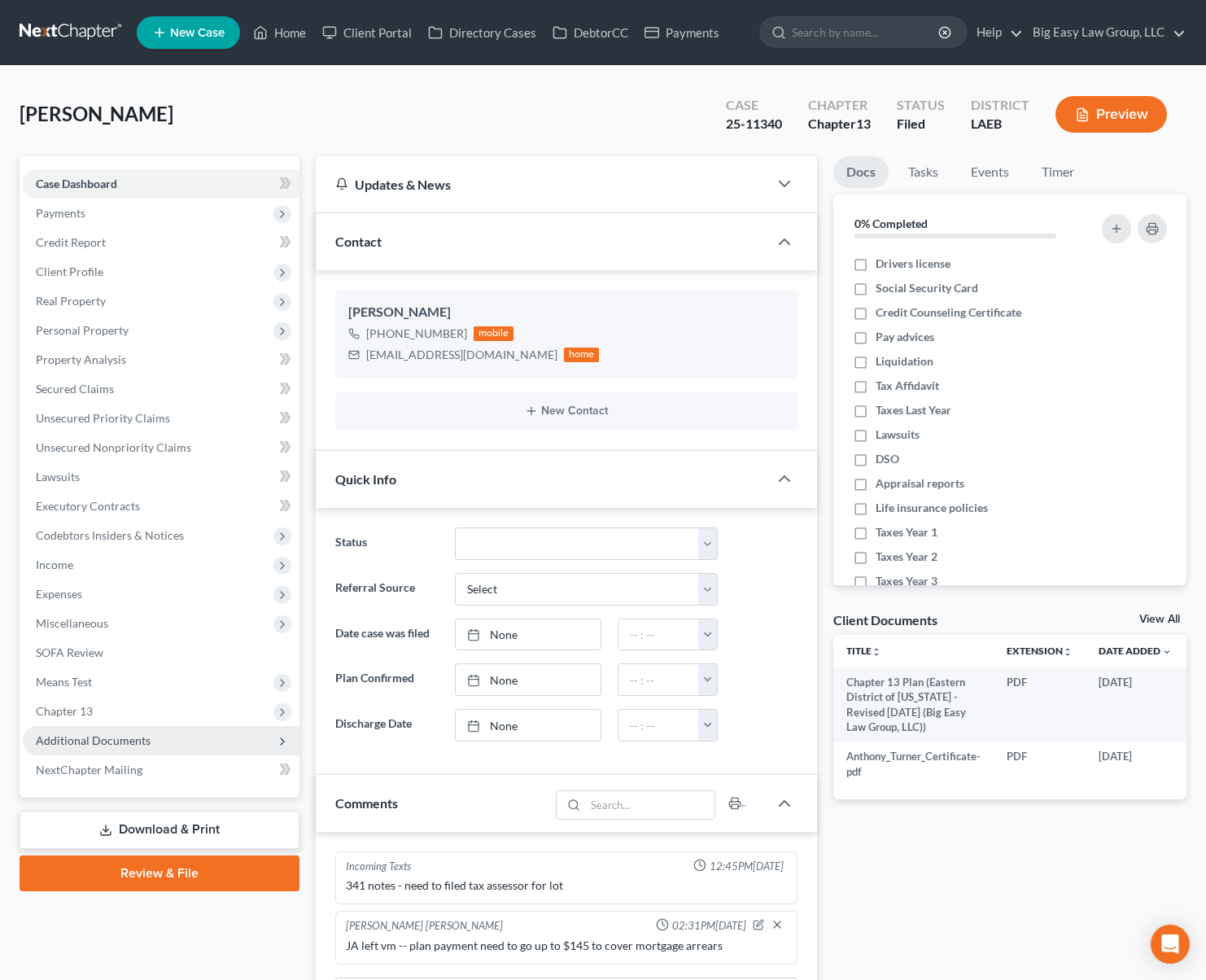
scroll to position [1303, 0]
click at [162, 737] on span "Additional Documents" at bounding box center [161, 740] width 277 height 29
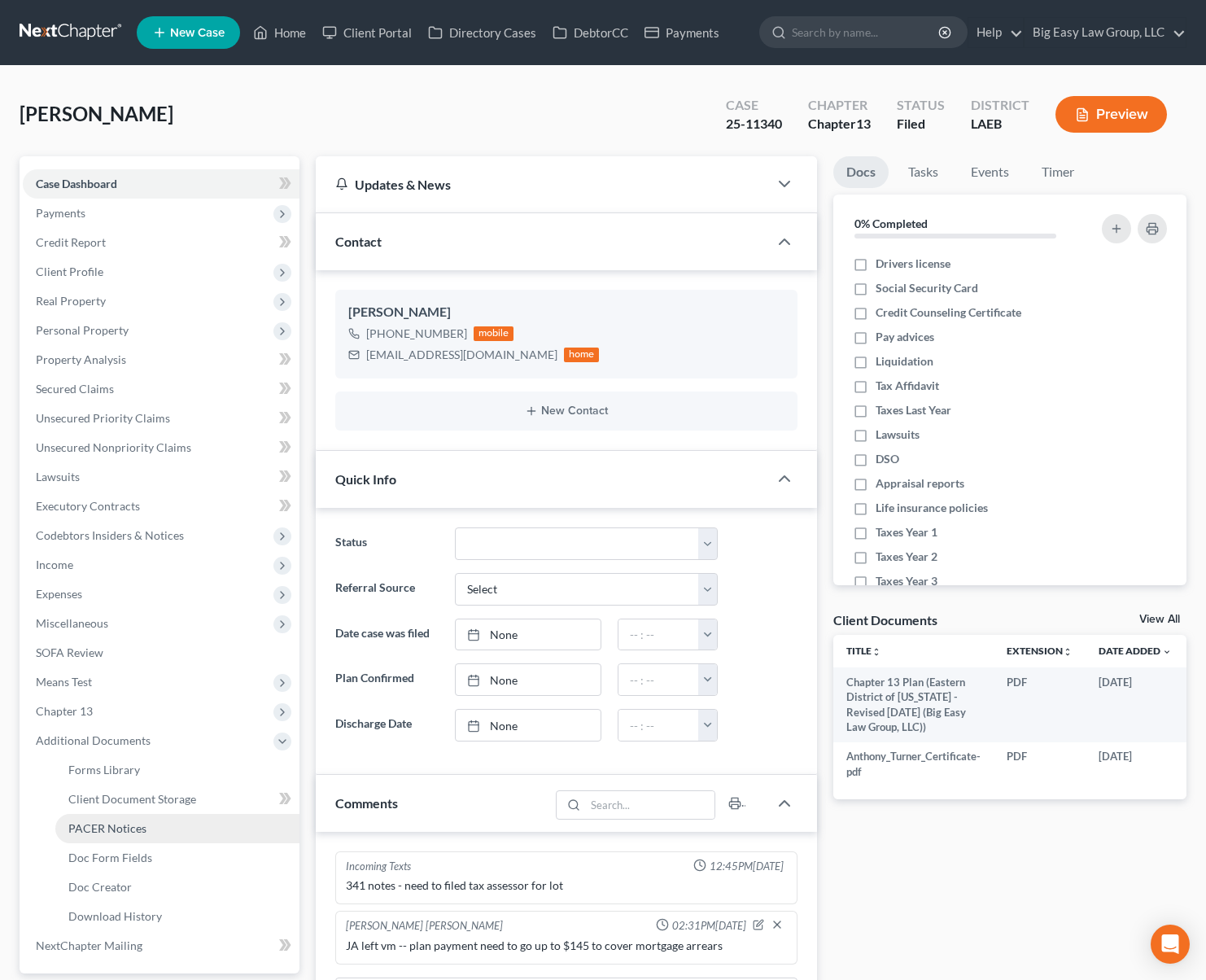
click at [210, 839] on link "PACER Notices" at bounding box center [177, 829] width 244 height 29
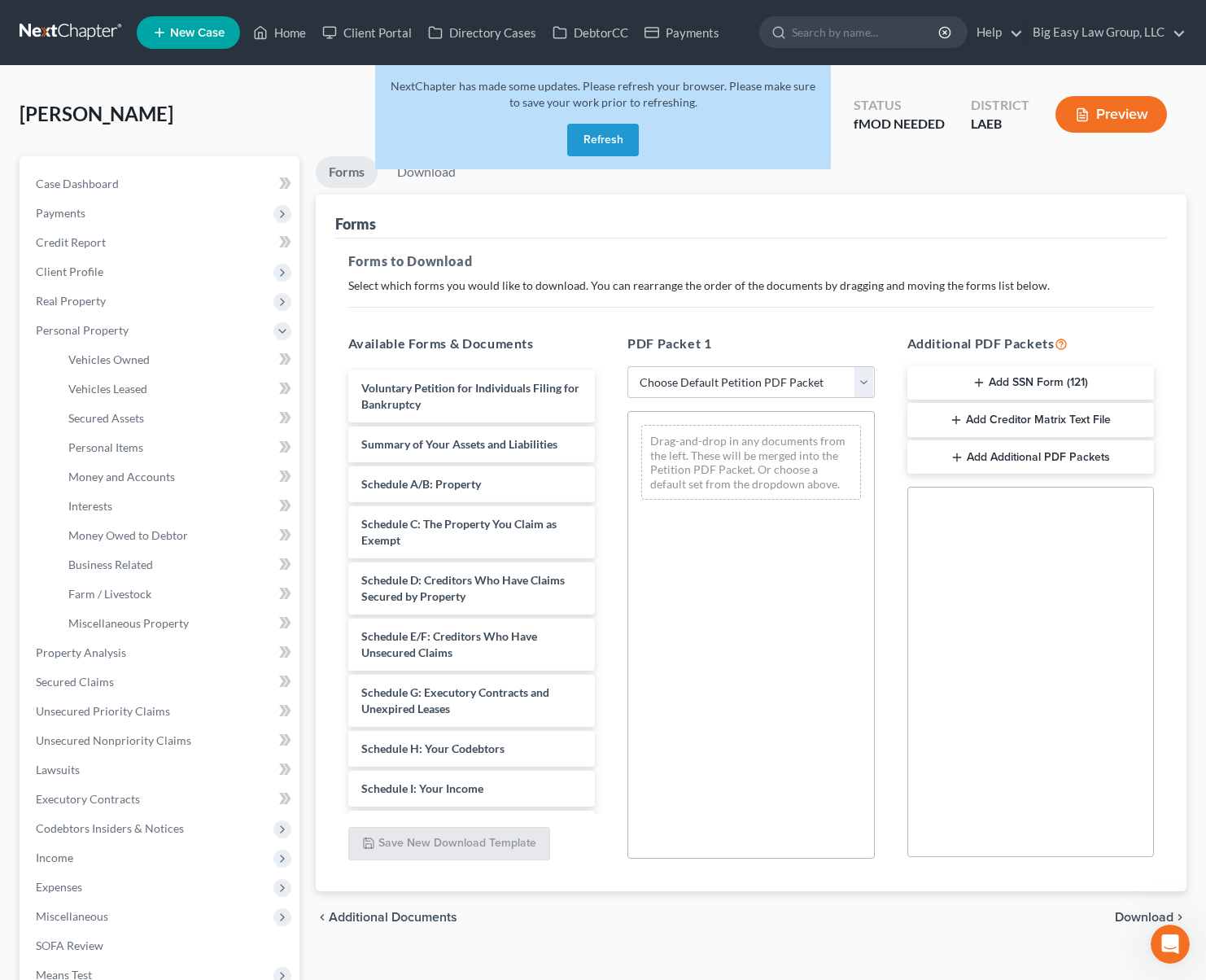
click at [603, 143] on button "Refresh" at bounding box center [603, 140] width 72 height 33
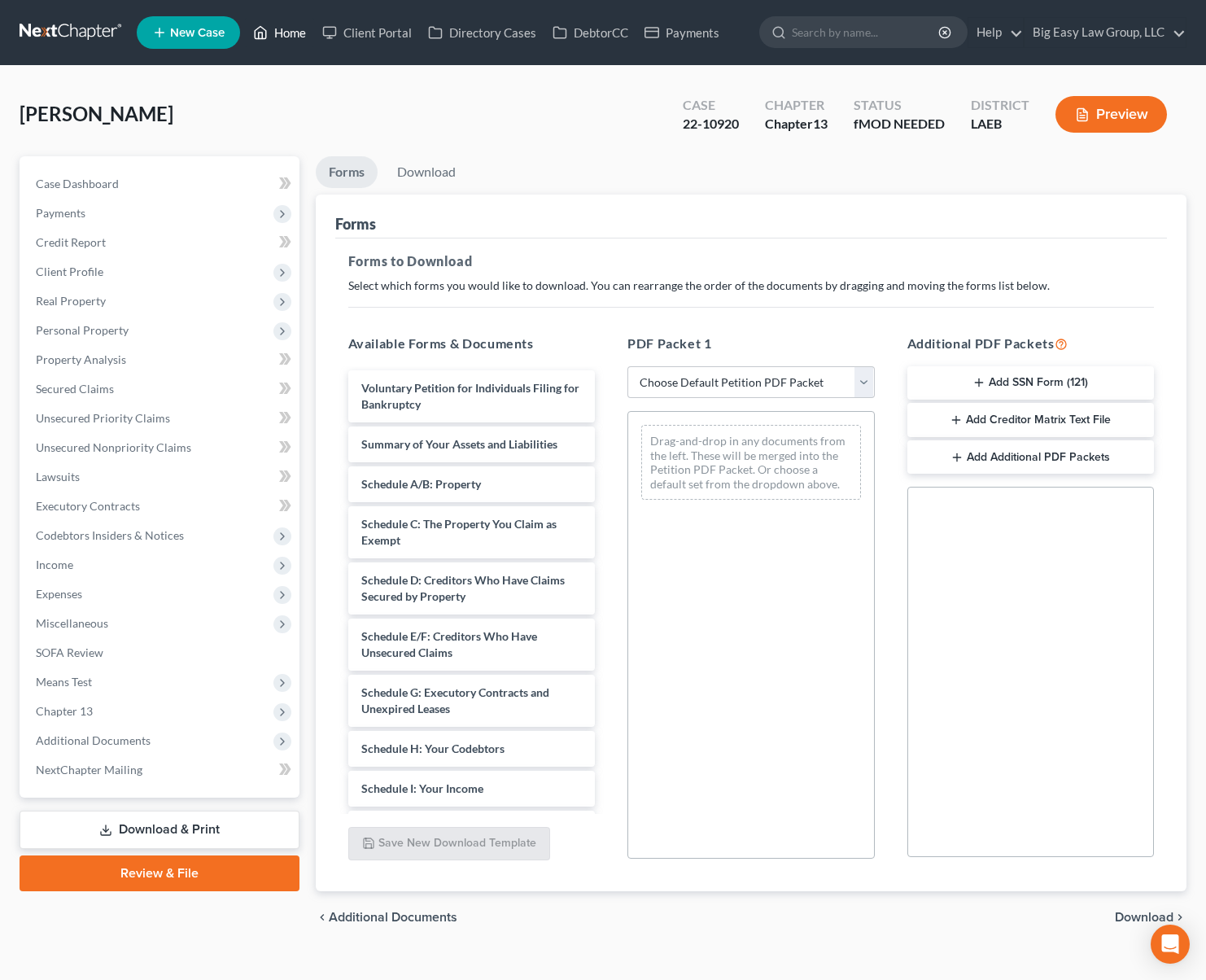
click at [296, 33] on link "Home" at bounding box center [279, 33] width 69 height 29
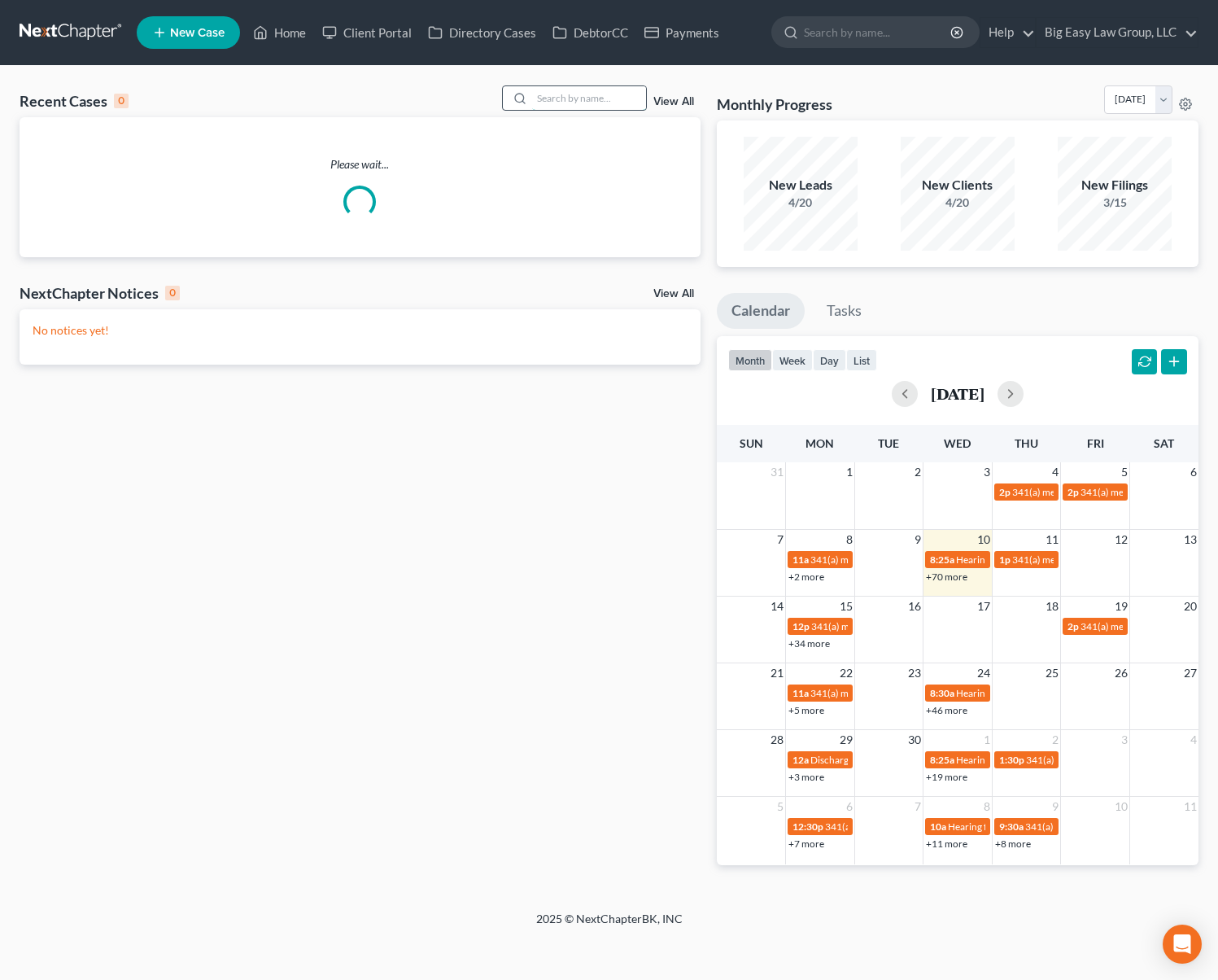
click at [625, 103] on input "search" at bounding box center [589, 98] width 114 height 23
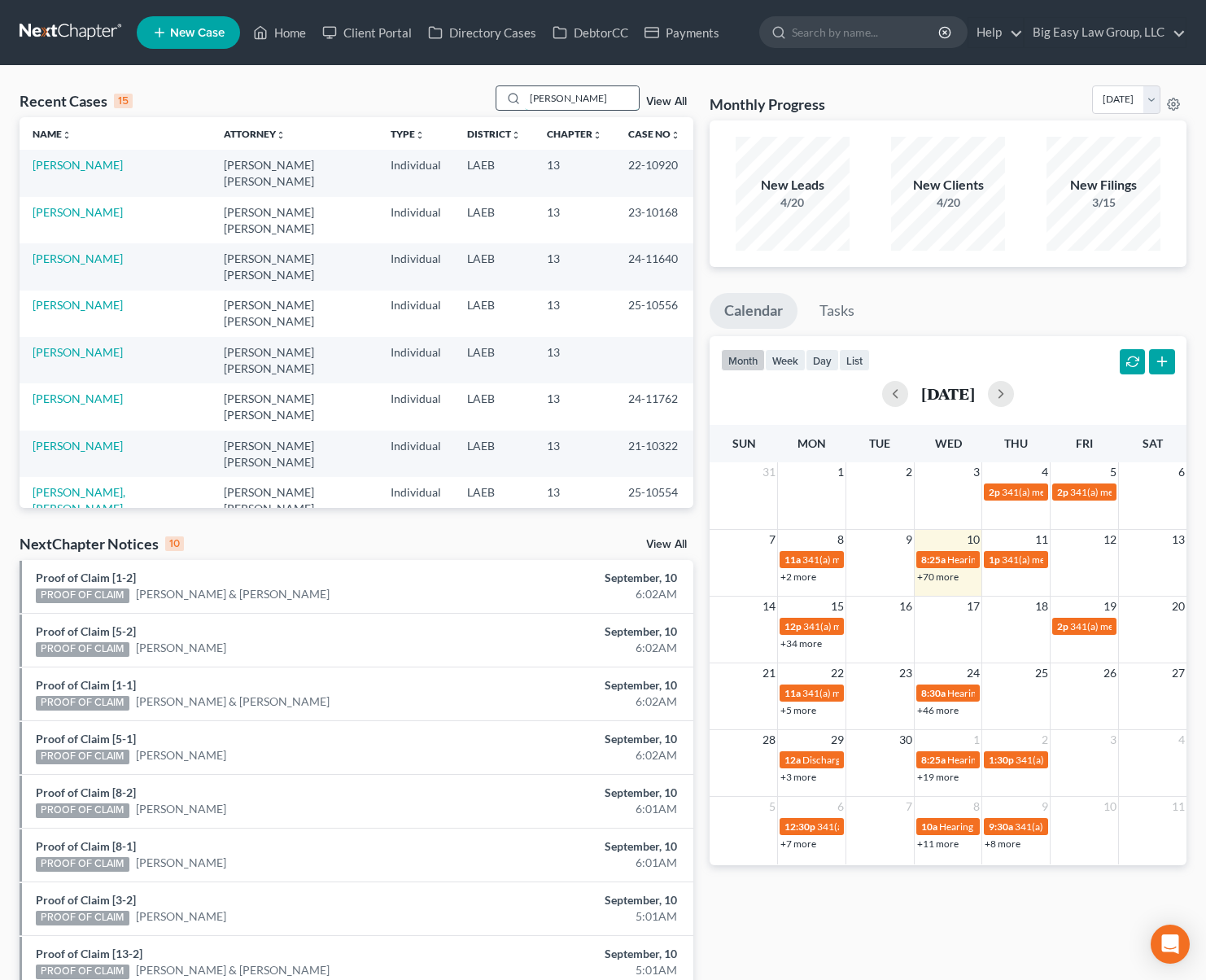
type input "[PERSON_NAME]"
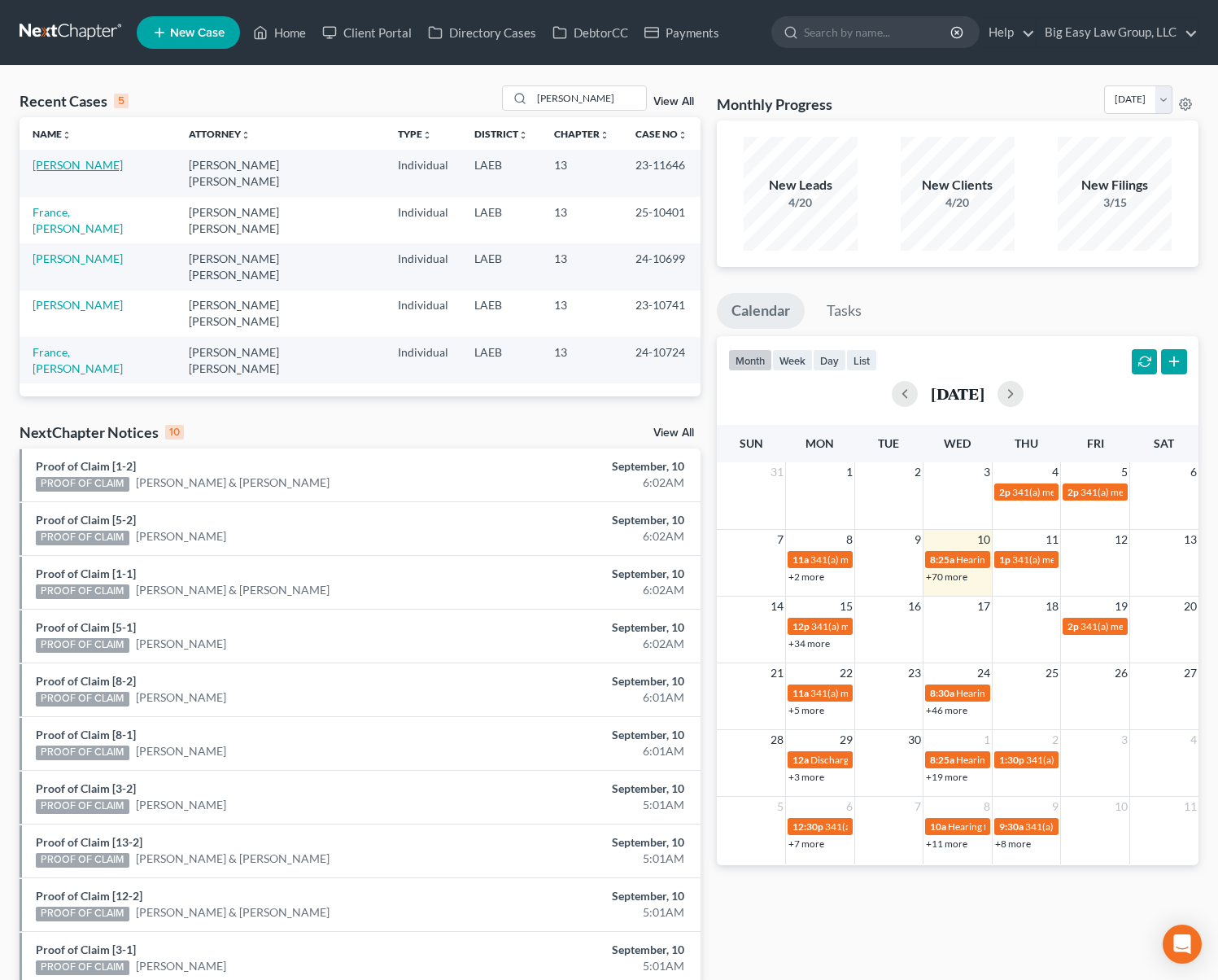
click at [85, 163] on link "[PERSON_NAME]" at bounding box center [78, 164] width 90 height 14
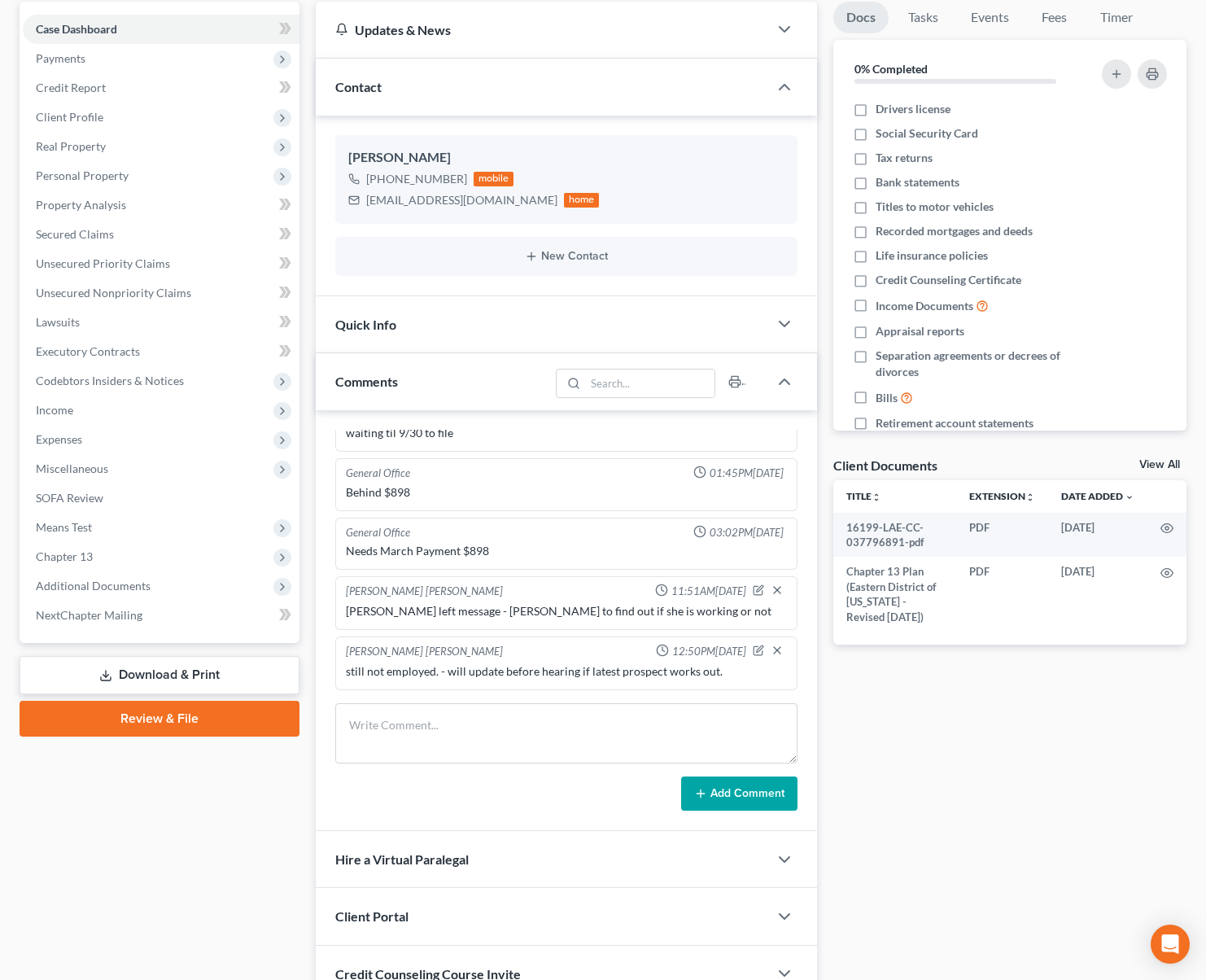
scroll to position [690, 0]
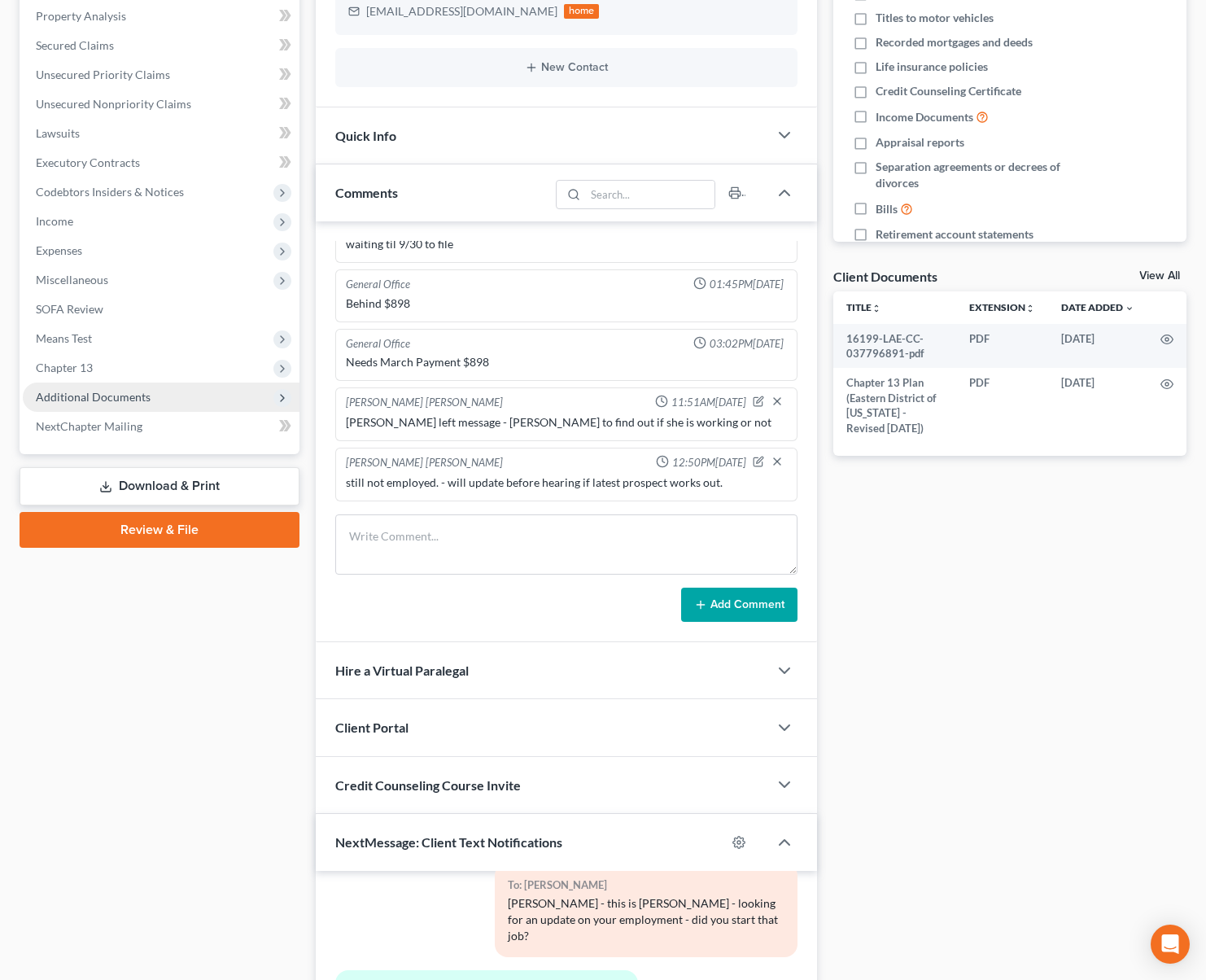
click at [163, 393] on span "Additional Documents" at bounding box center [161, 397] width 277 height 29
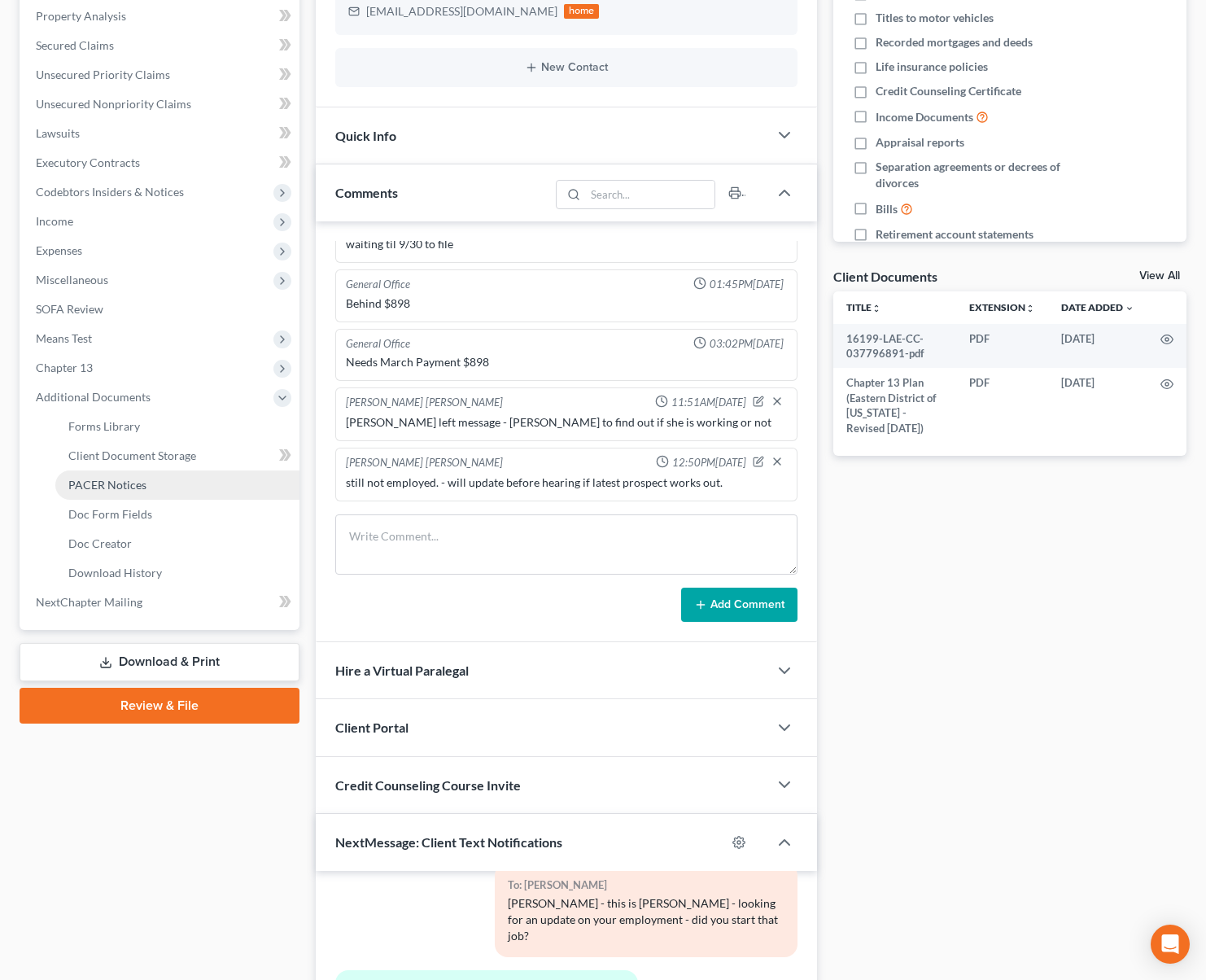
click at [179, 479] on link "PACER Notices" at bounding box center [177, 485] width 244 height 29
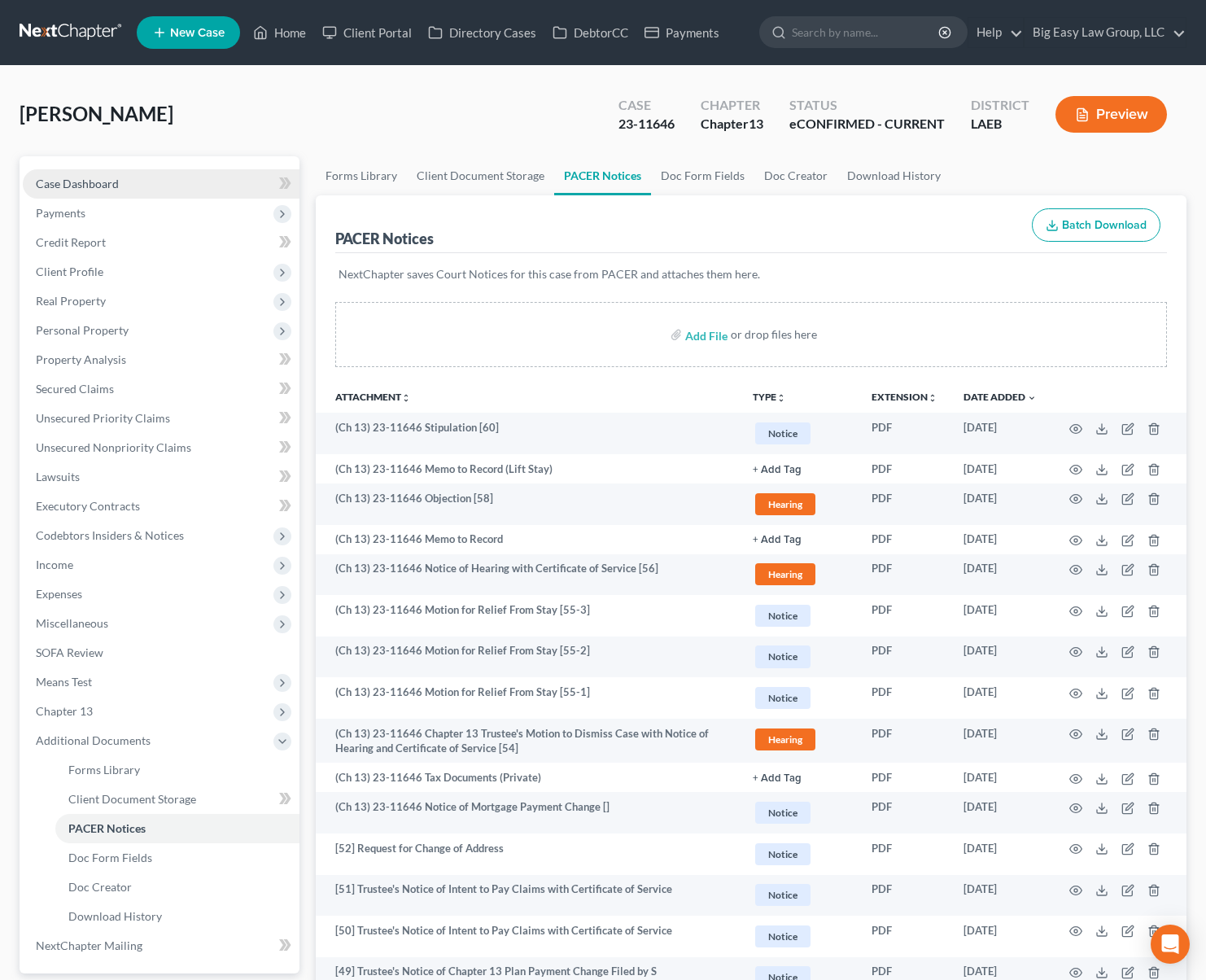
click at [170, 189] on link "Case Dashboard" at bounding box center [161, 184] width 277 height 29
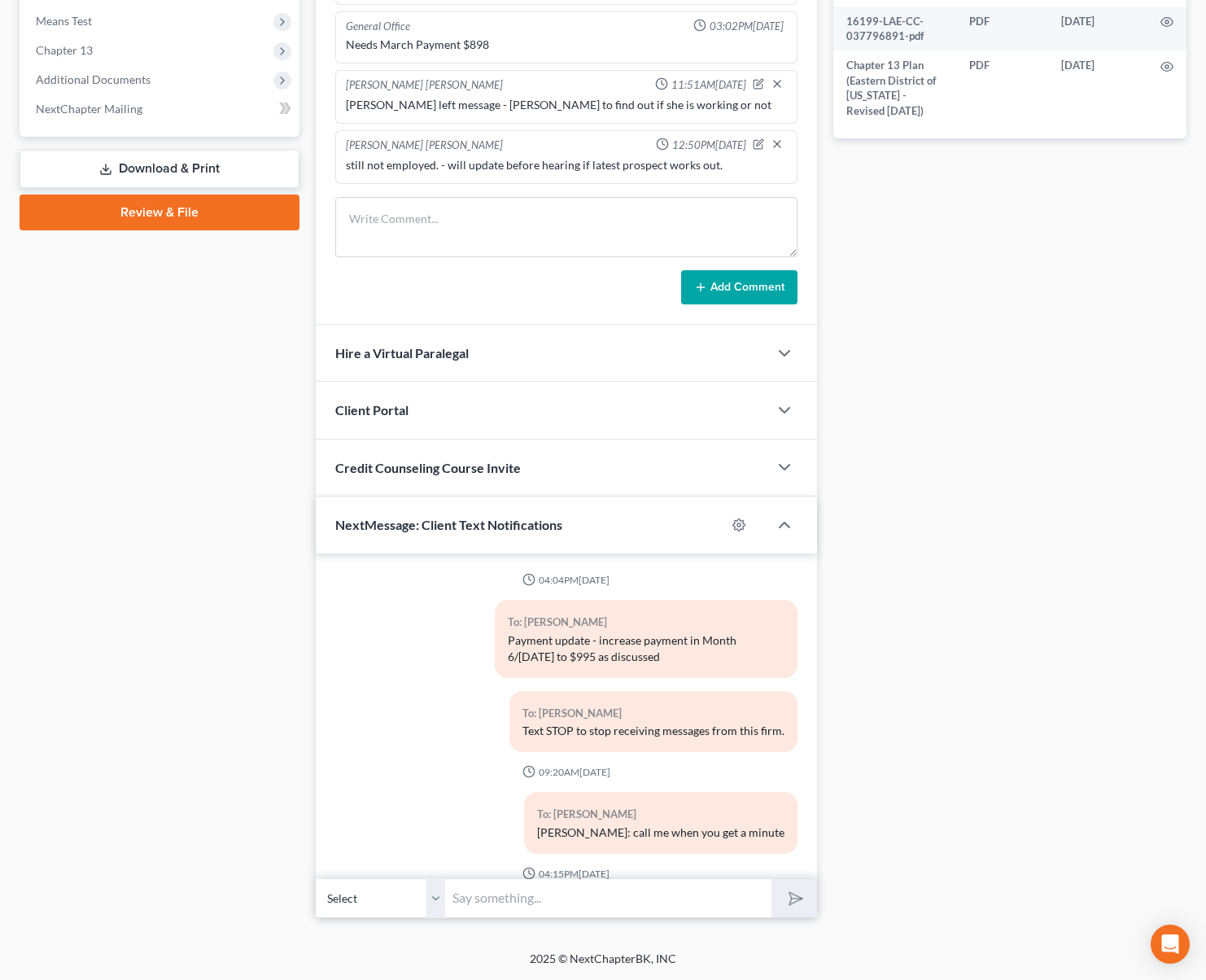
scroll to position [690, 0]
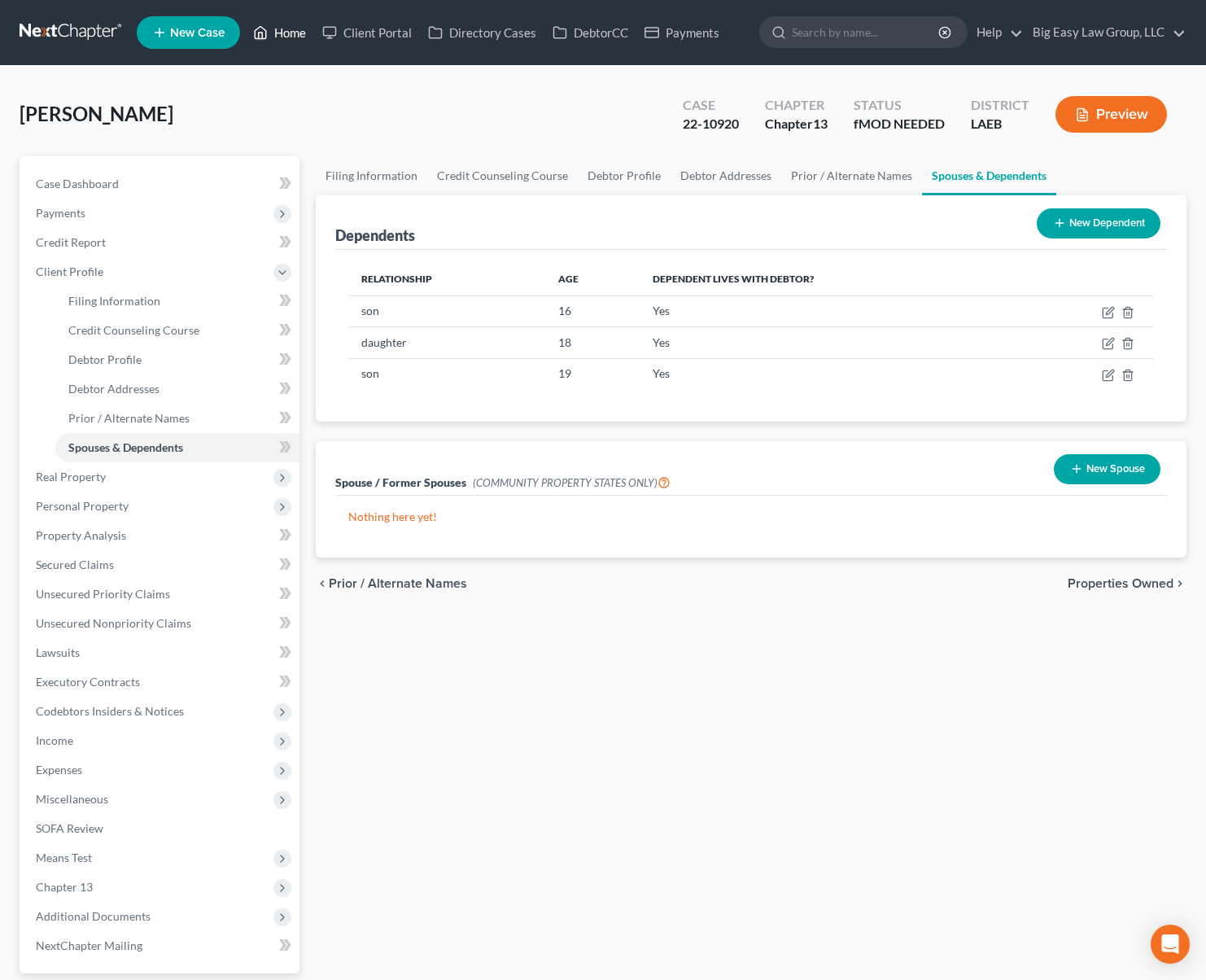
click at [273, 36] on link "Home" at bounding box center [279, 33] width 69 height 29
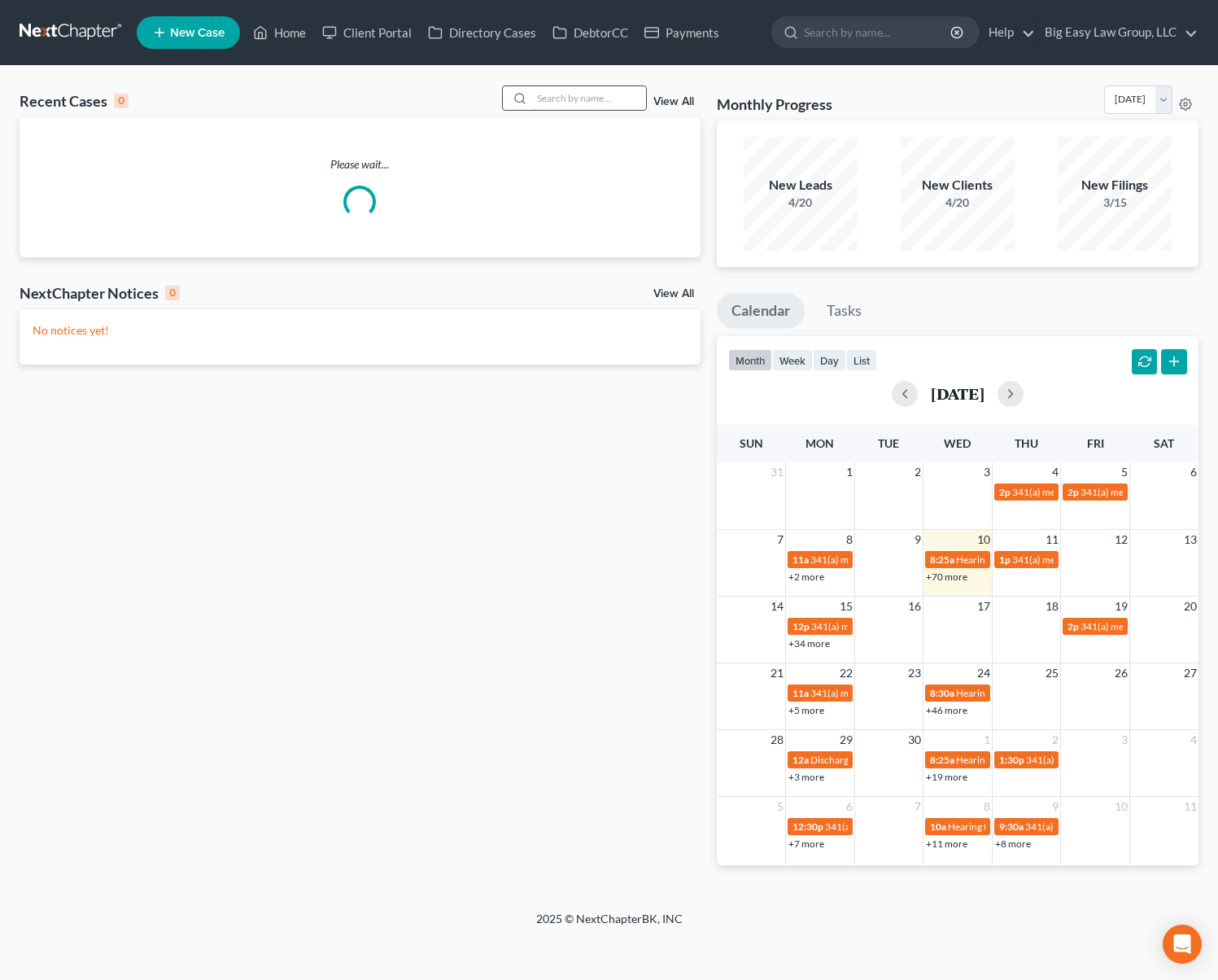
click at [561, 102] on input "search" at bounding box center [589, 98] width 114 height 23
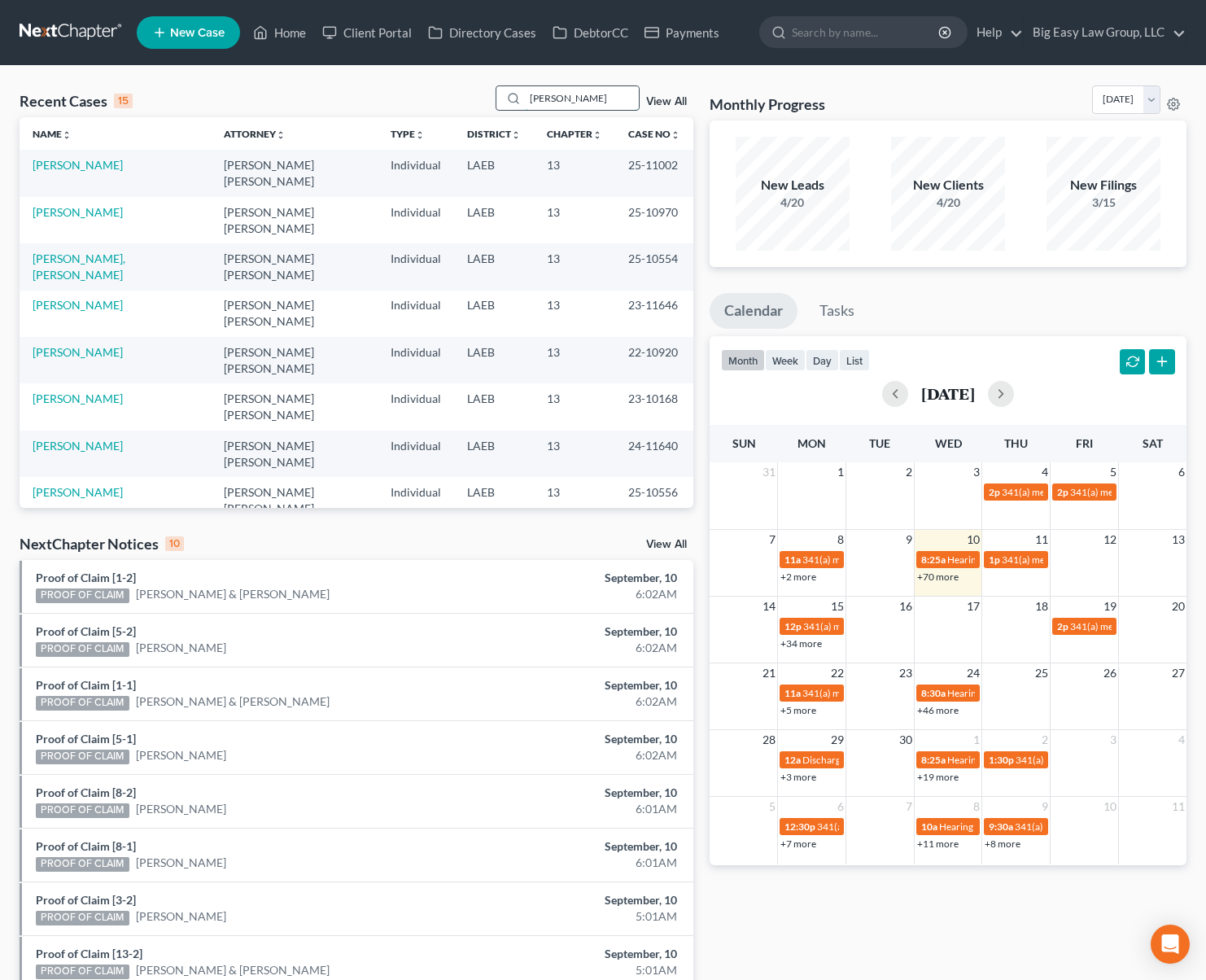
type input "[PERSON_NAME]"
click at [101, 205] on link "[PERSON_NAME] & [PERSON_NAME]" at bounding box center [83, 220] width 101 height 30
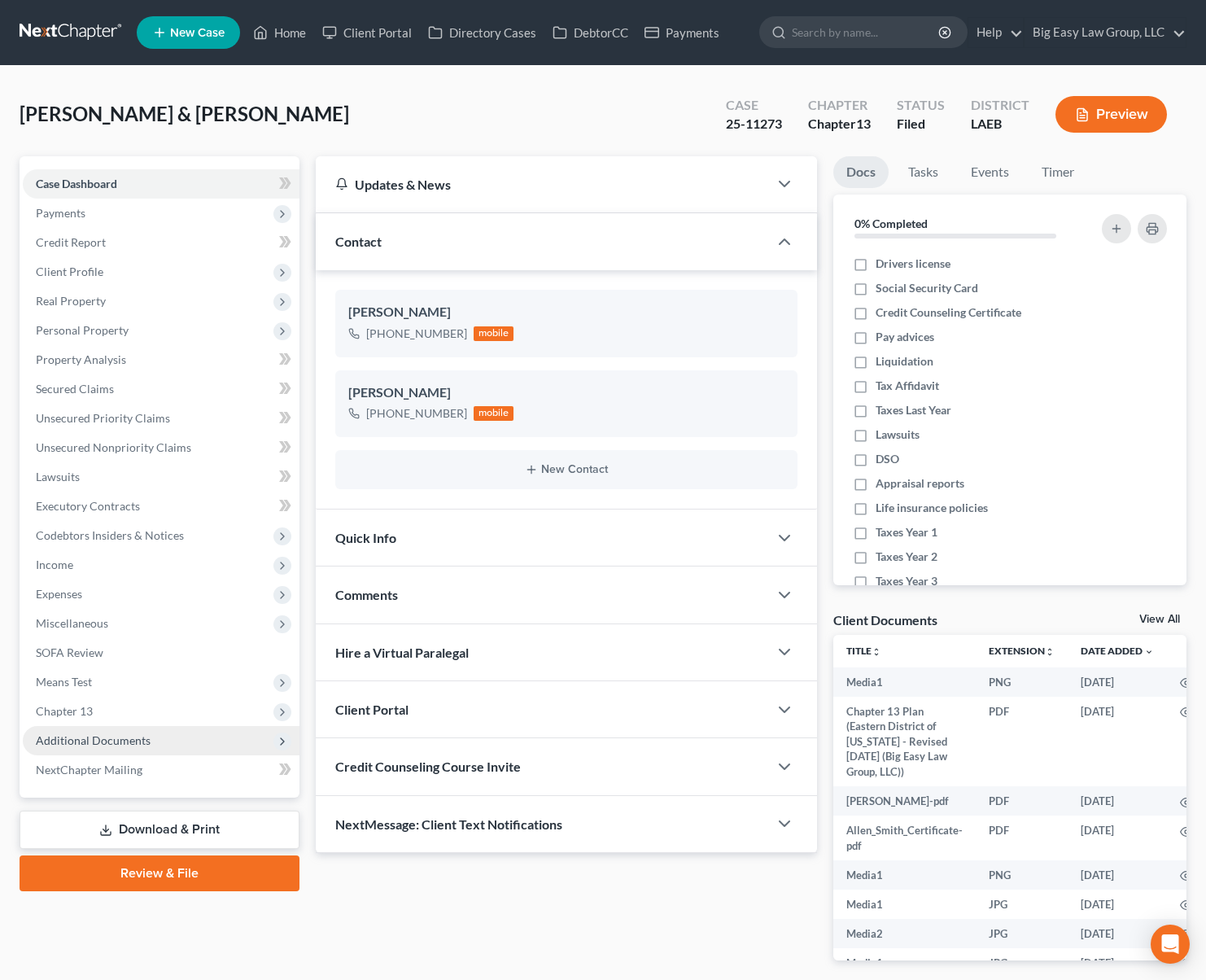
click at [136, 745] on span "Additional Documents" at bounding box center [93, 740] width 115 height 14
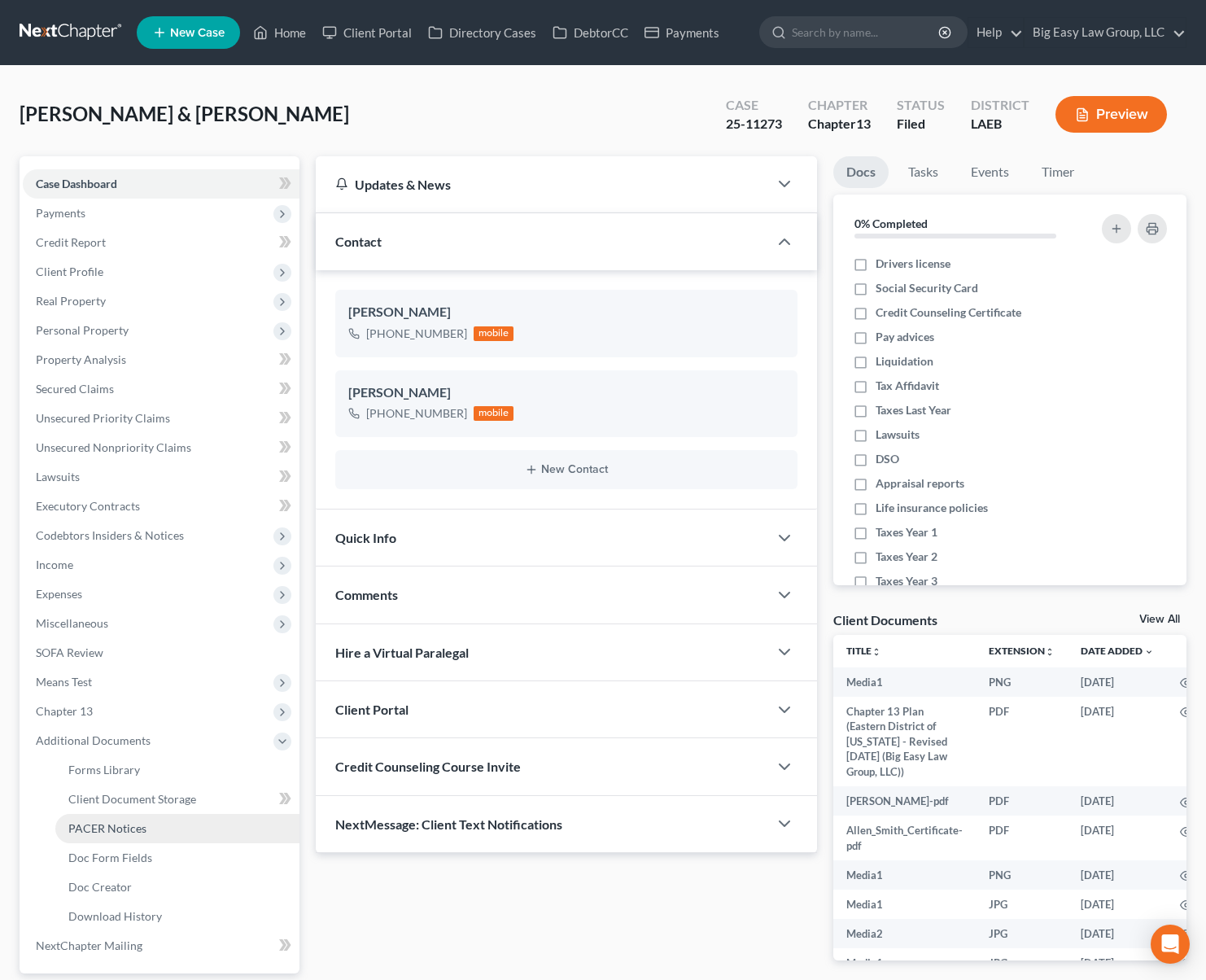
click at [145, 831] on link "PACER Notices" at bounding box center [177, 829] width 244 height 29
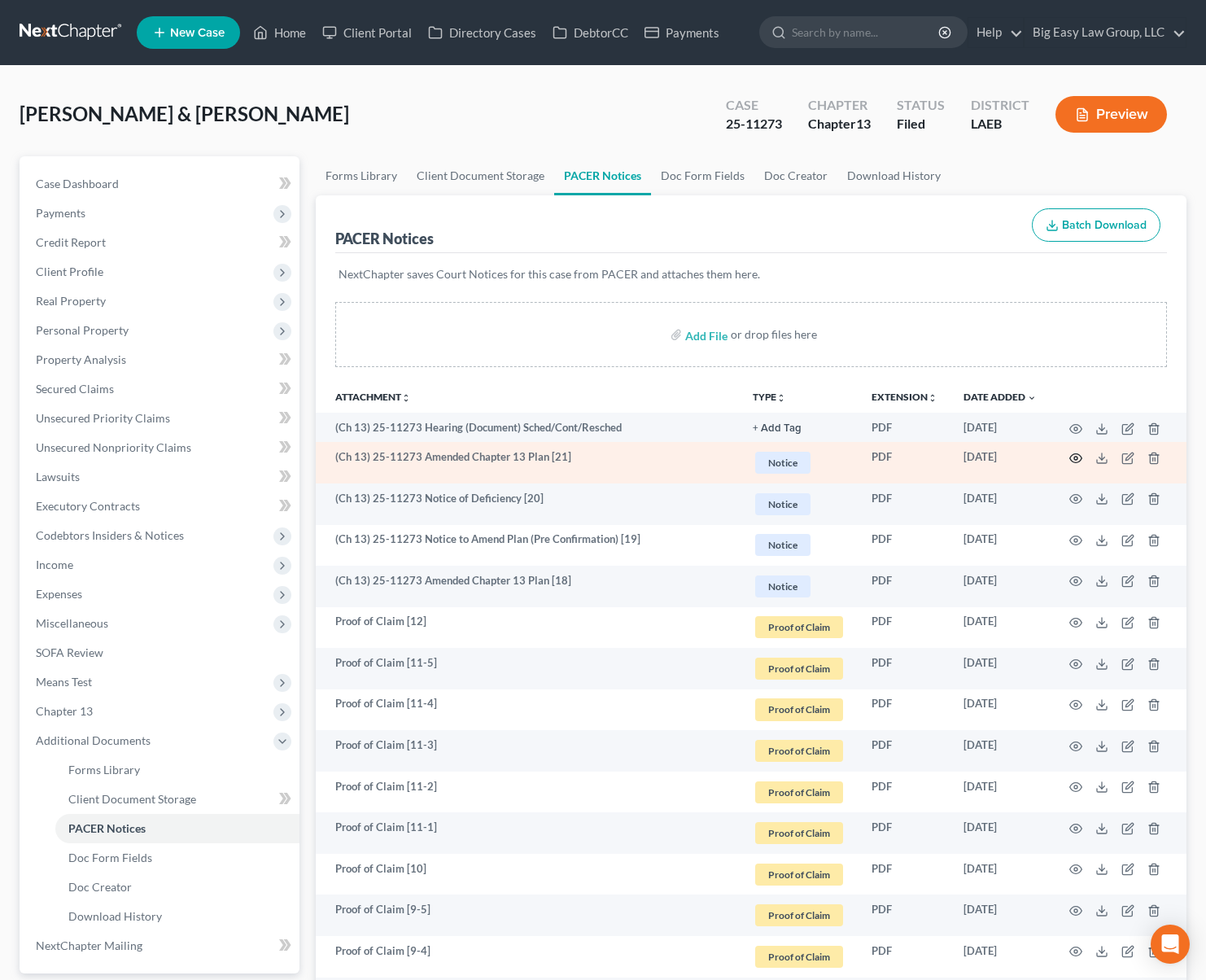
click at [1074, 457] on circle "button" at bounding box center [1076, 458] width 3 height 3
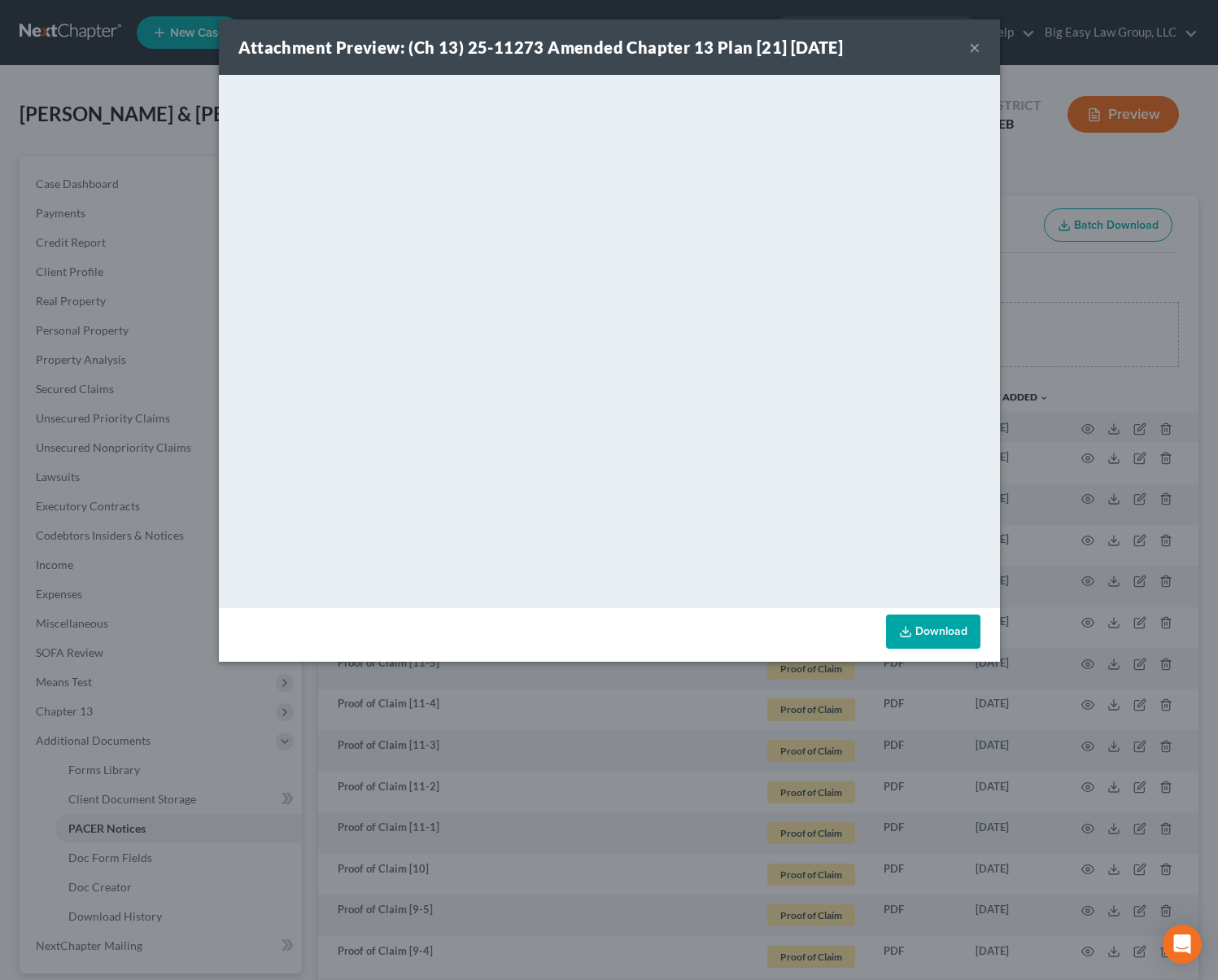
click at [972, 48] on button "×" at bounding box center [974, 47] width 11 height 20
